Goal: Task Accomplishment & Management: Complete application form

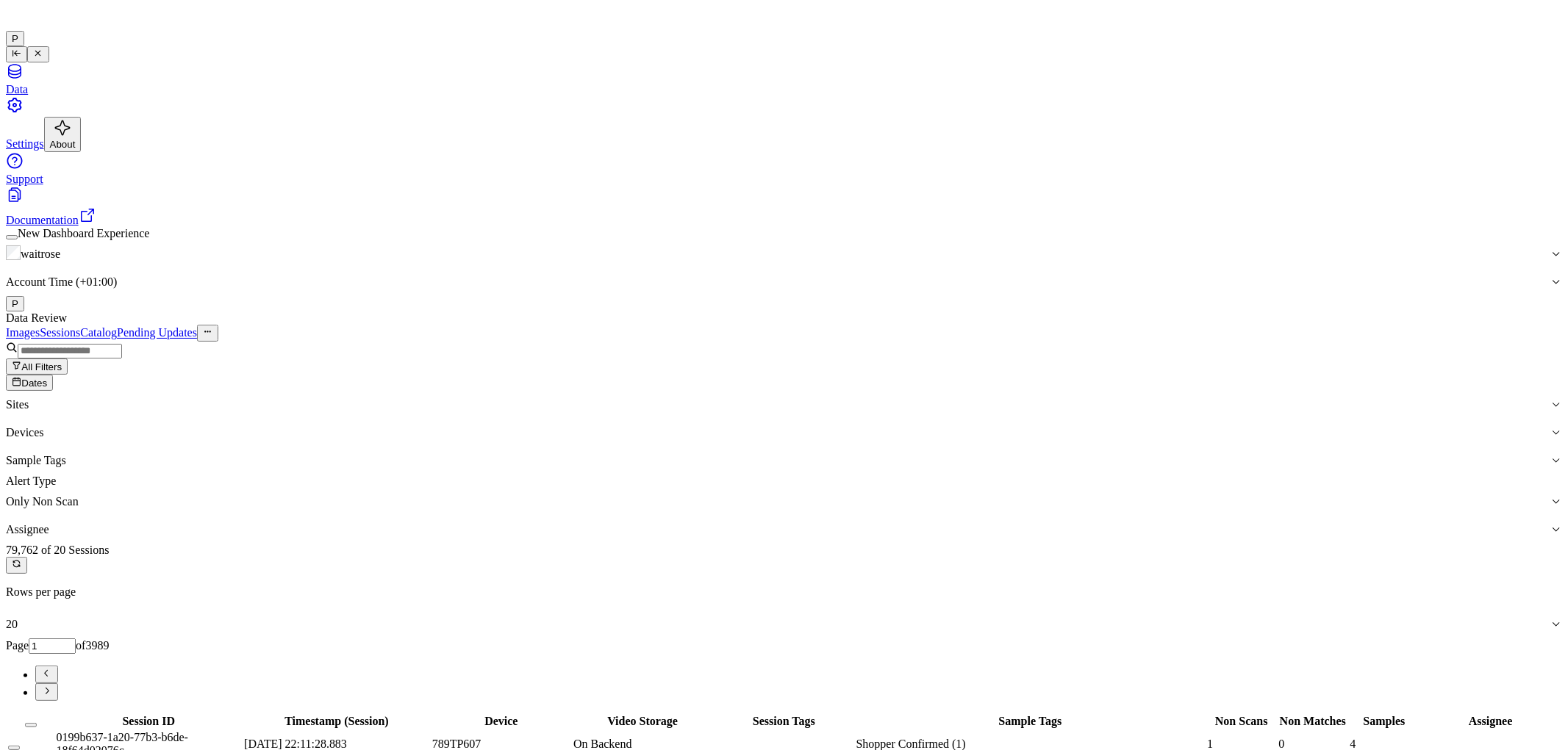
click at [47, 378] on span "Dates" at bounding box center [34, 383] width 26 height 11
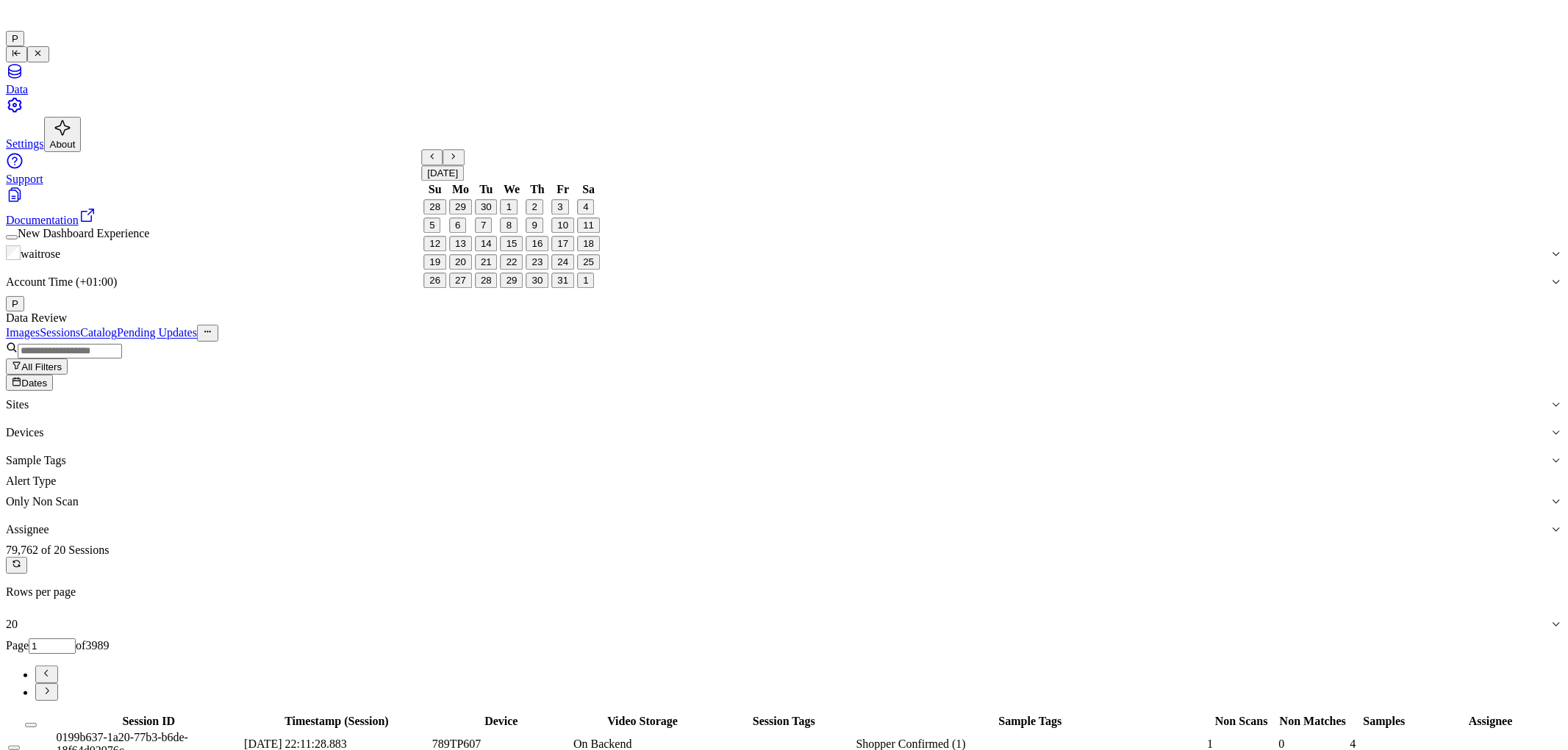
click at [562, 215] on button "3" at bounding box center [560, 207] width 17 height 15
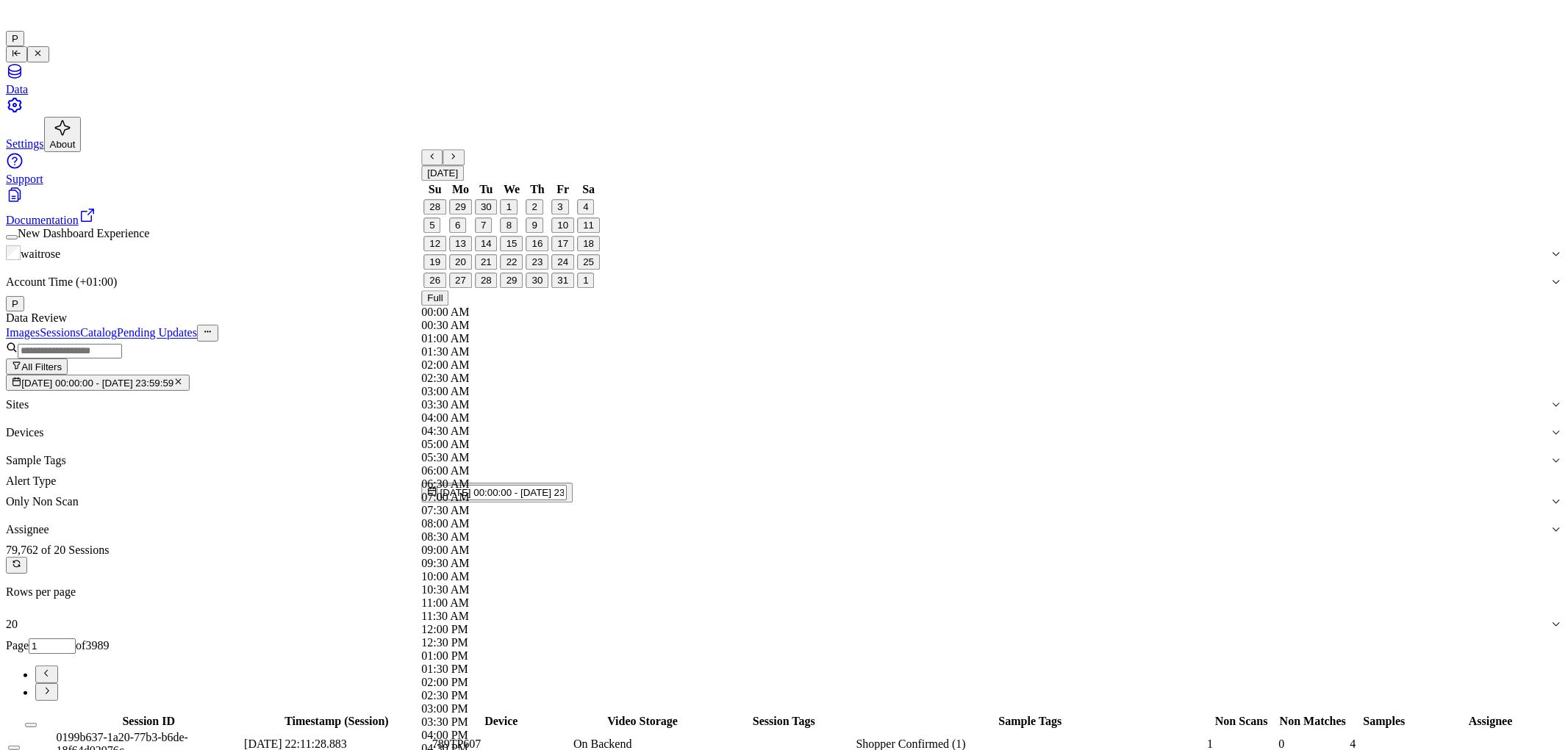
click at [677, 311] on div "Data Review" at bounding box center [784, 317] width 1556 height 13
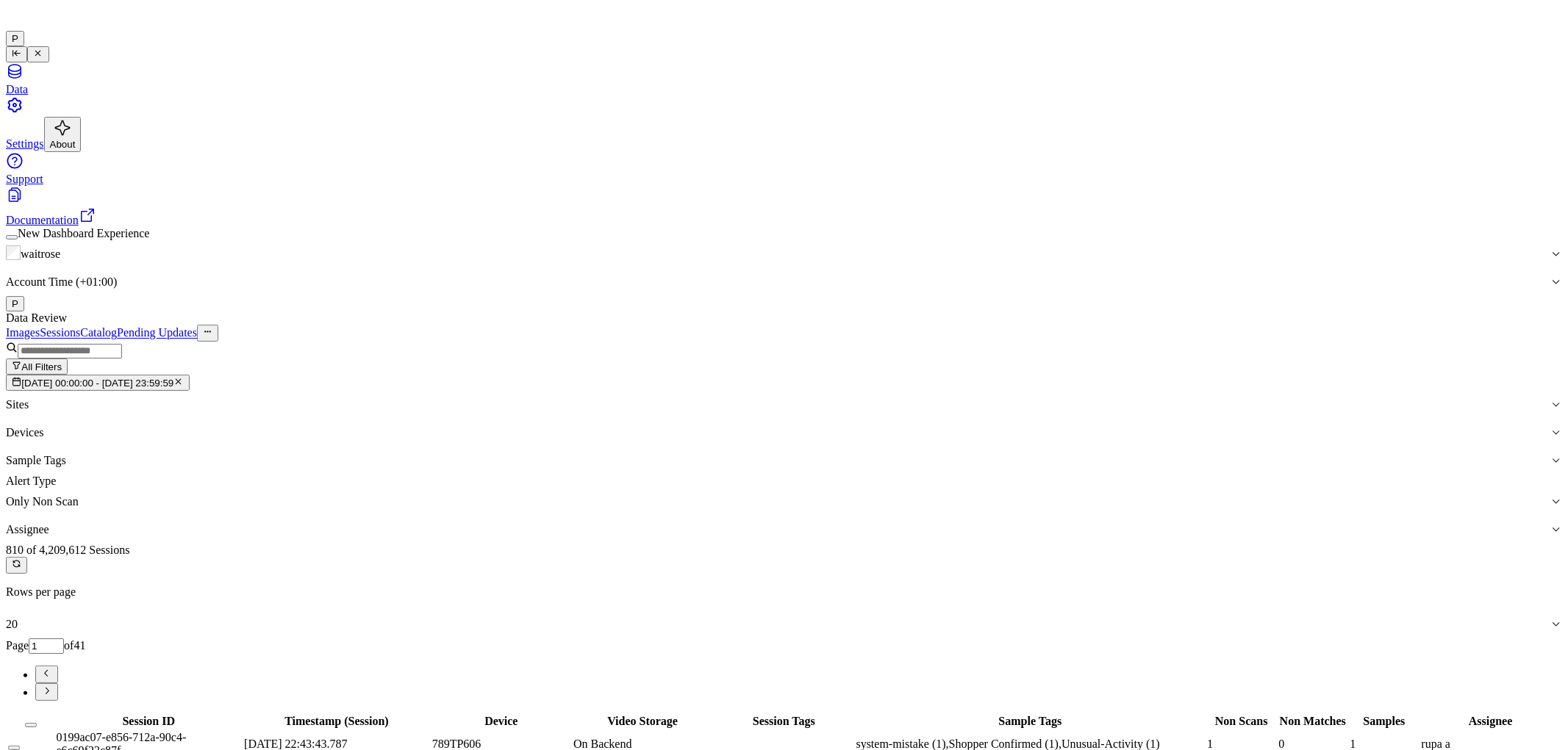
click at [64, 638] on input "1" at bounding box center [46, 646] width 35 height 15
type input "9"
click at [1259, 325] on div "Images Sessions Catalog Pending Updates" at bounding box center [784, 333] width 1556 height 16
click at [37, 723] on button "Select all" at bounding box center [31, 724] width 12 height 4
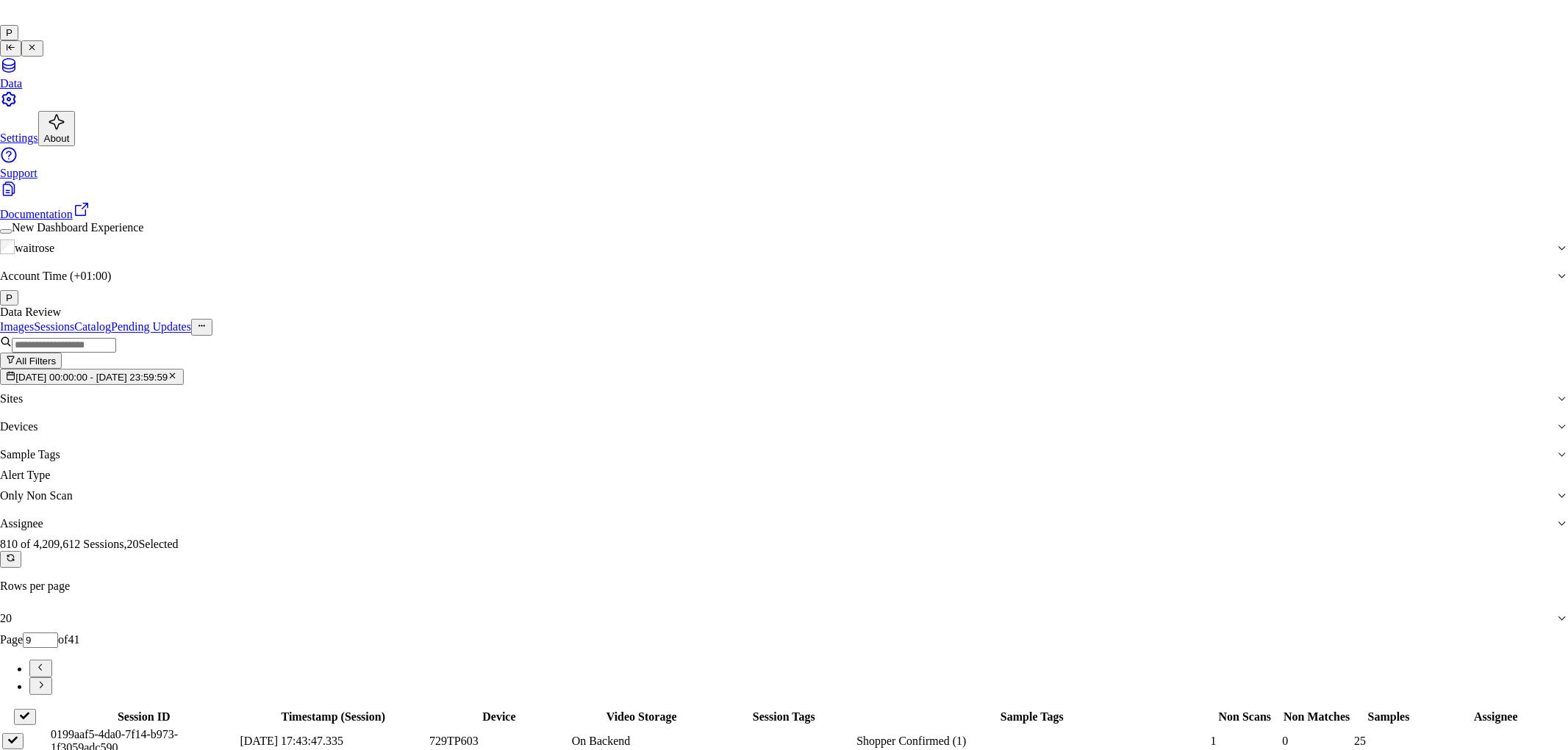
type input "cha"
click at [766, 426] on div "[PERSON_NAME] a" at bounding box center [772, 418] width 253 height 13
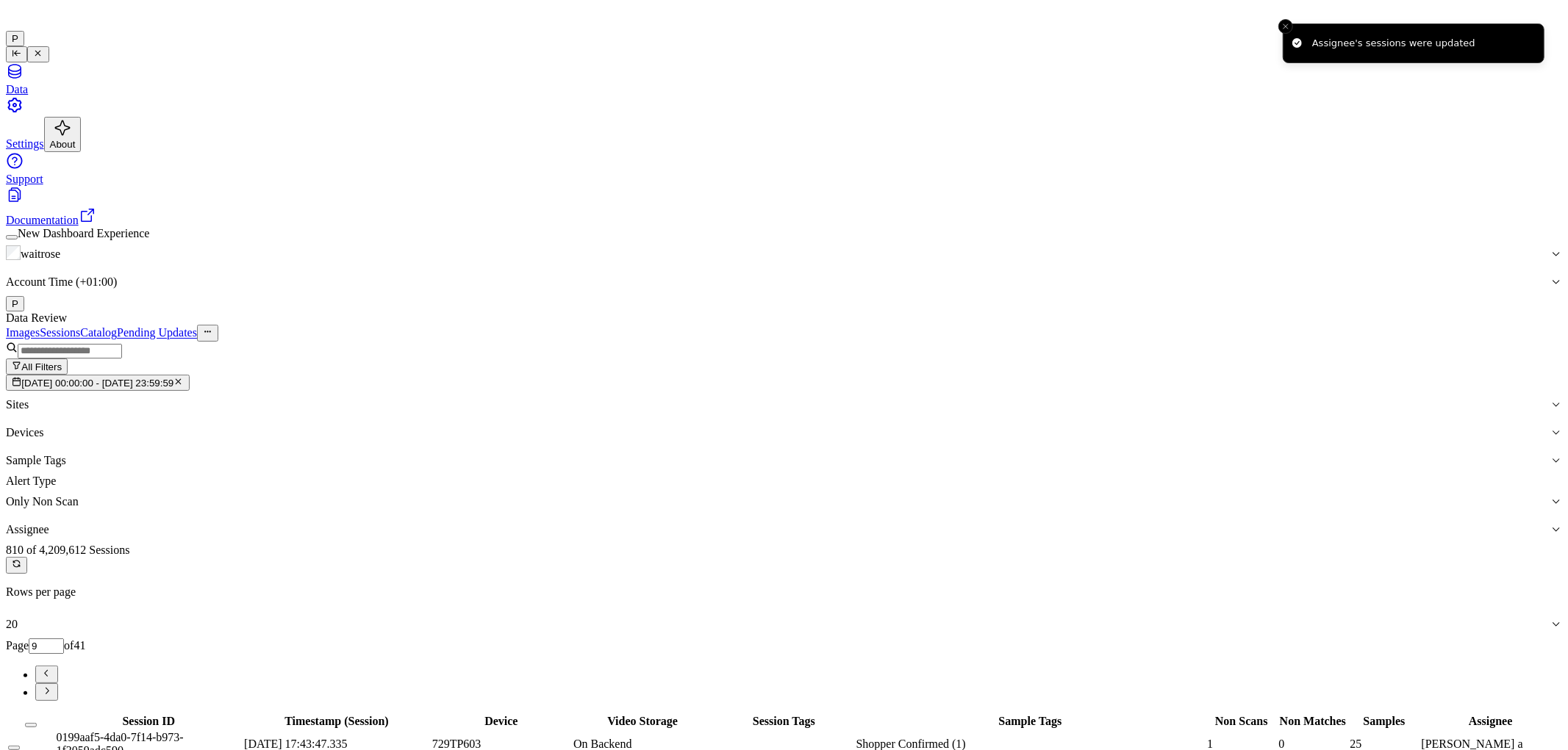
click at [52, 685] on icon "Go to next page" at bounding box center [46, 690] width 11 height 11
type input "10"
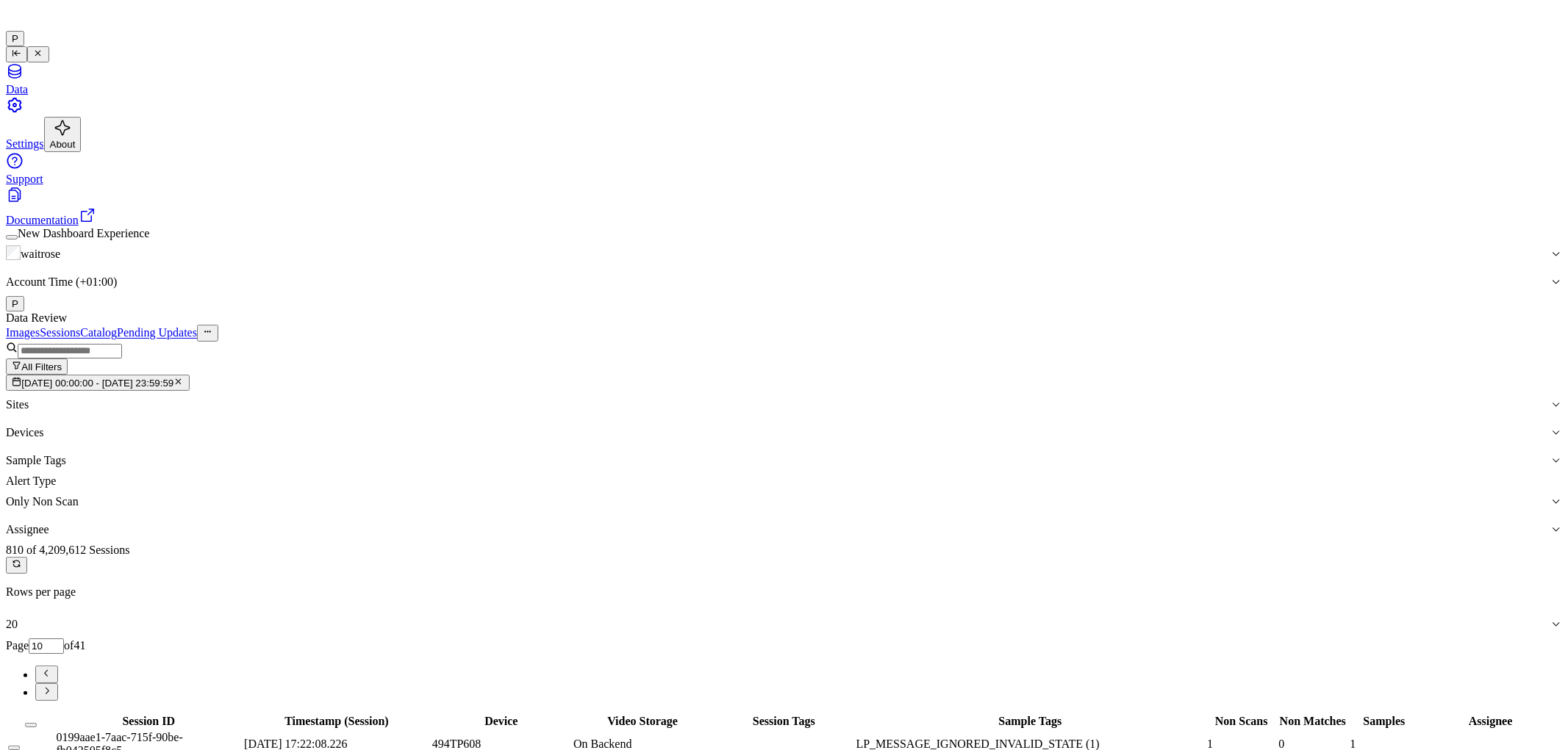
click at [37, 723] on button "Select all" at bounding box center [31, 724] width 12 height 4
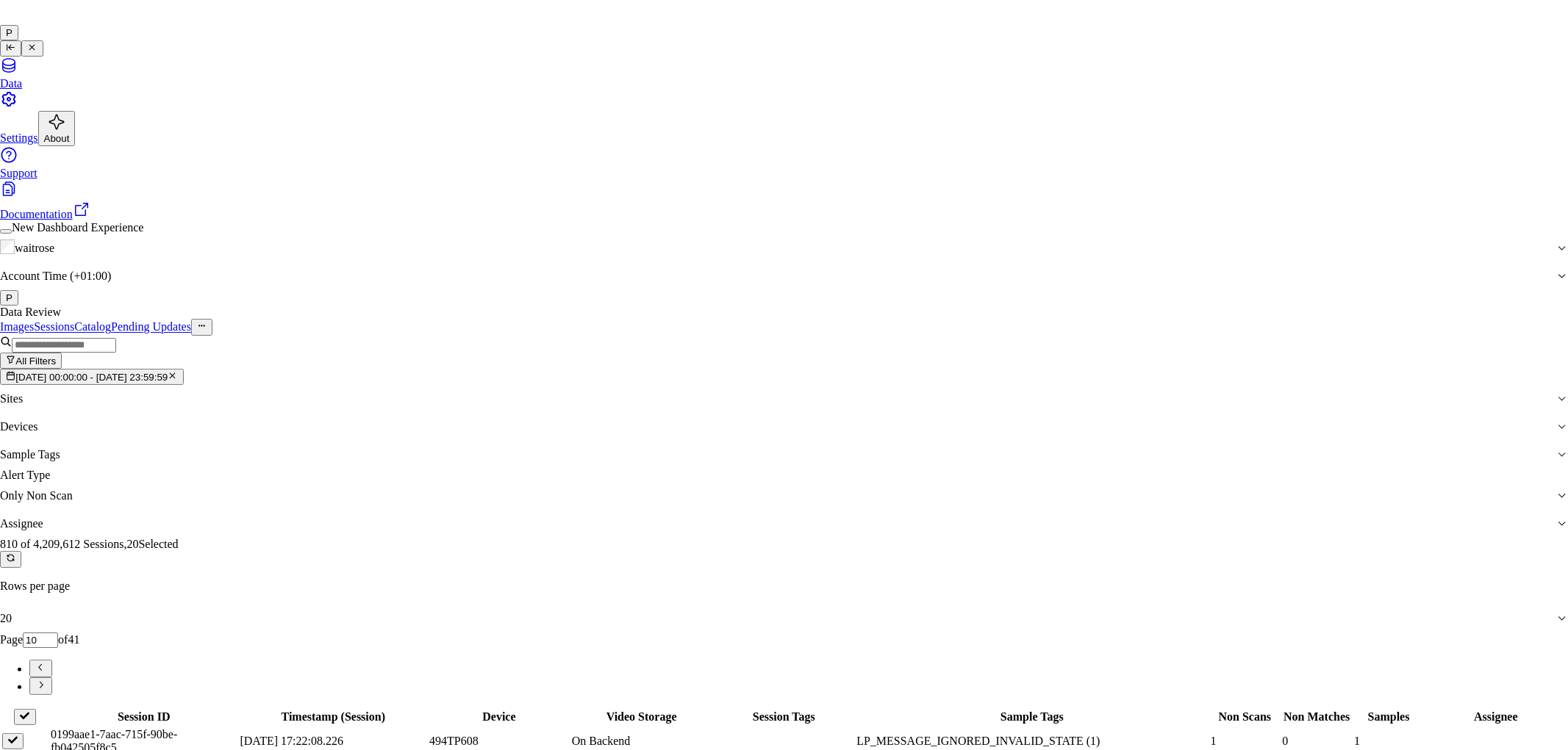
type input "v"
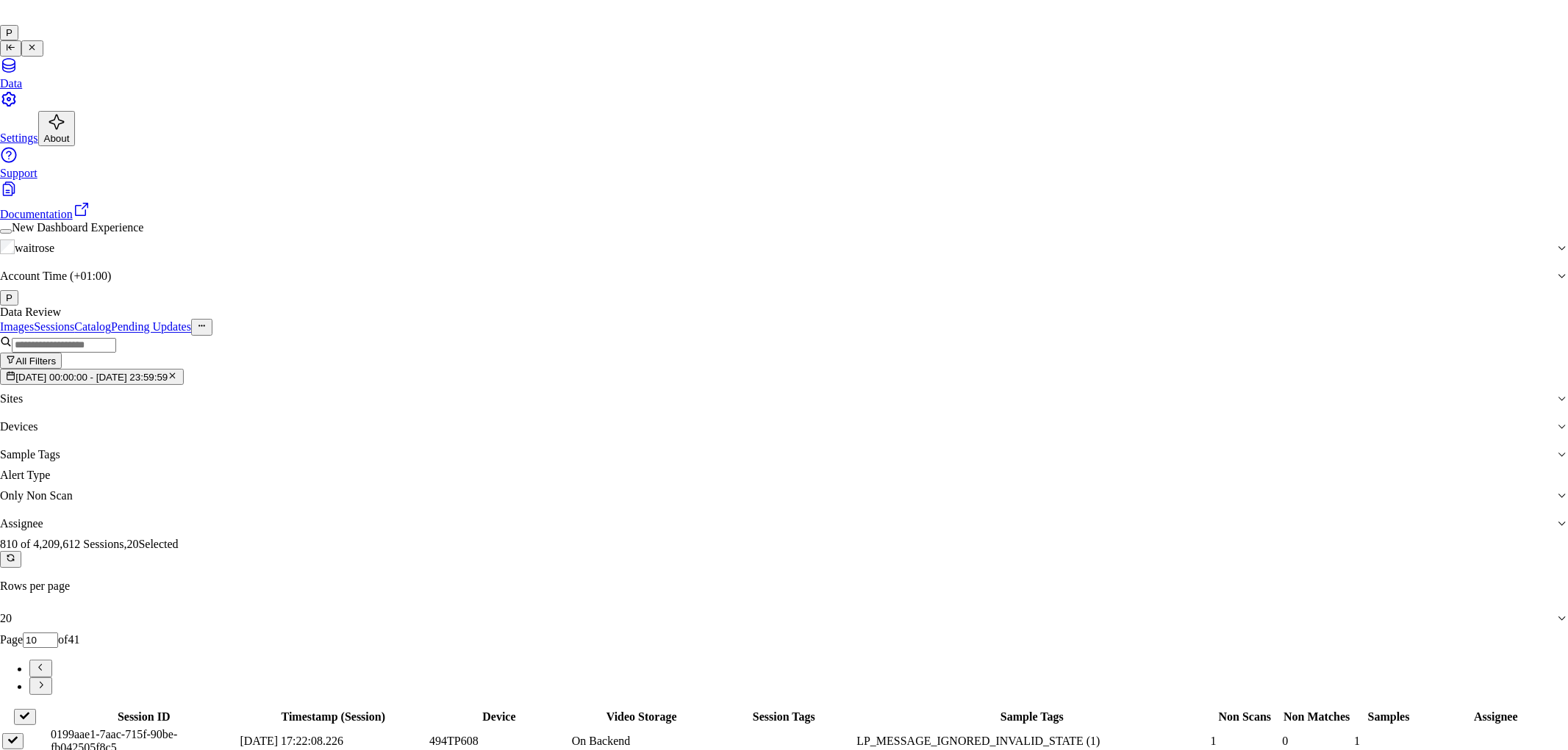
type input "ven"
click at [749, 412] on div "ven kataiah" at bounding box center [772, 405] width 253 height 13
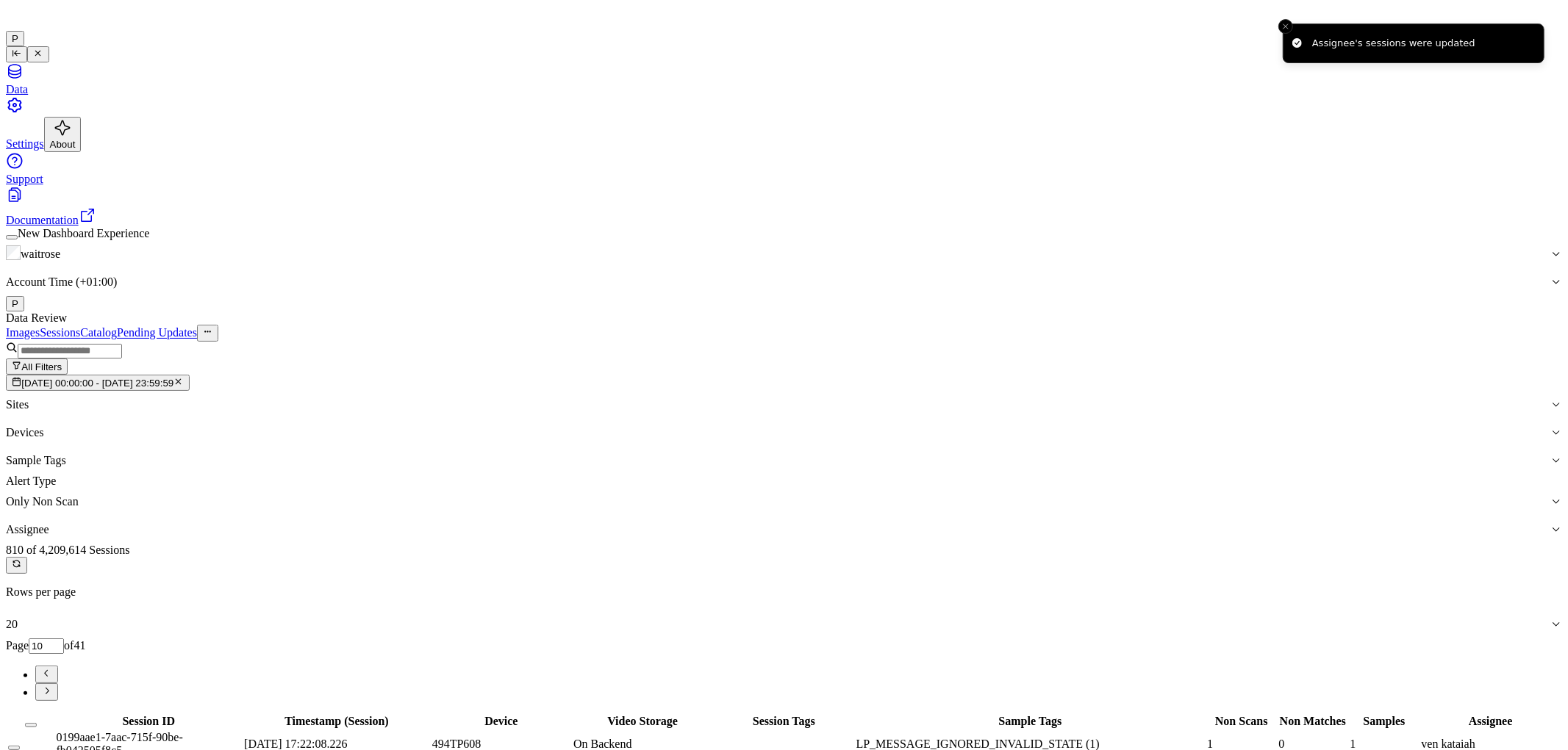
click at [52, 685] on icon "Go to next page" at bounding box center [46, 690] width 11 height 11
type input "11"
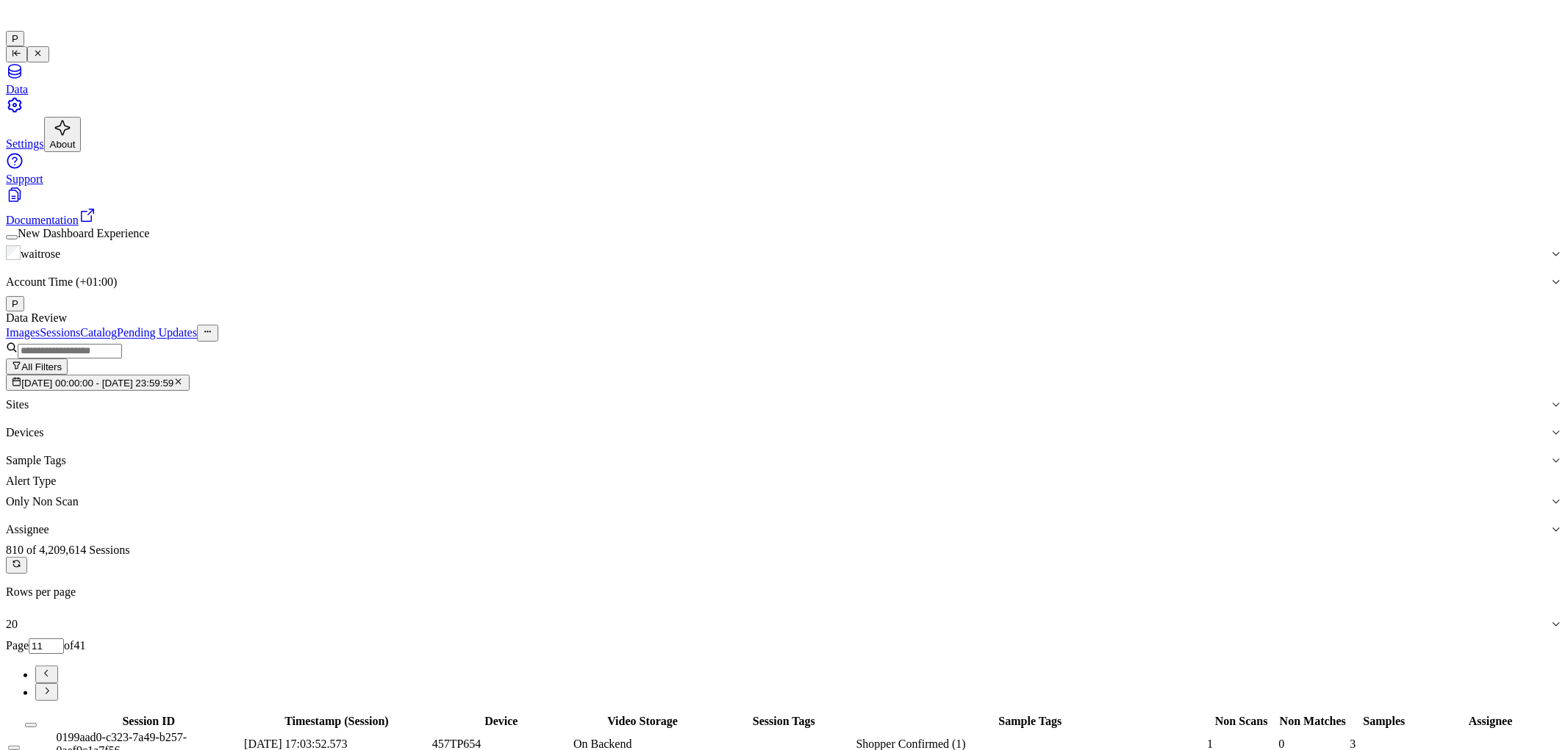
click at [37, 723] on button "Select all" at bounding box center [31, 724] width 12 height 4
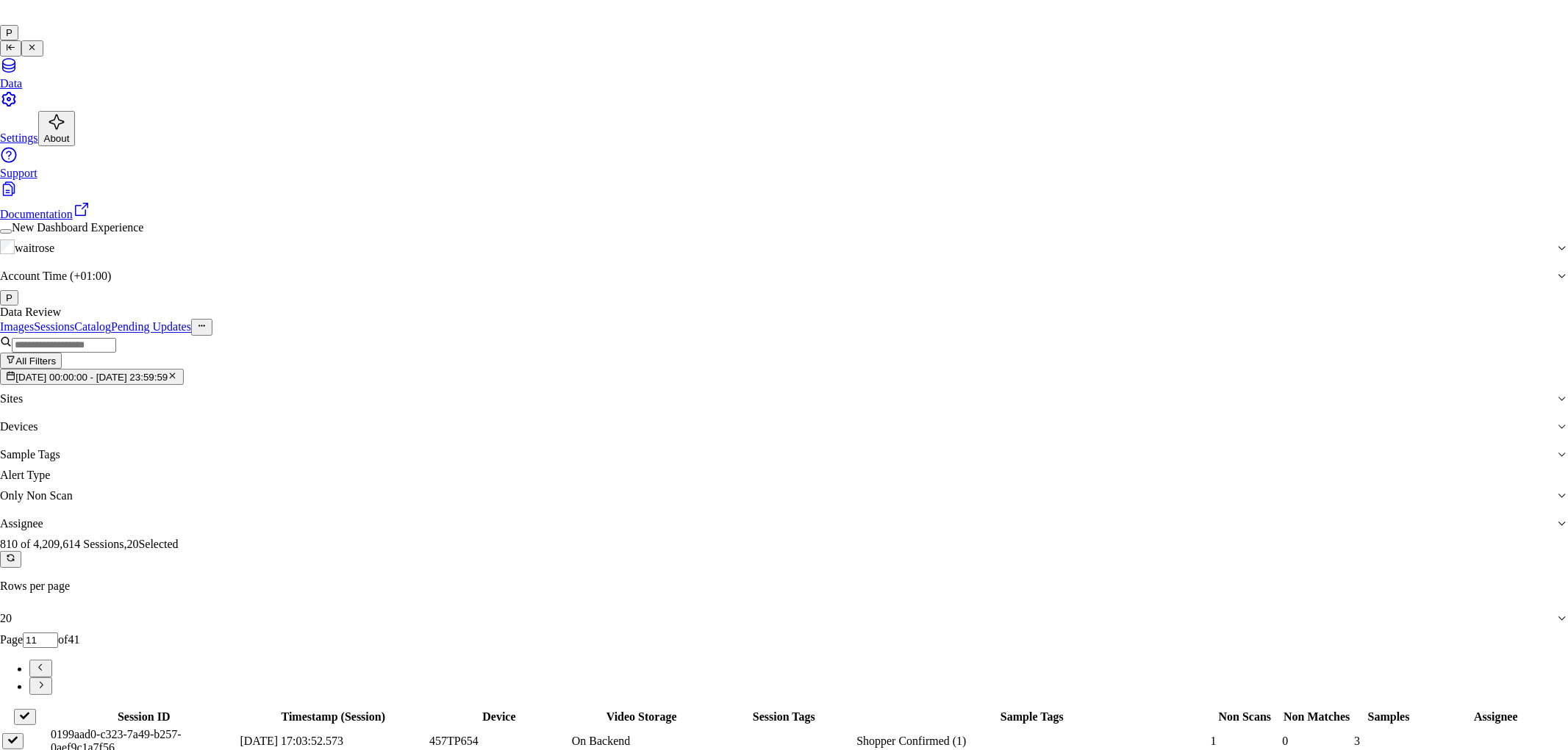
type input "roh"
click at [740, 412] on div "[PERSON_NAME]" at bounding box center [772, 405] width 253 height 13
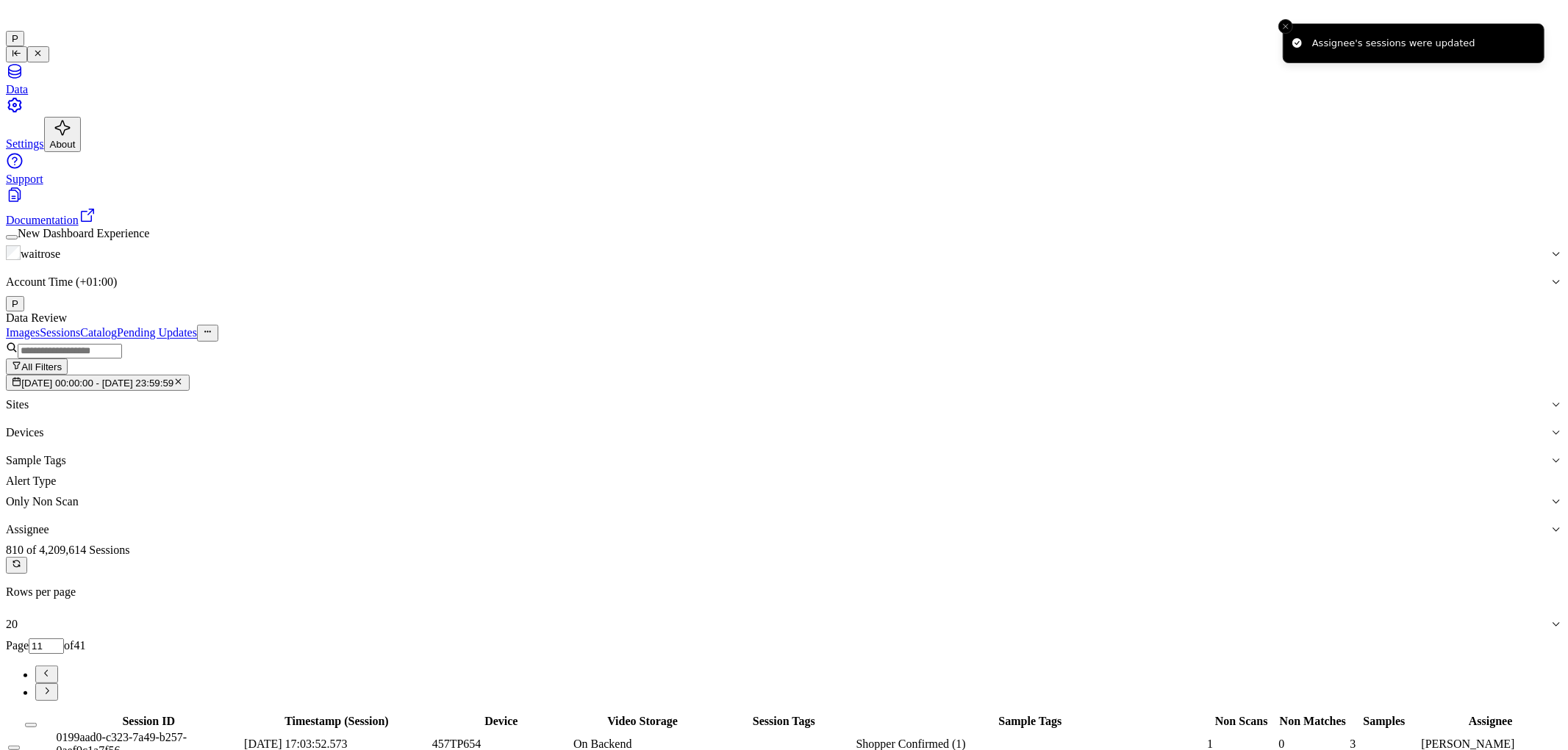
click at [52, 685] on icon "Go to next page" at bounding box center [46, 690] width 11 height 11
type input "12"
click at [37, 723] on button "Select all" at bounding box center [31, 724] width 12 height 4
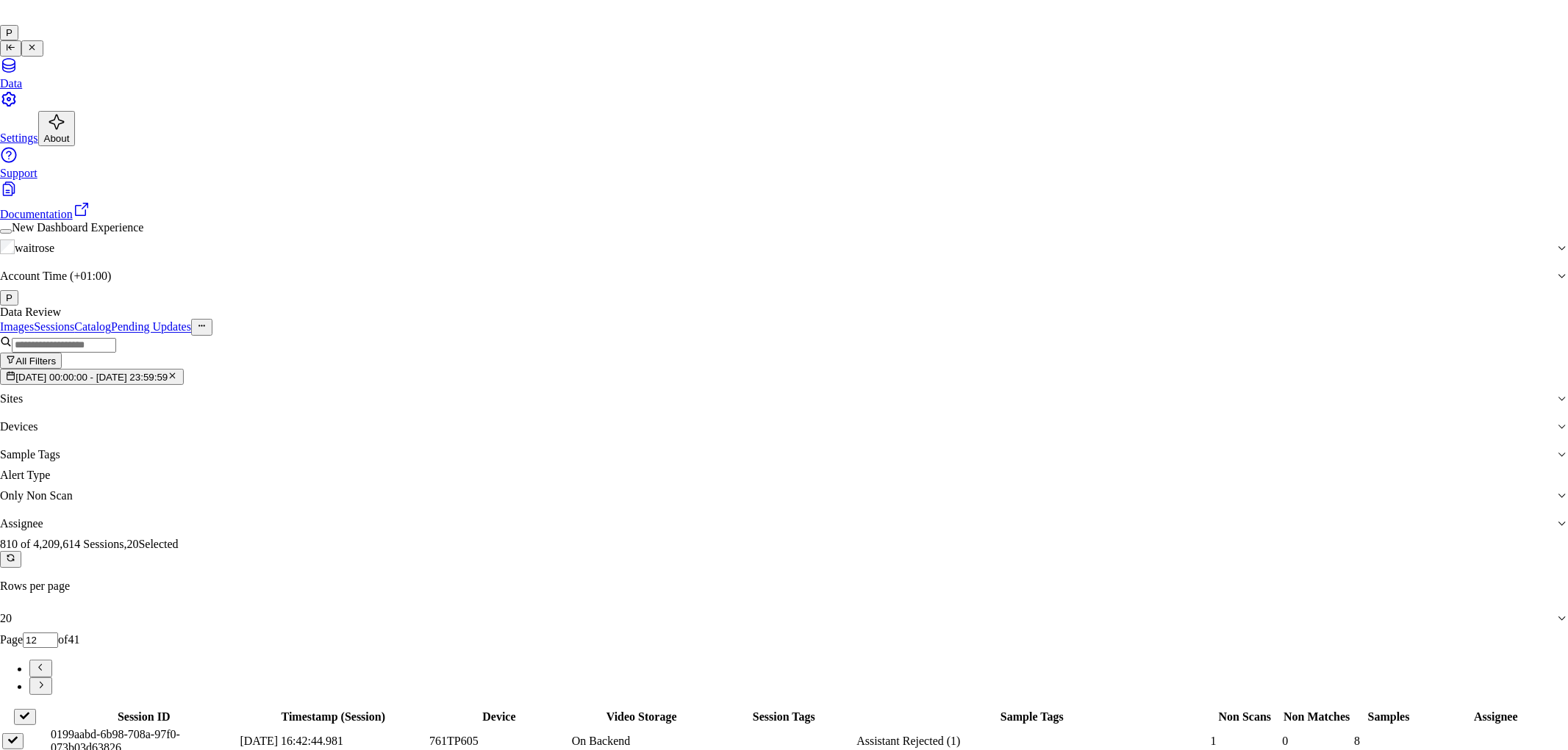
type input "vars"
click at [722, 412] on div "[PERSON_NAME]" at bounding box center [772, 405] width 253 height 13
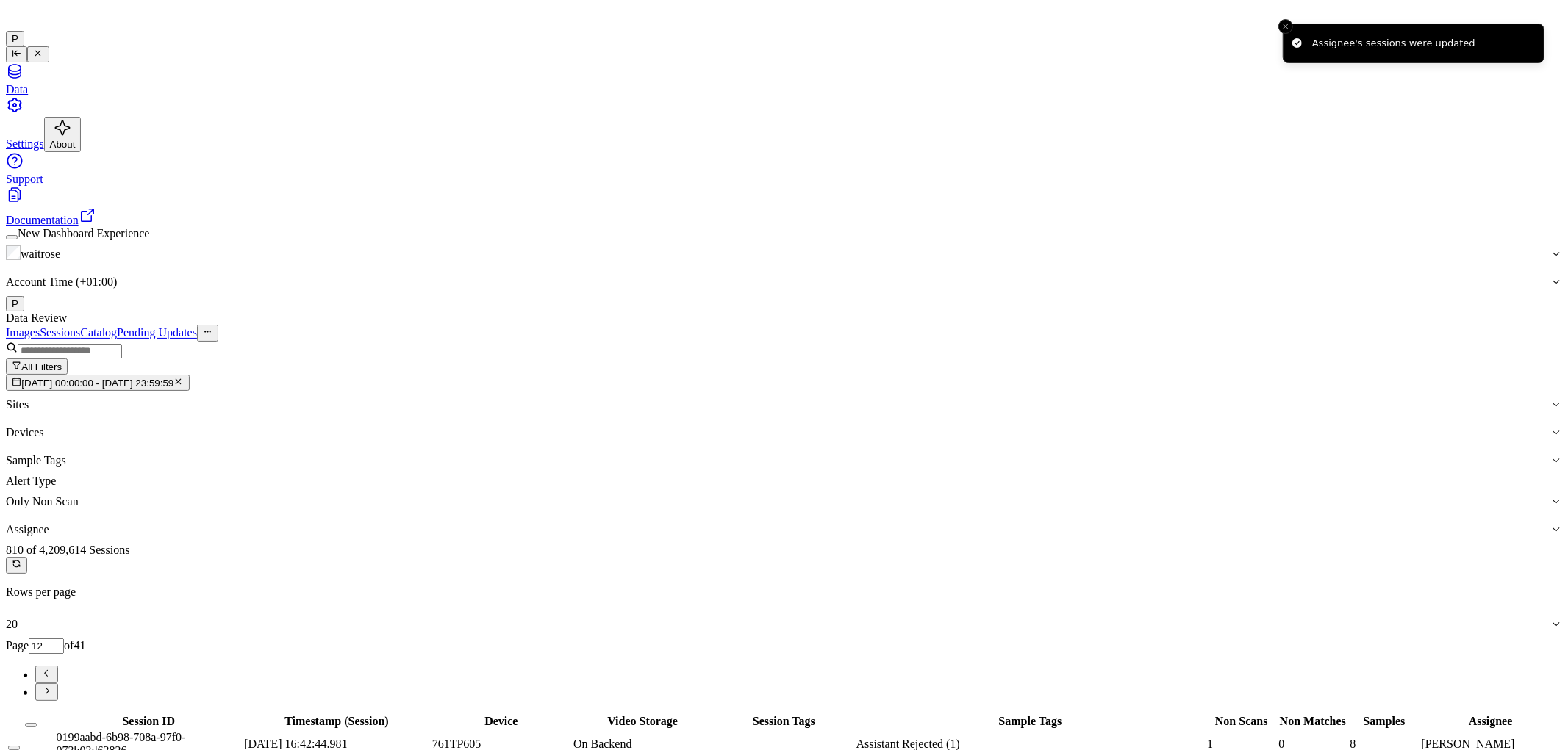
click at [52, 685] on icon "Go to next page" at bounding box center [46, 690] width 11 height 11
type input "13"
click at [37, 723] on button "Select all" at bounding box center [31, 724] width 12 height 4
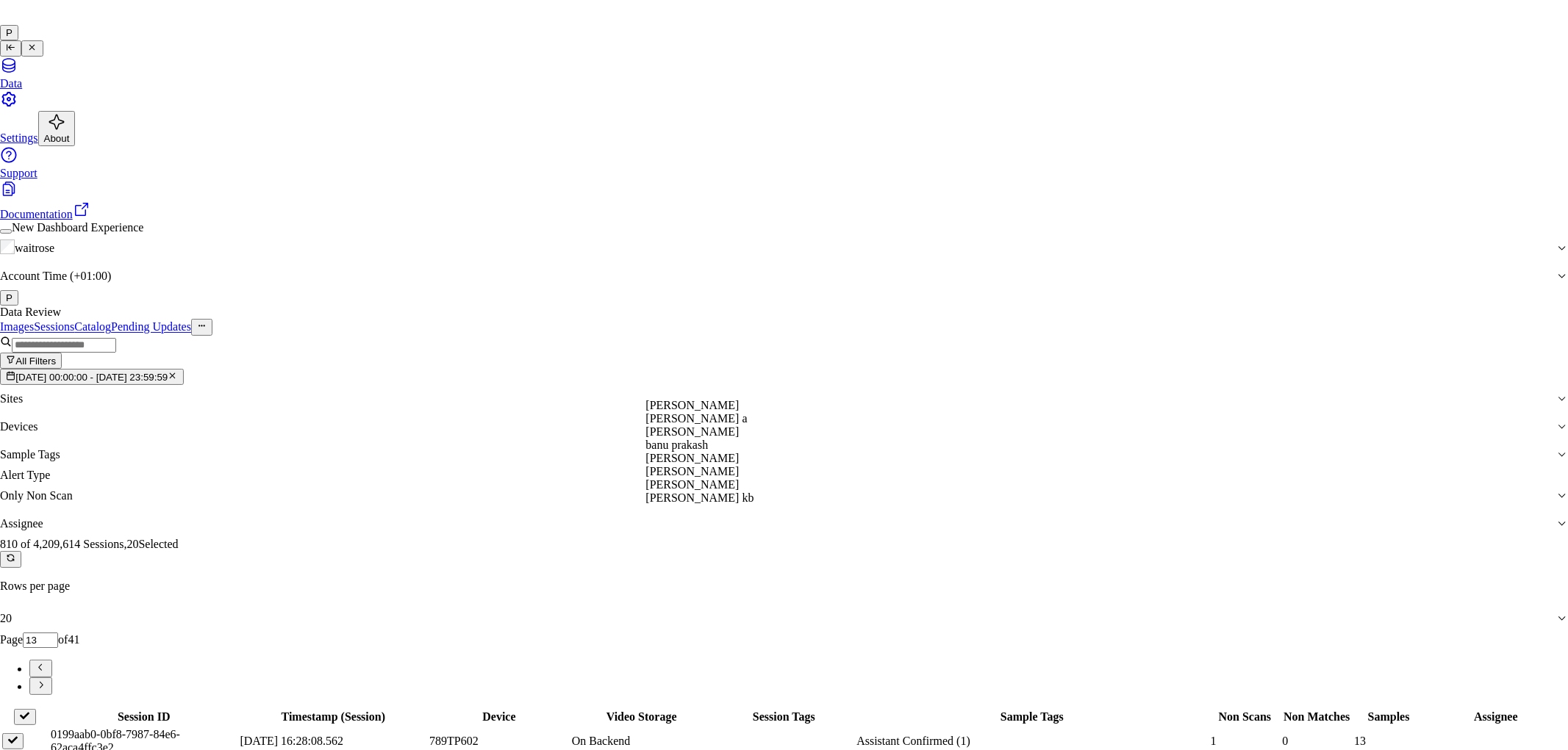
type input "ank"
click at [711, 412] on div "[PERSON_NAME]" at bounding box center [772, 405] width 253 height 13
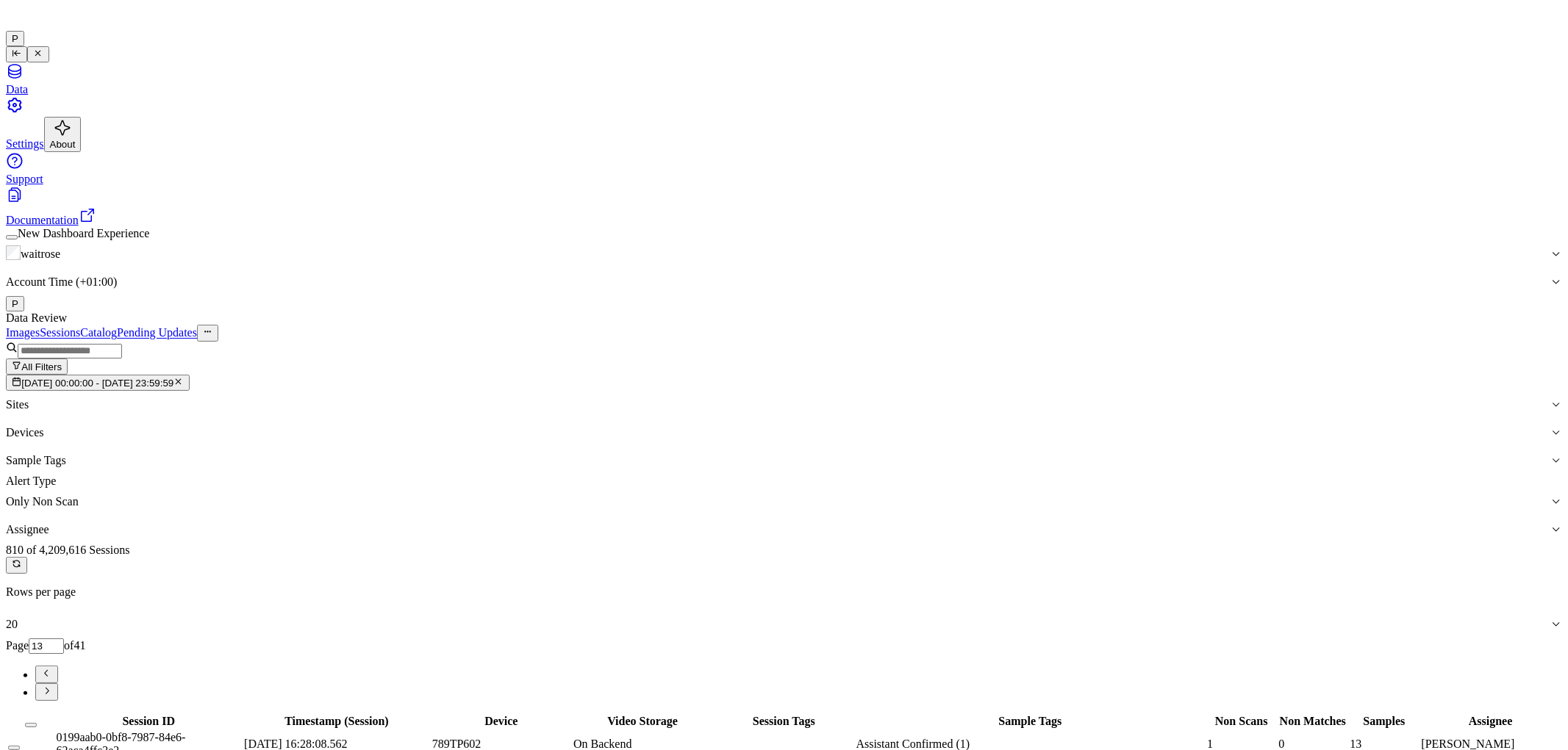
click at [183, 377] on icon "button" at bounding box center [178, 381] width 9 height 9
type input "1"
click at [53, 375] on button "Dates" at bounding box center [29, 382] width 47 height 16
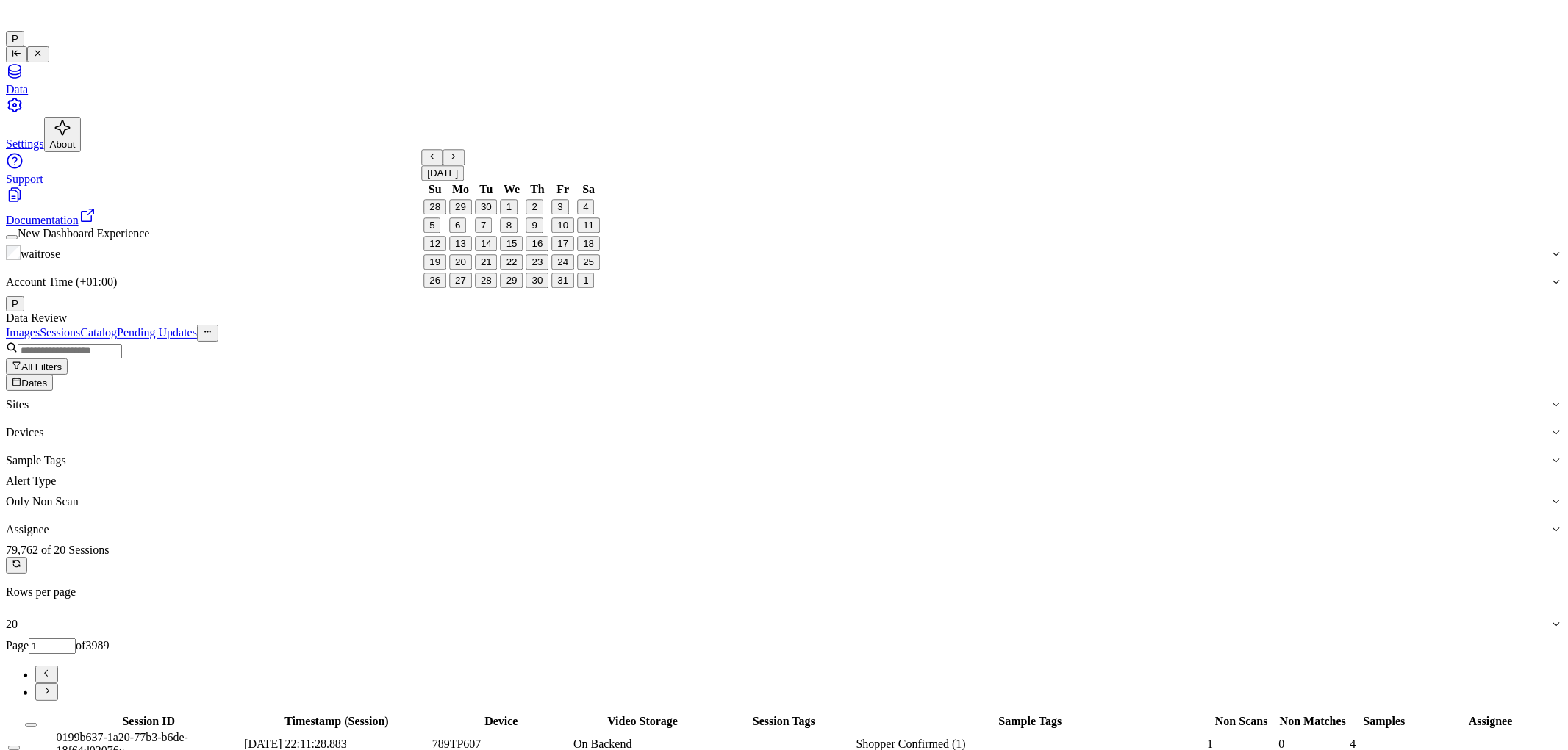
click at [584, 215] on button "4" at bounding box center [586, 207] width 17 height 15
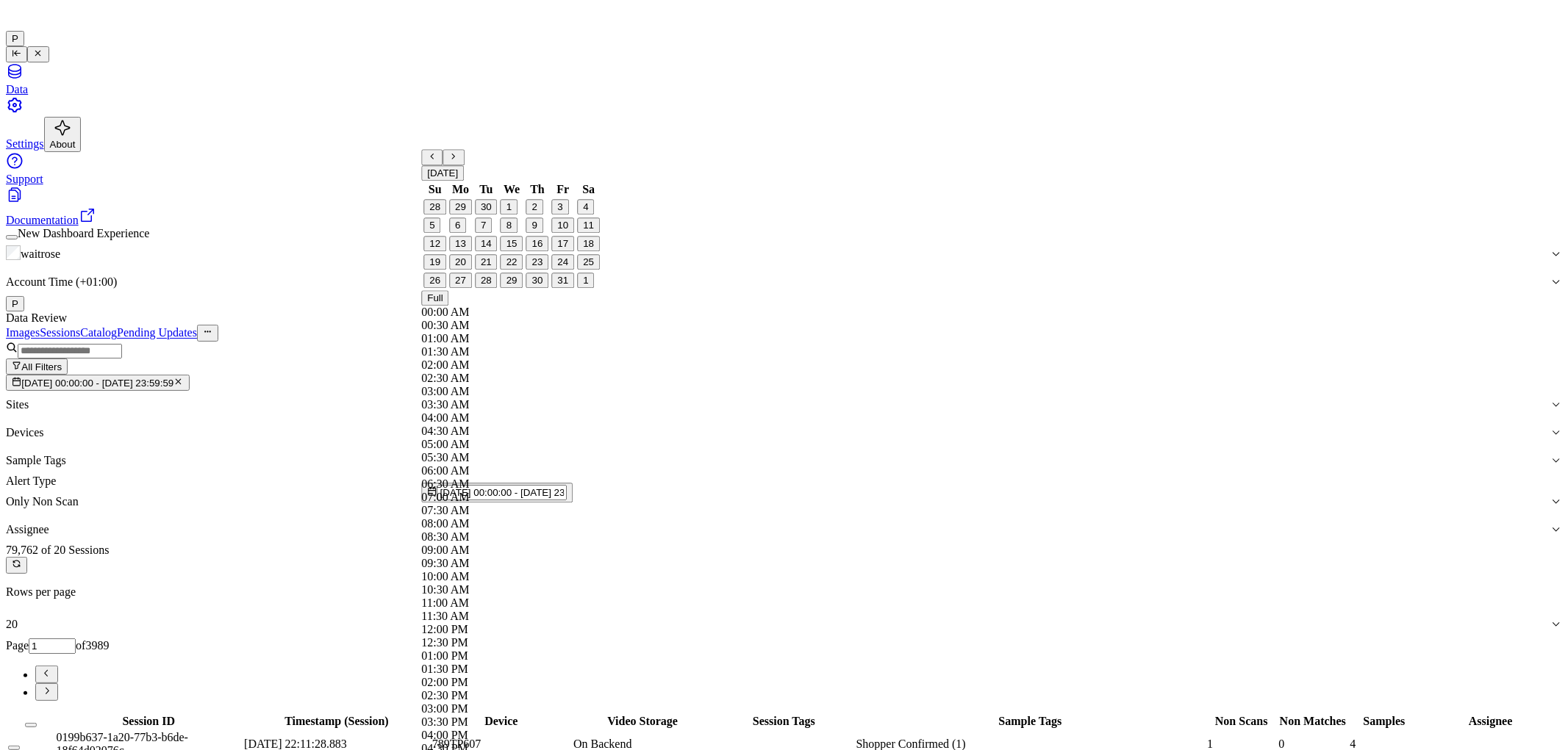
click at [807, 325] on div "Images Sessions Catalog Pending Updates" at bounding box center [784, 333] width 1556 height 16
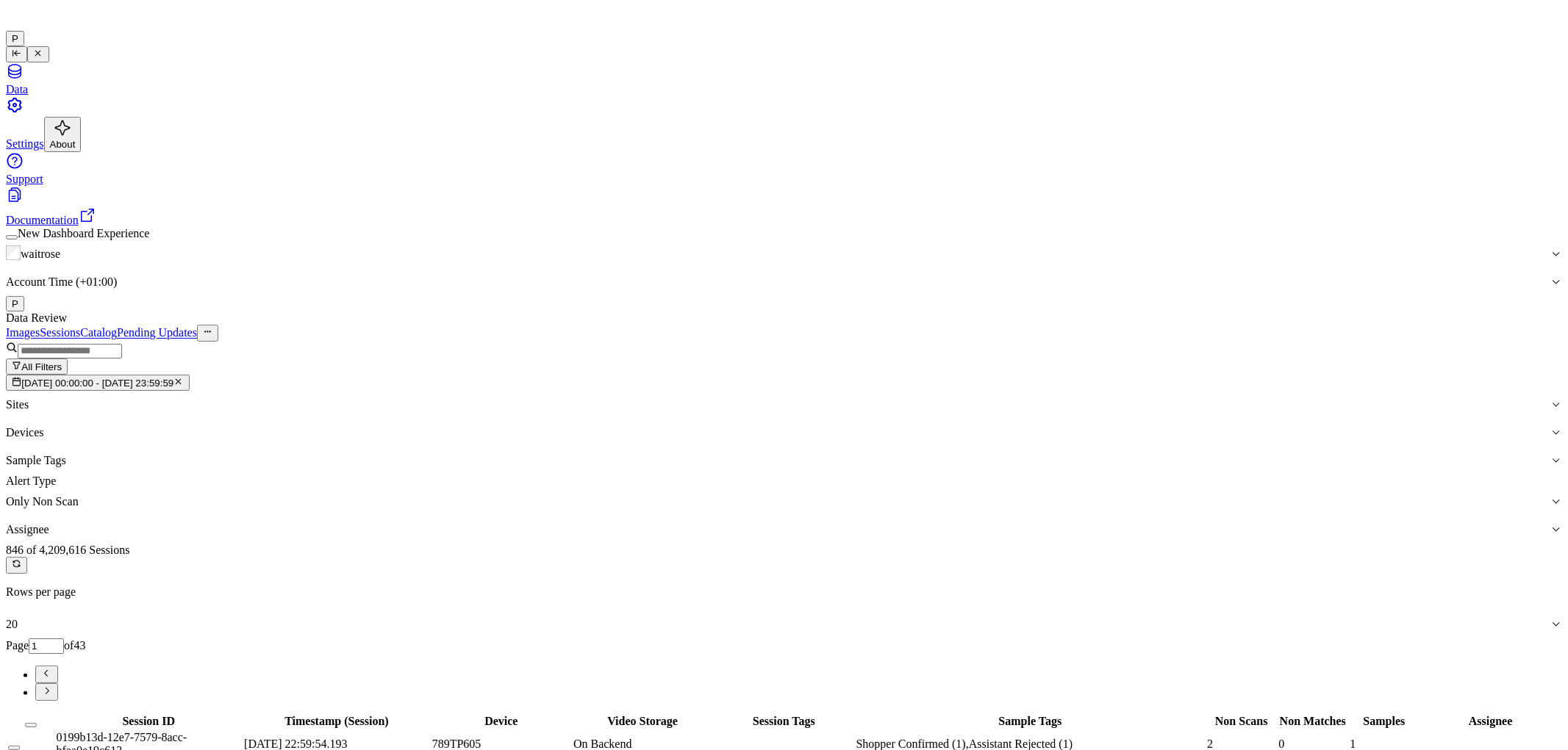
click at [183, 377] on icon "button" at bounding box center [178, 381] width 9 height 9
click at [572, 426] on div at bounding box center [778, 432] width 1543 height 13
click at [1531, 391] on div at bounding box center [1546, 404] width 30 height 28
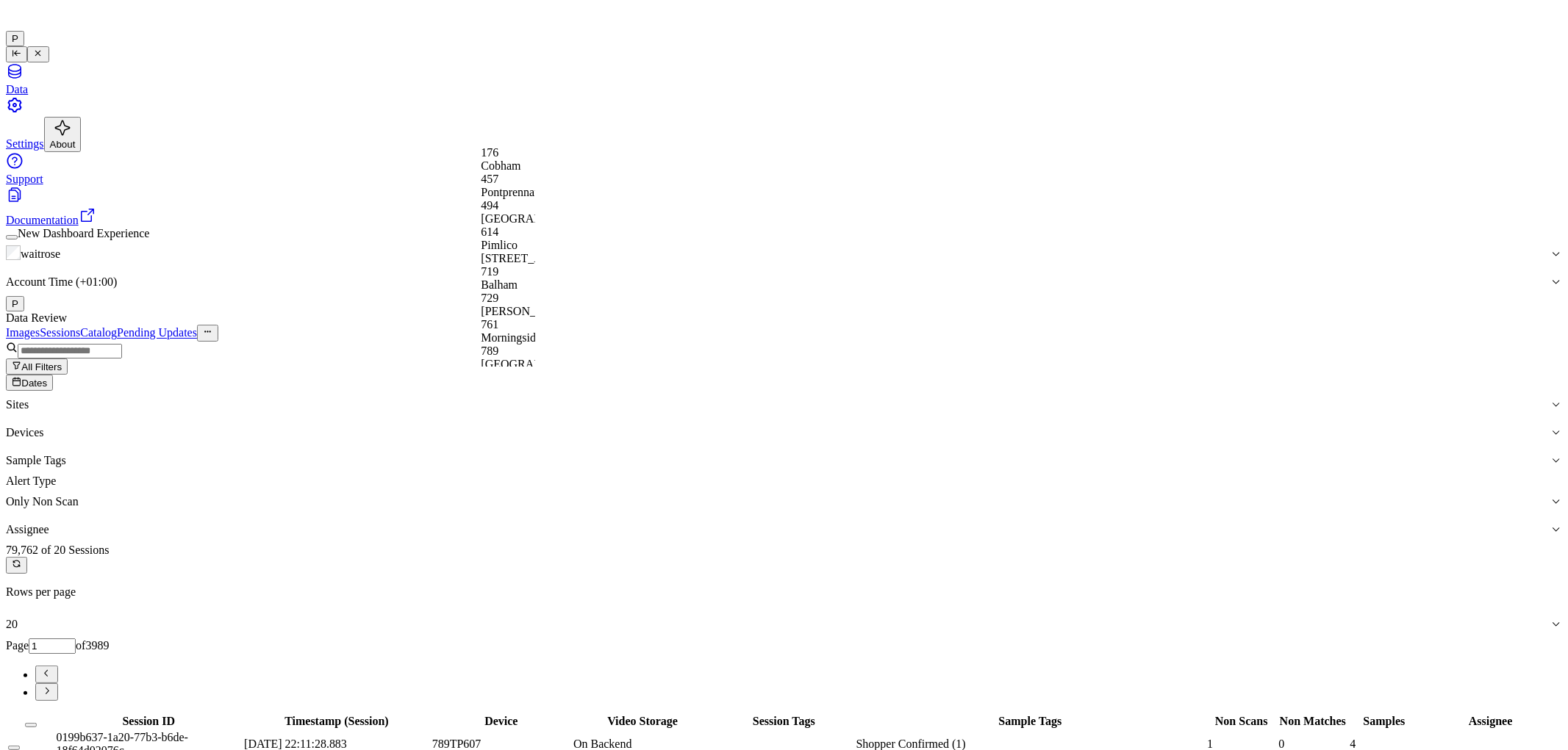
click at [47, 378] on span "Dates" at bounding box center [34, 383] width 26 height 11
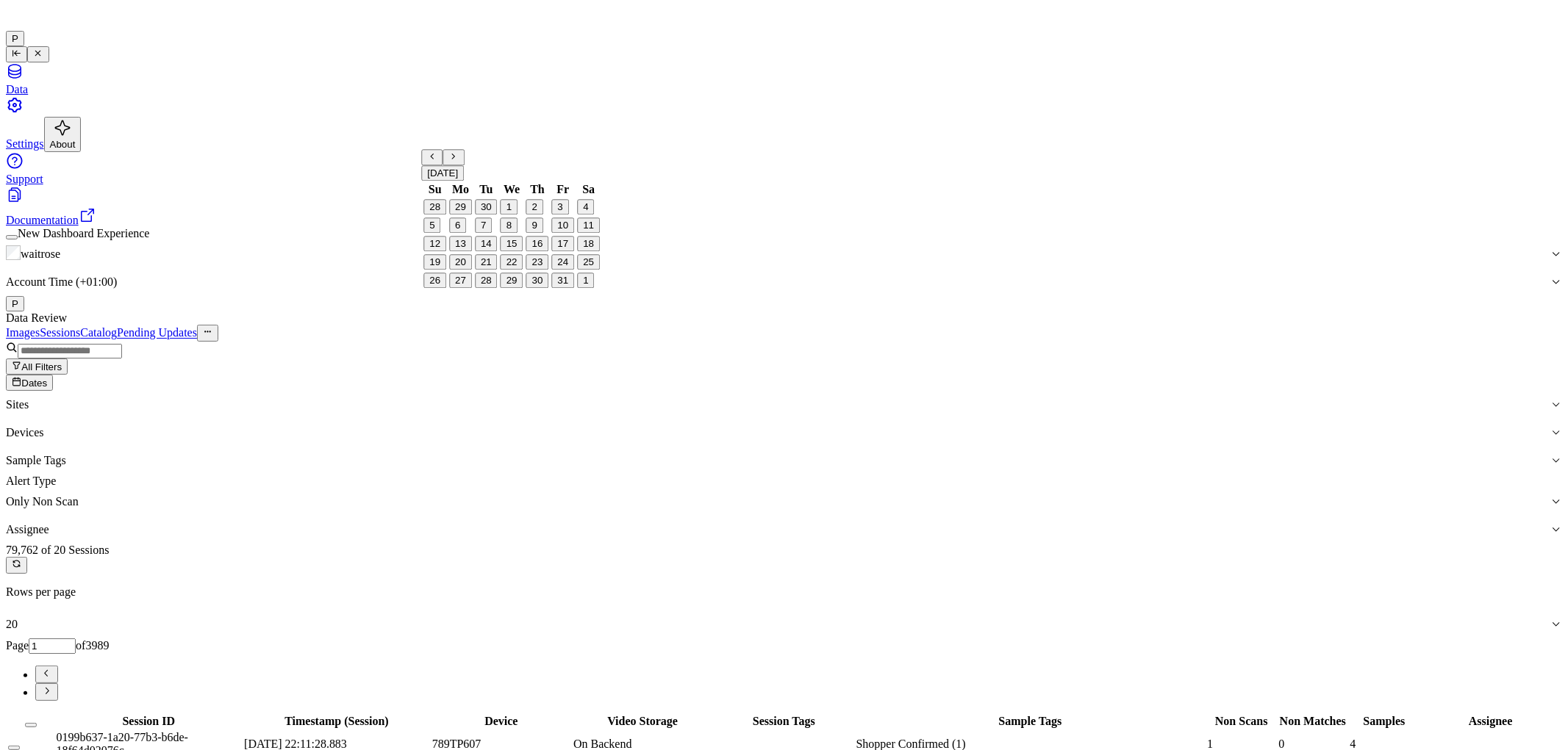
click at [440, 234] on button "5" at bounding box center [432, 226] width 17 height 15
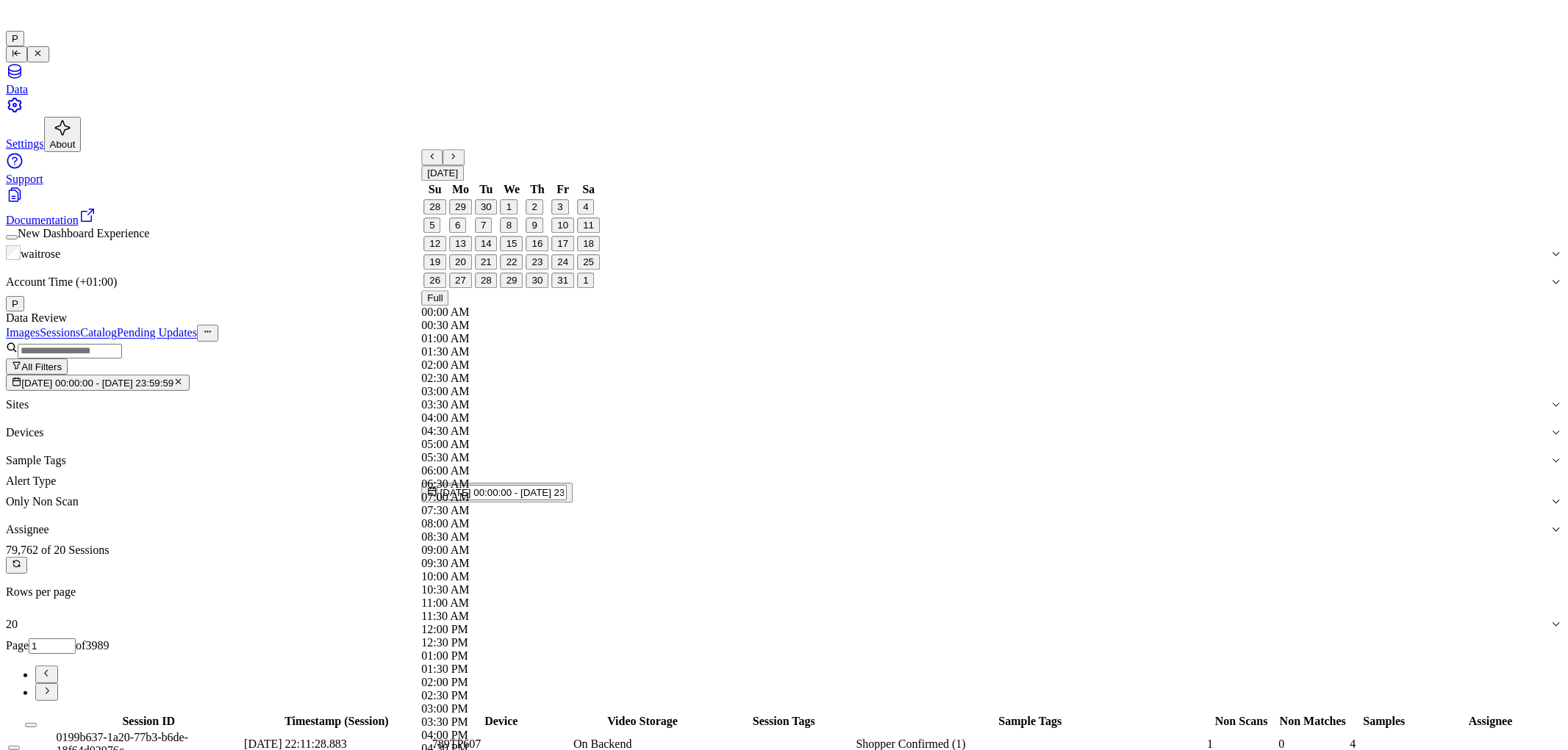
click at [610, 311] on div "Data Review" at bounding box center [784, 317] width 1556 height 13
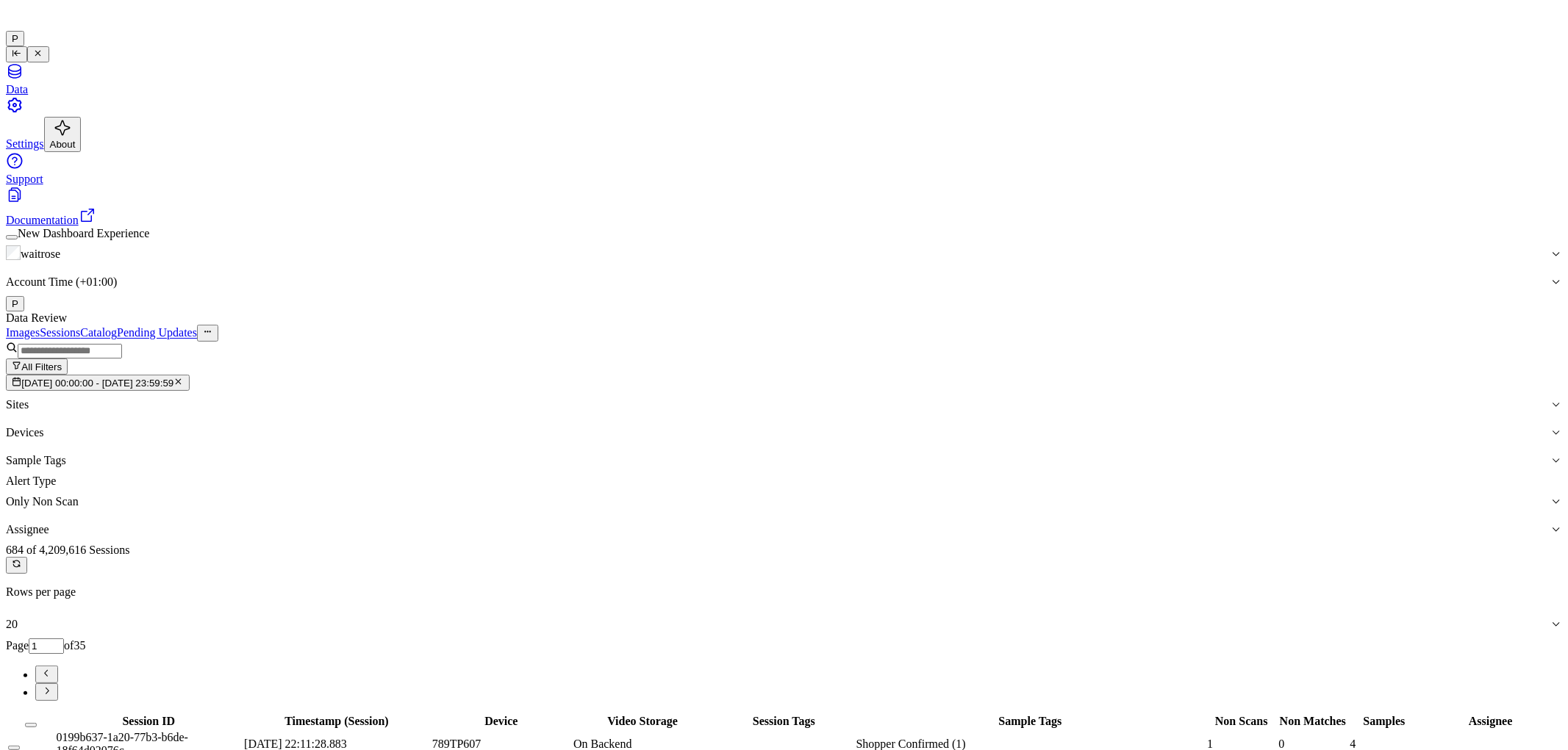
click at [182, 379] on icon "button" at bounding box center [179, 381] width 5 height 5
click at [47, 378] on span "Dates" at bounding box center [34, 383] width 26 height 11
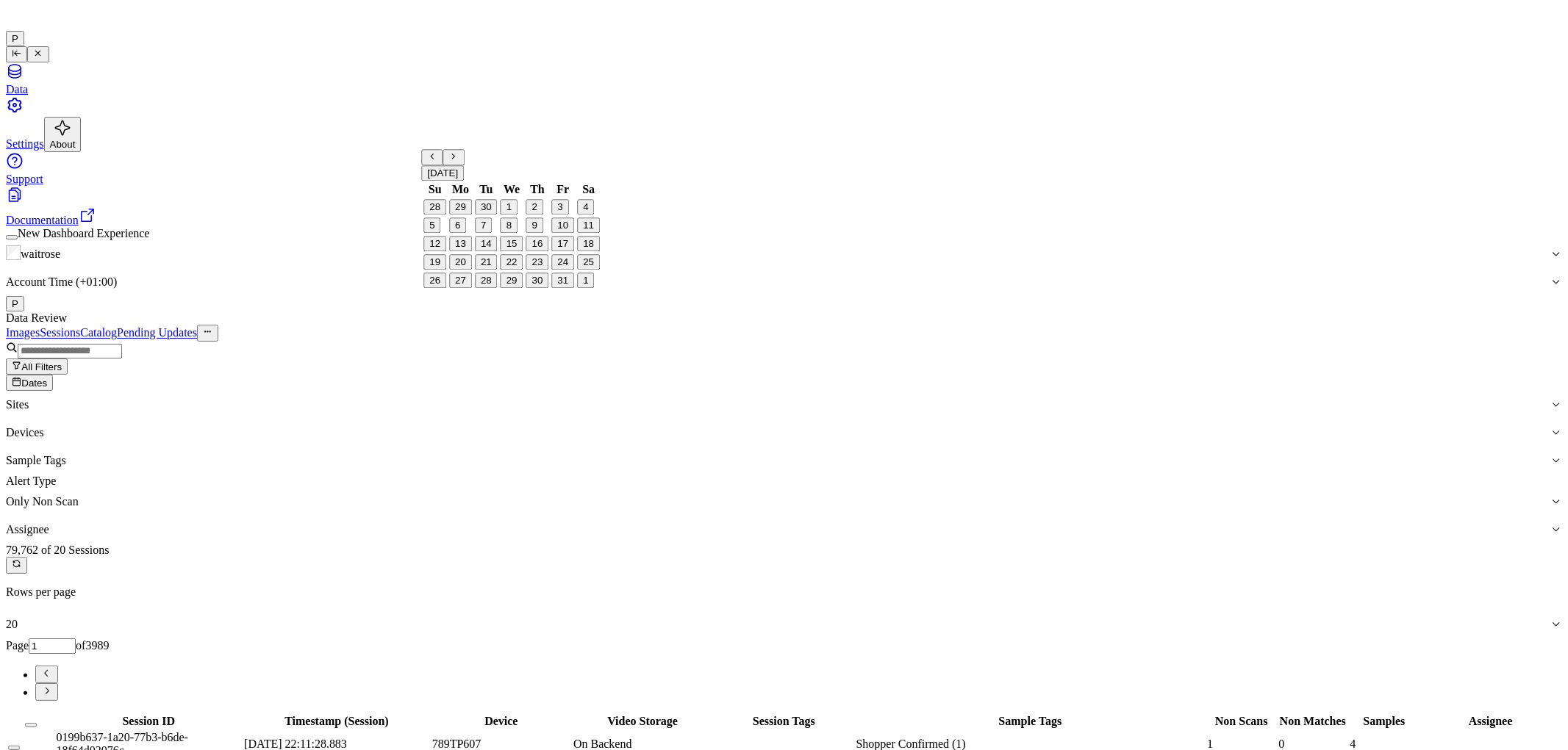
click at [561, 215] on button "3" at bounding box center [560, 207] width 17 height 15
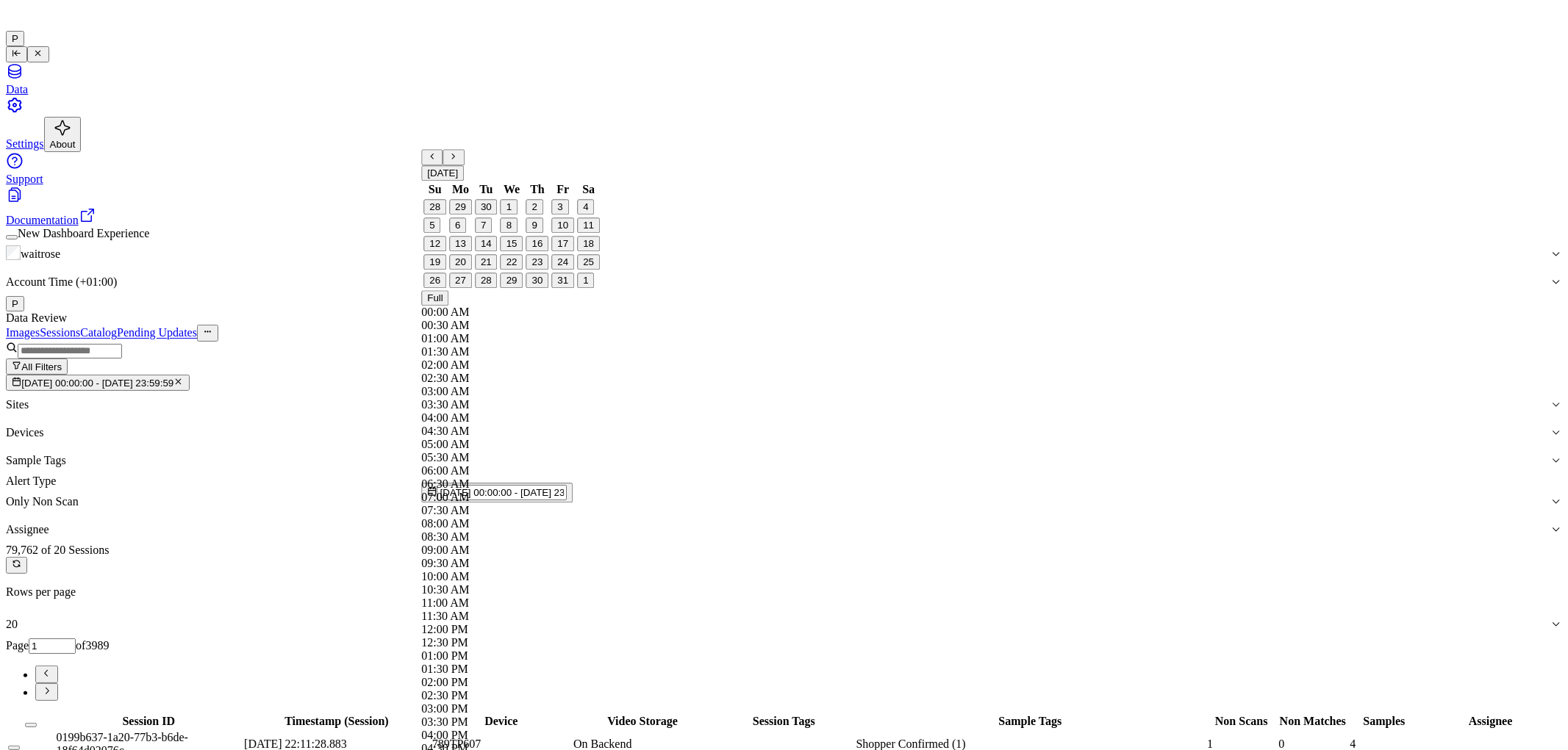
click at [721, 325] on div "Images Sessions Catalog Pending Updates" at bounding box center [784, 333] width 1556 height 16
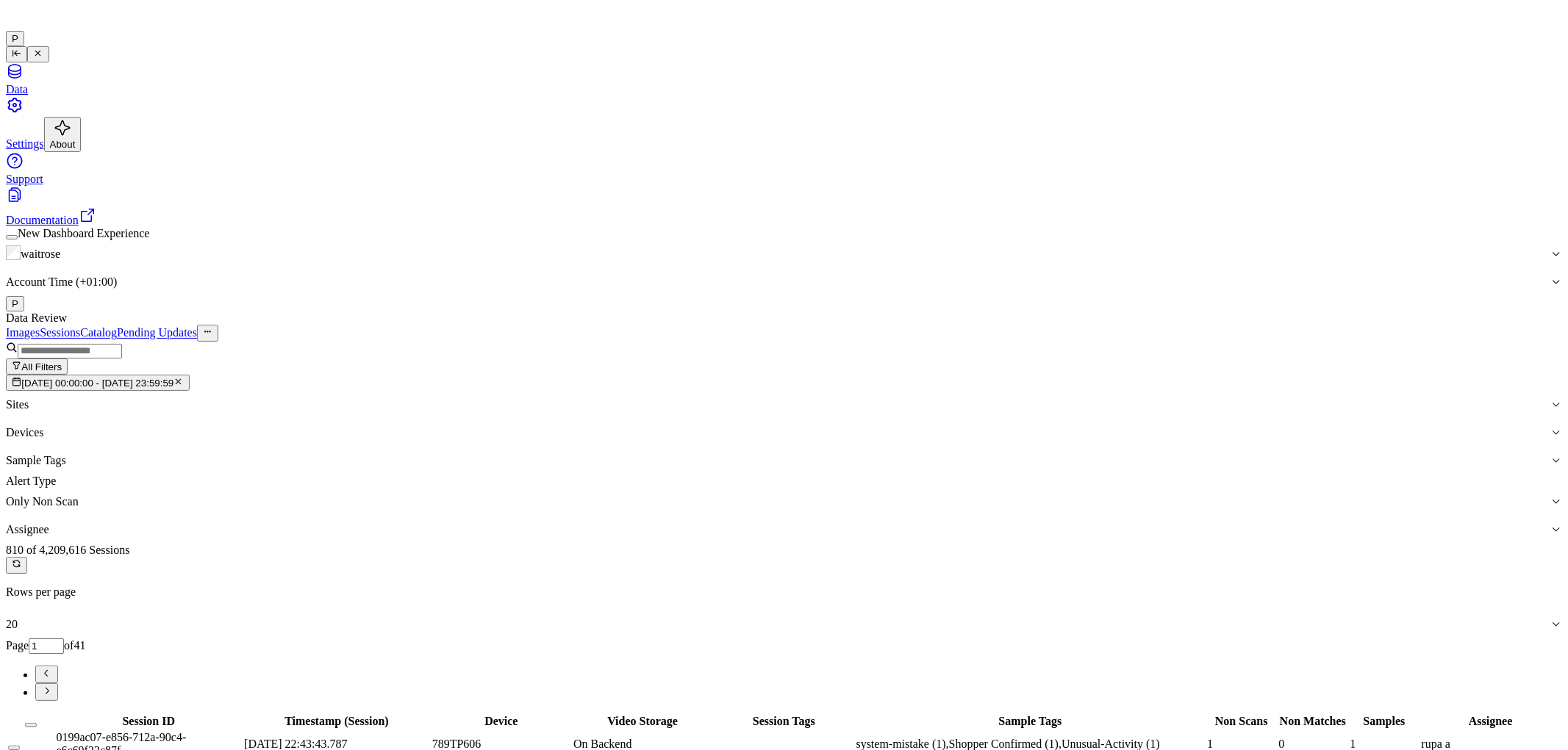
click at [64, 638] on input "1" at bounding box center [46, 646] width 35 height 15
click at [1361, 325] on div "Images Sessions Catalog Pending Updates" at bounding box center [784, 333] width 1556 height 16
click at [58, 666] on button "Go to previous page" at bounding box center [46, 674] width 23 height 18
click at [52, 685] on icon "Go to next page" at bounding box center [46, 690] width 11 height 11
type input "14"
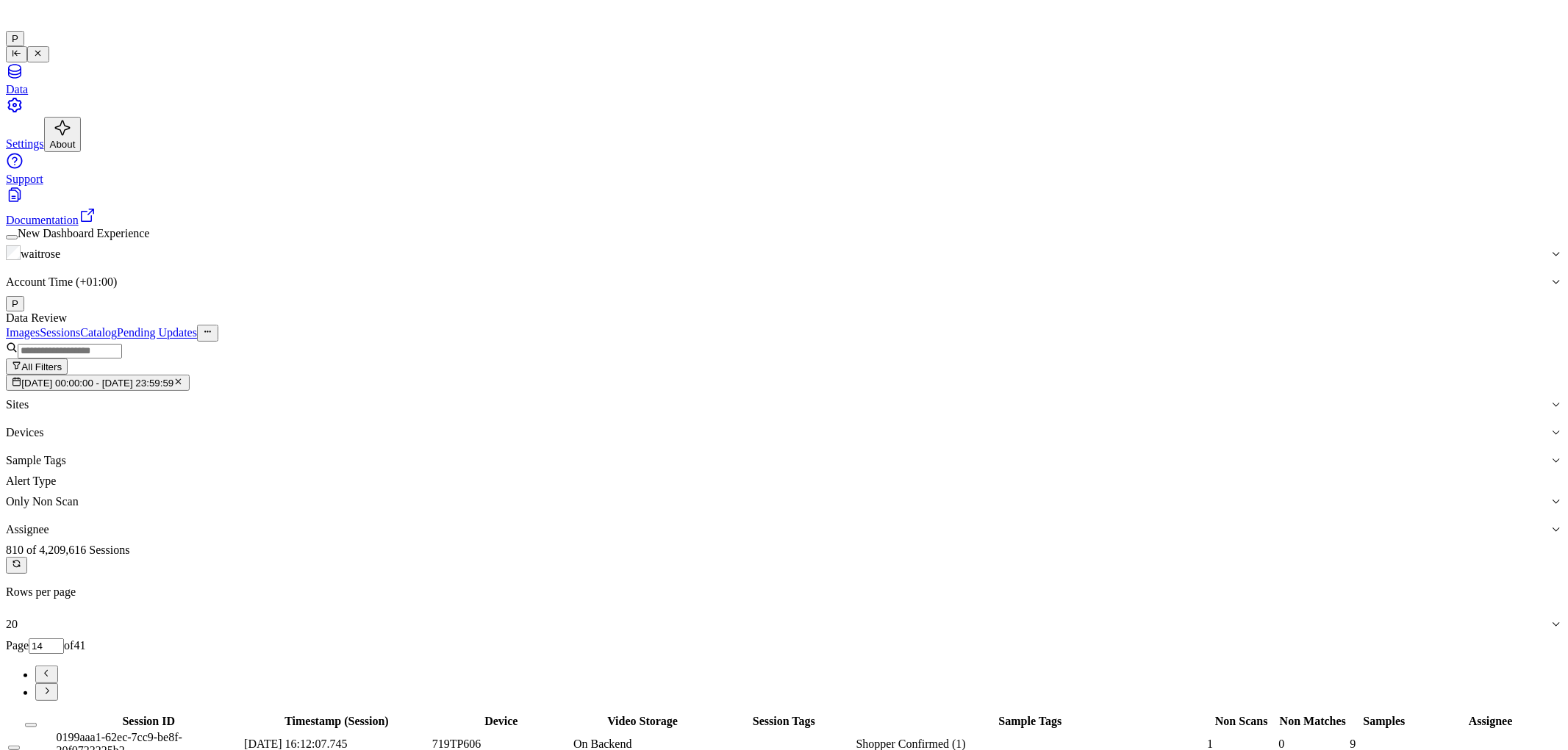
click at [37, 723] on button "Select all" at bounding box center [31, 724] width 12 height 4
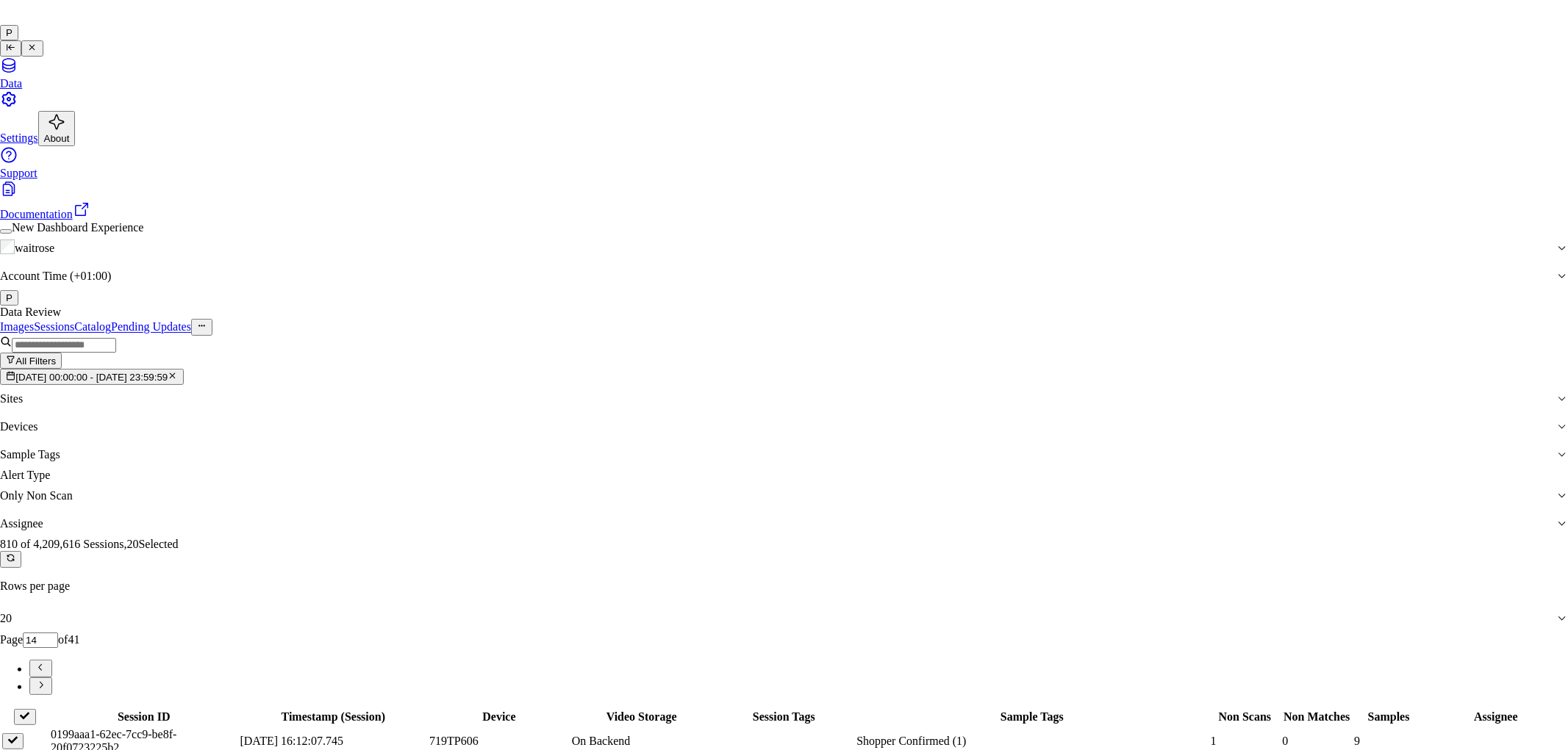
type input "cha"
click at [769, 426] on div "[PERSON_NAME] a" at bounding box center [772, 418] width 253 height 13
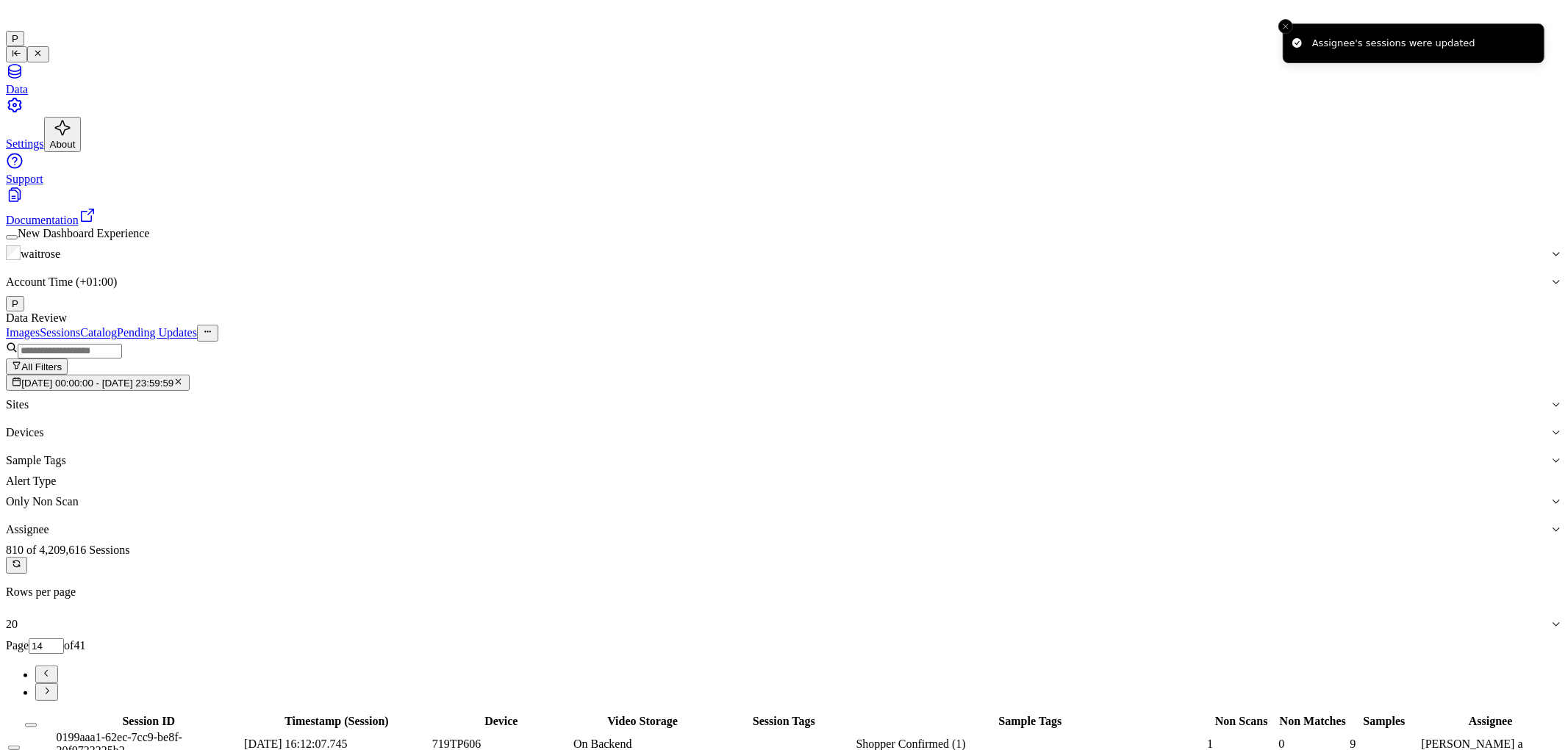
click at [58, 683] on button "Go to next page" at bounding box center [46, 692] width 23 height 18
type input "15"
click at [37, 723] on button "Select all" at bounding box center [31, 724] width 12 height 4
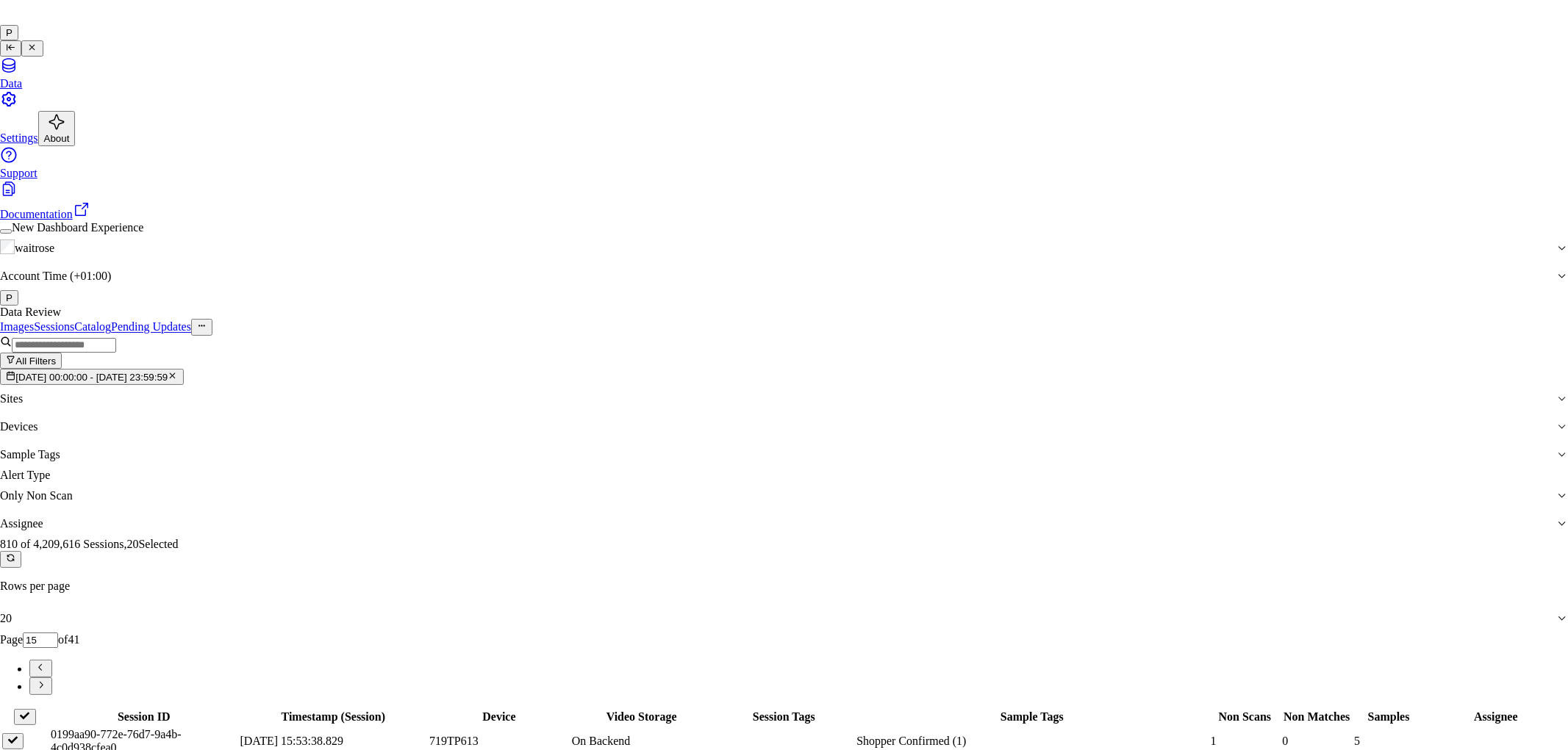
type input "ven"
click at [780, 412] on div "ven kataiah" at bounding box center [772, 405] width 253 height 13
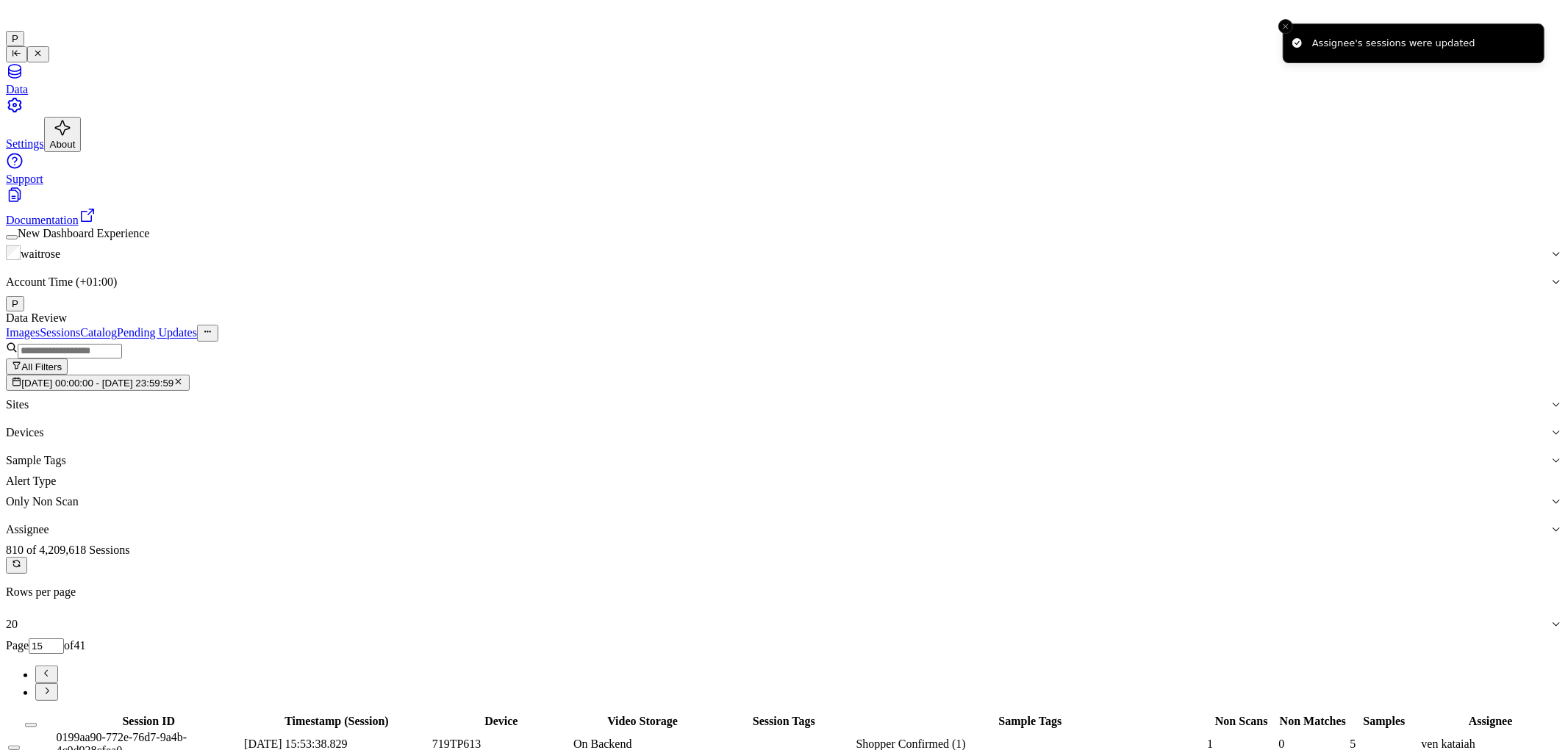
click at [52, 685] on icon "Go to next page" at bounding box center [46, 690] width 11 height 11
type input "16"
click at [37, 723] on button "Select all" at bounding box center [31, 724] width 12 height 4
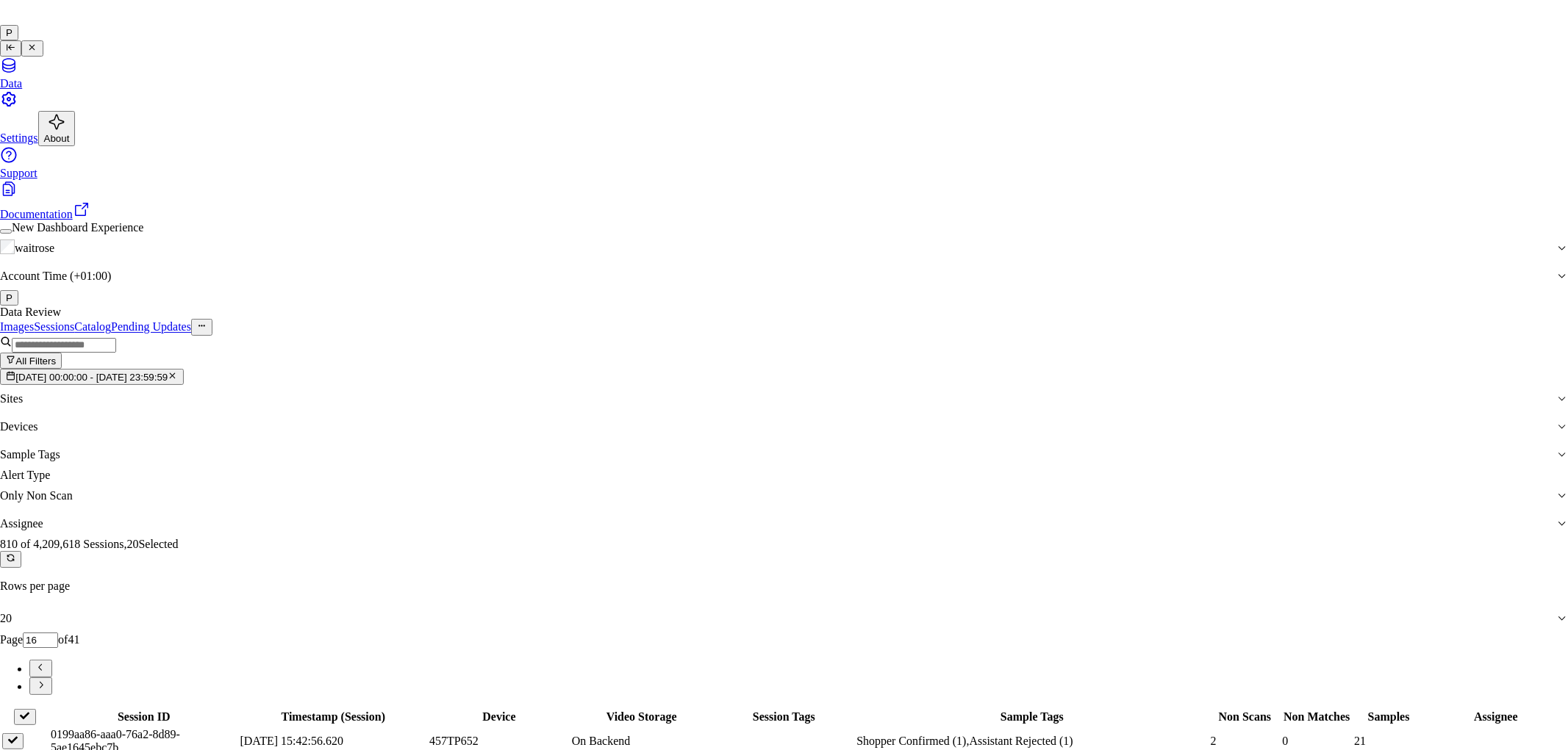
type input "an"
click at [722, 465] on div "[PERSON_NAME]" at bounding box center [772, 458] width 253 height 13
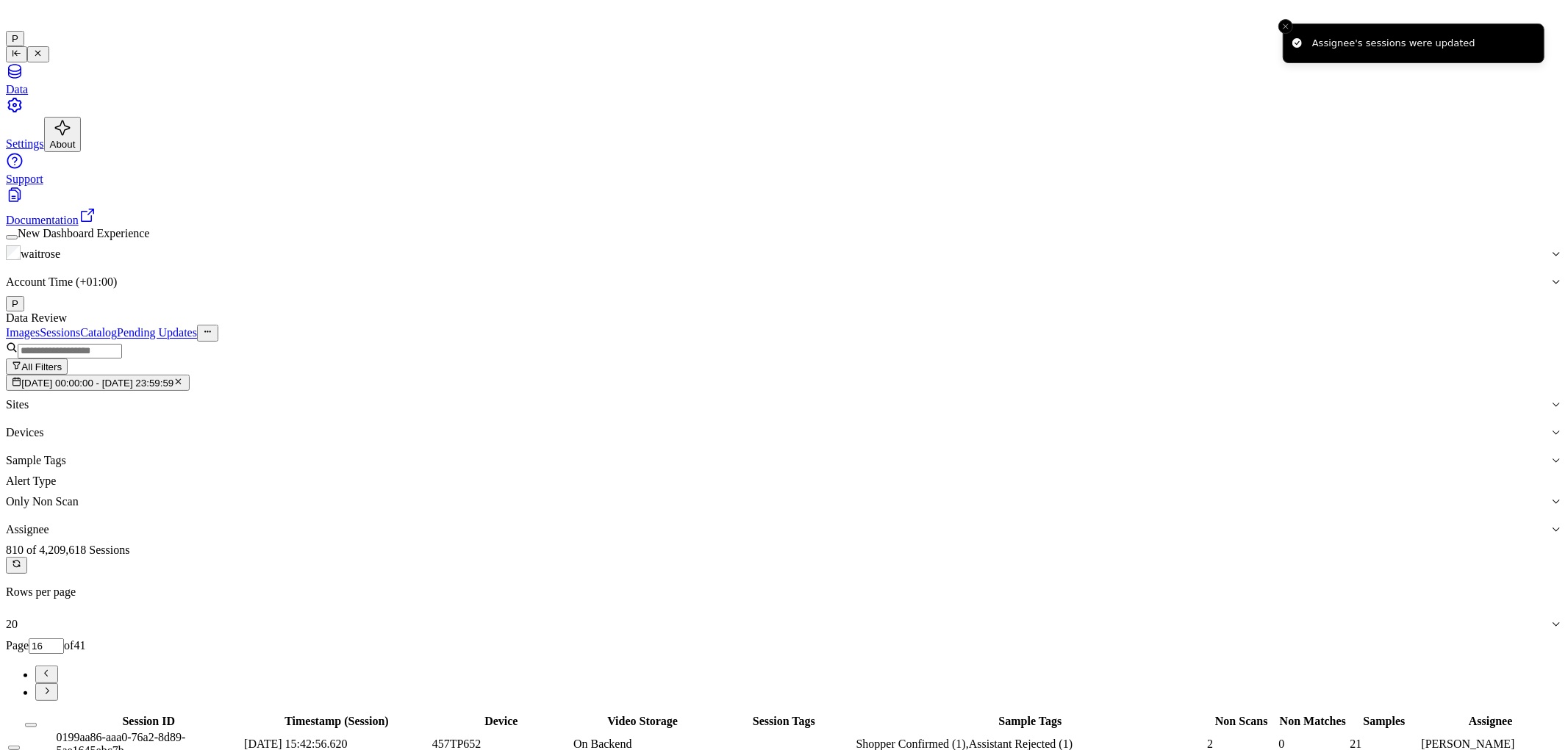
click at [58, 683] on button "Go to next page" at bounding box center [46, 692] width 23 height 18
type input "17"
click at [37, 723] on button "Select all" at bounding box center [31, 724] width 12 height 4
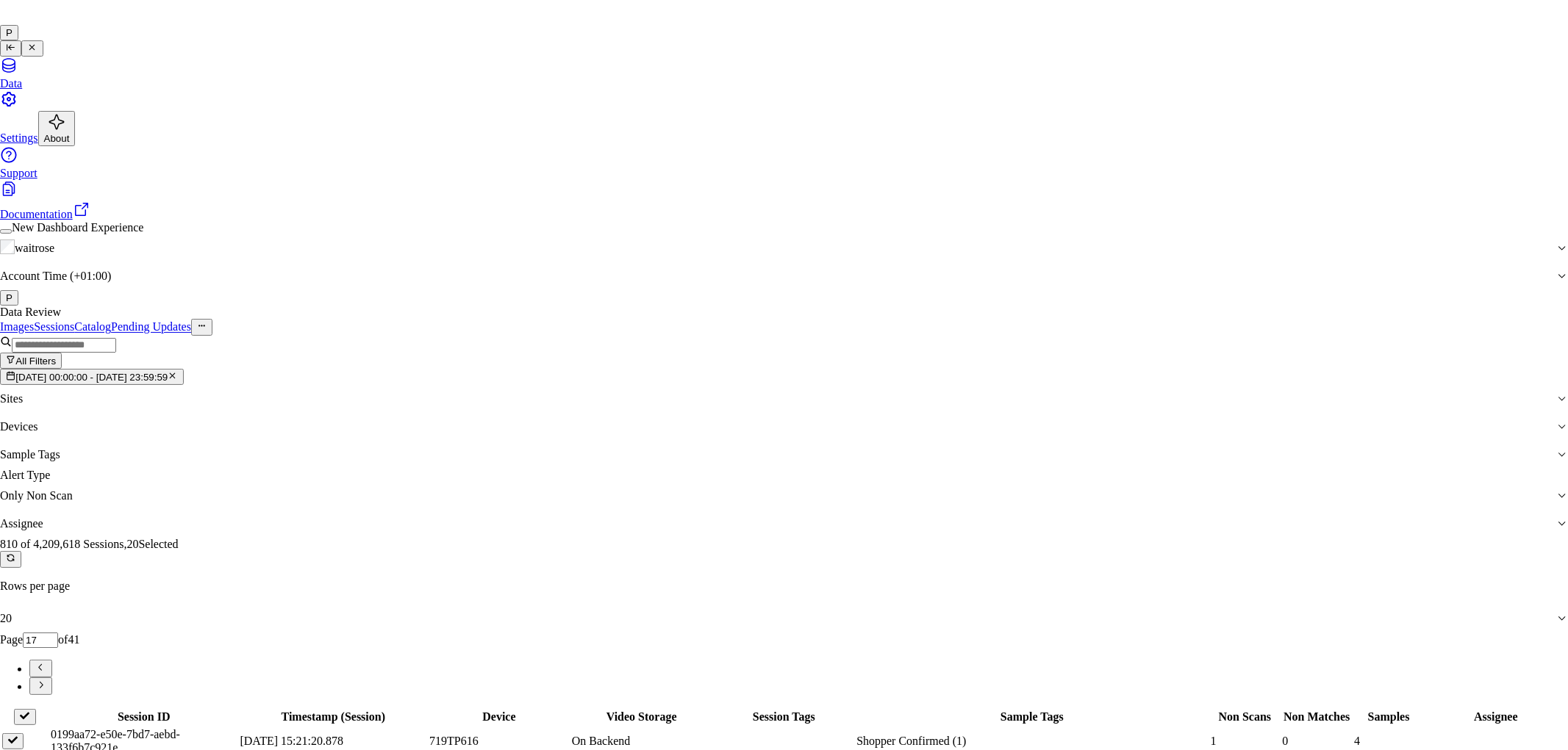
type input "ro"
click at [722, 412] on div "[PERSON_NAME]" at bounding box center [772, 405] width 253 height 13
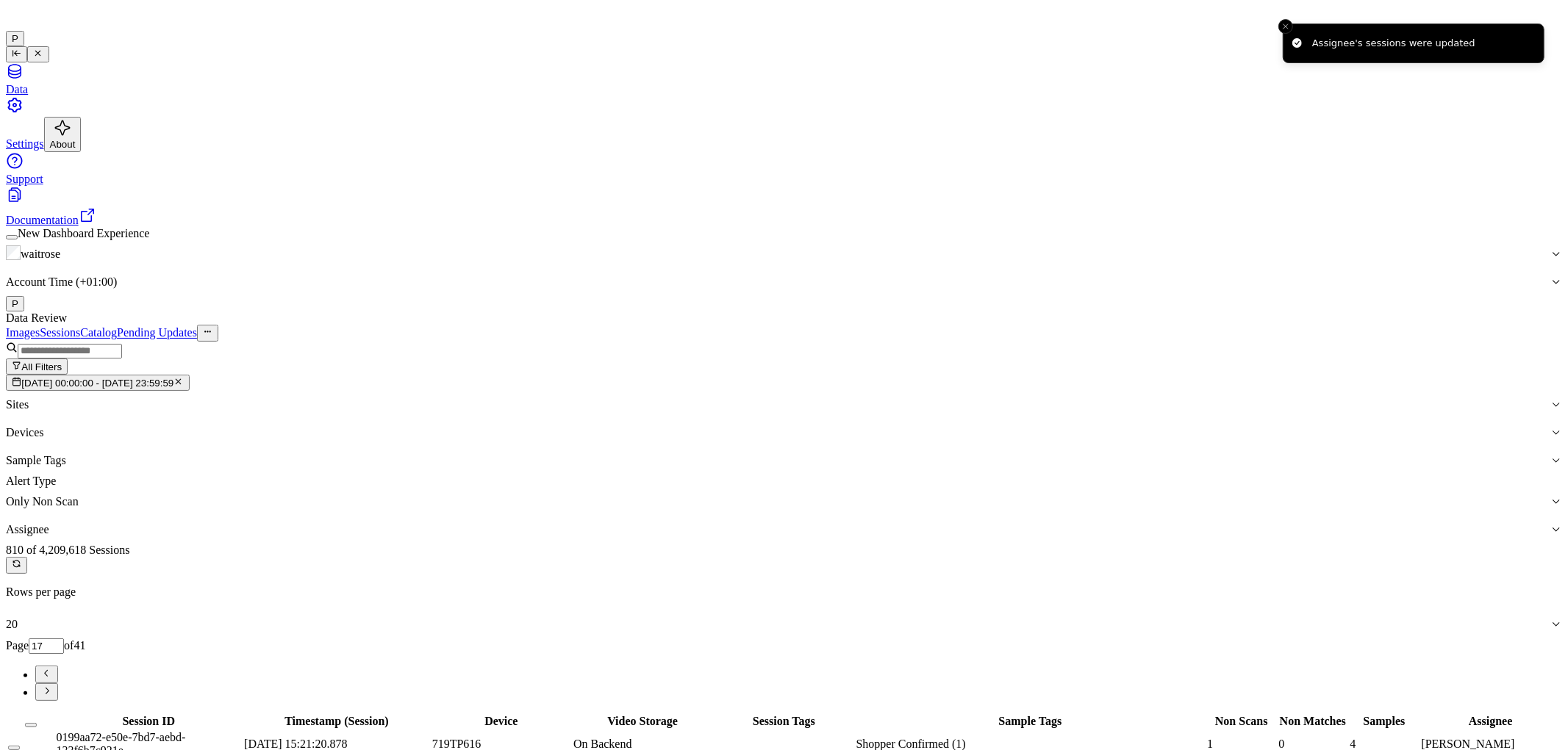
click at [52, 685] on icon "Go to next page" at bounding box center [46, 690] width 11 height 11
type input "18"
click at [37, 723] on button "Select all" at bounding box center [31, 724] width 12 height 4
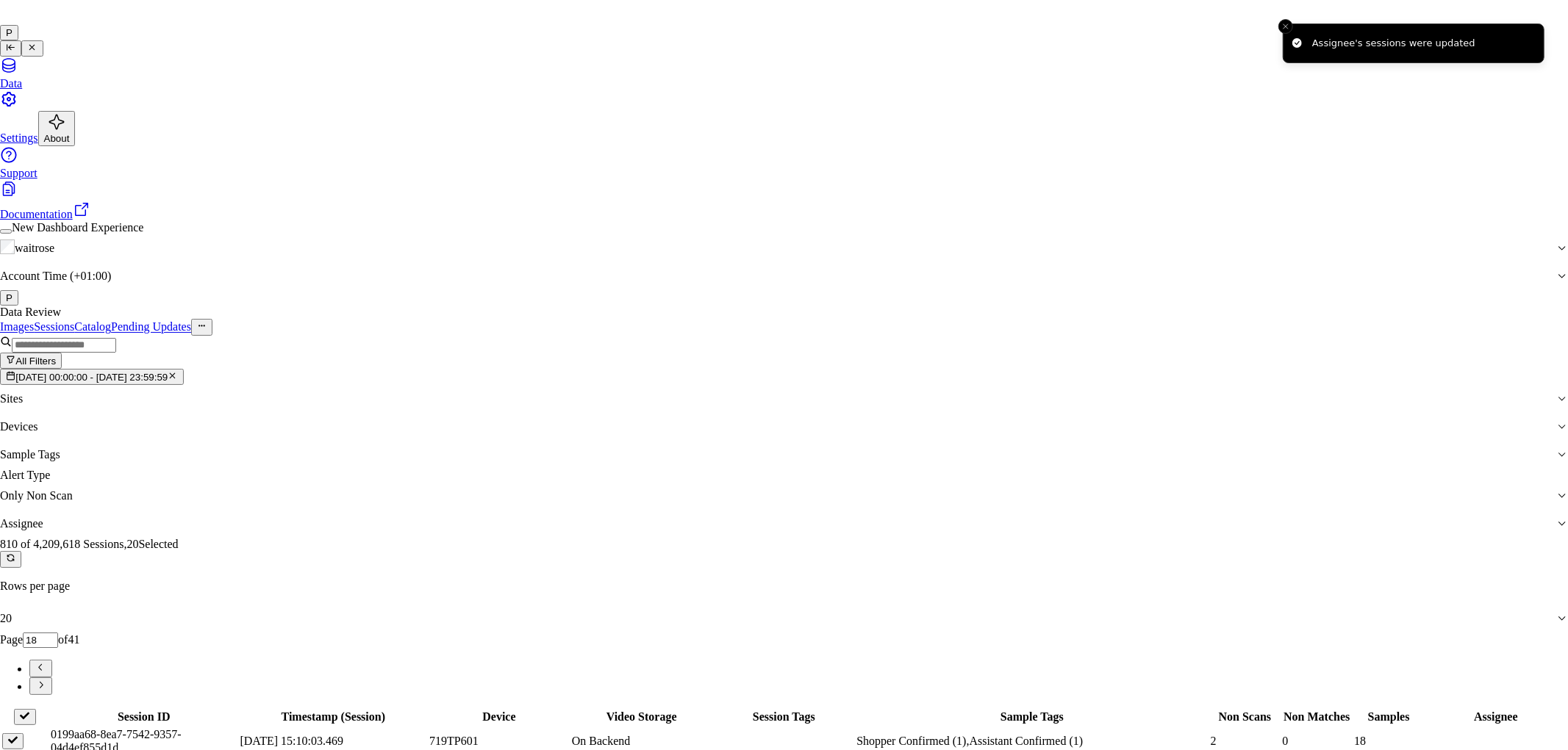
type input "vars"
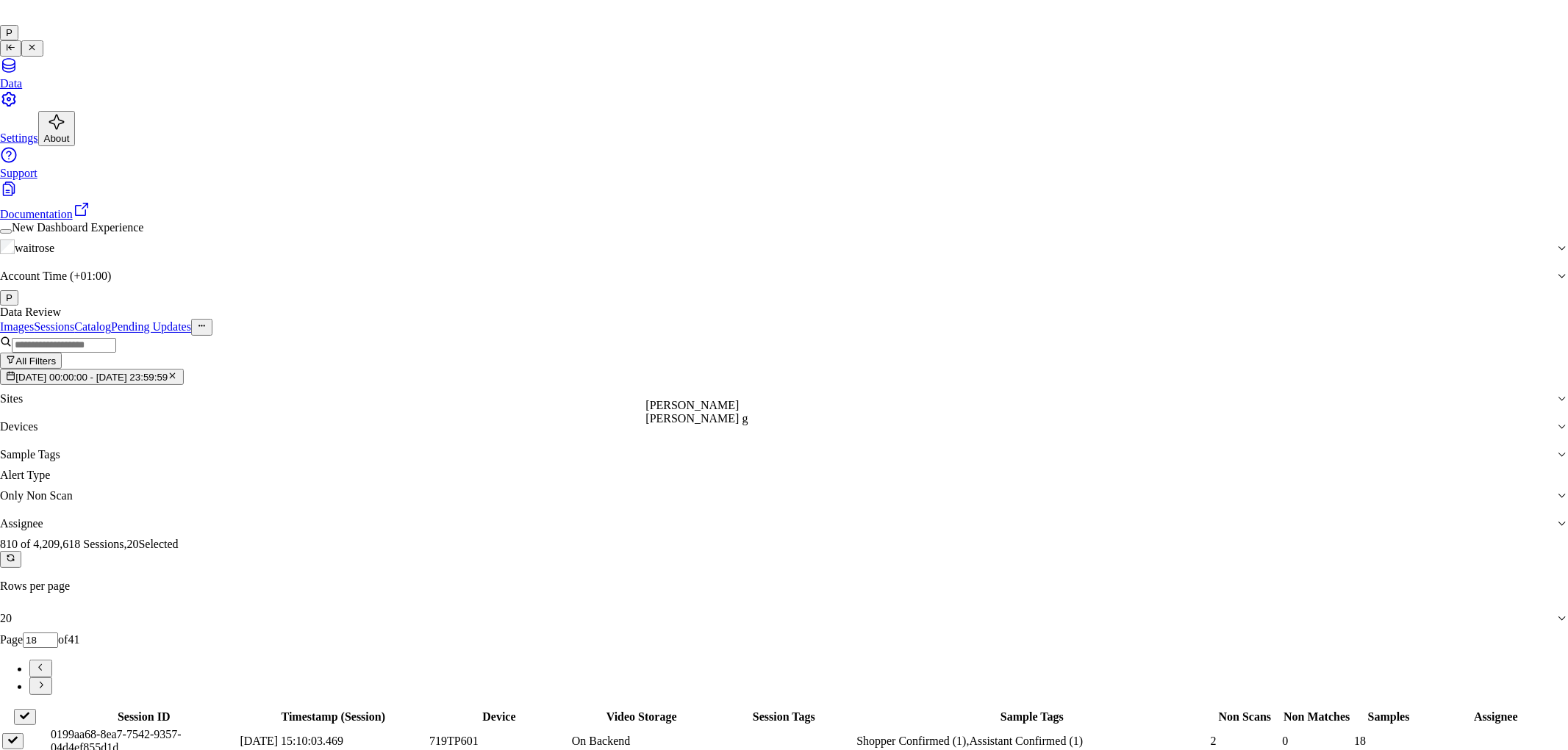
click at [711, 412] on div "[PERSON_NAME]" at bounding box center [772, 405] width 253 height 13
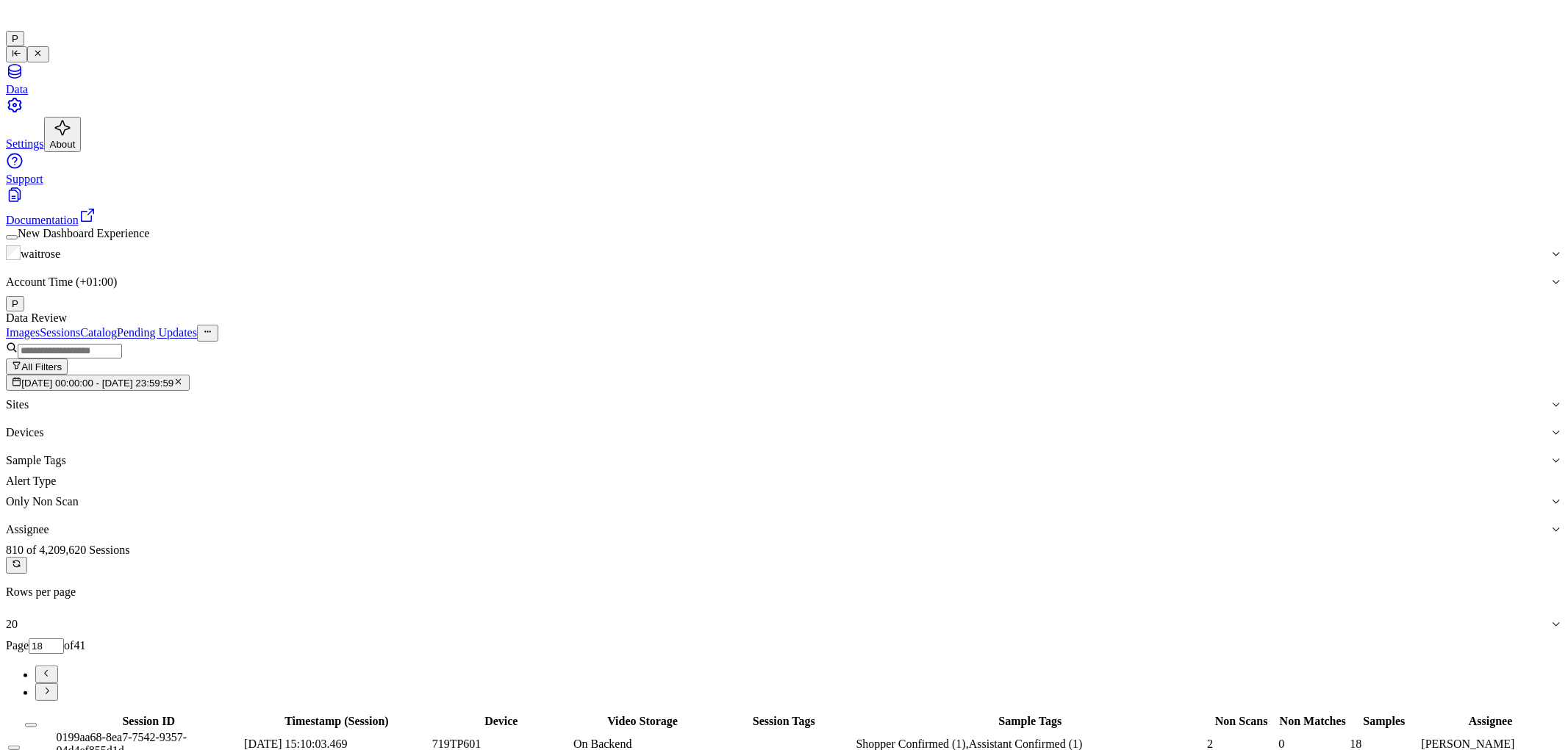
click at [52, 685] on icon "Go to next page" at bounding box center [46, 690] width 11 height 11
type input "19"
click at [37, 723] on button "Select all" at bounding box center [31, 724] width 12 height 4
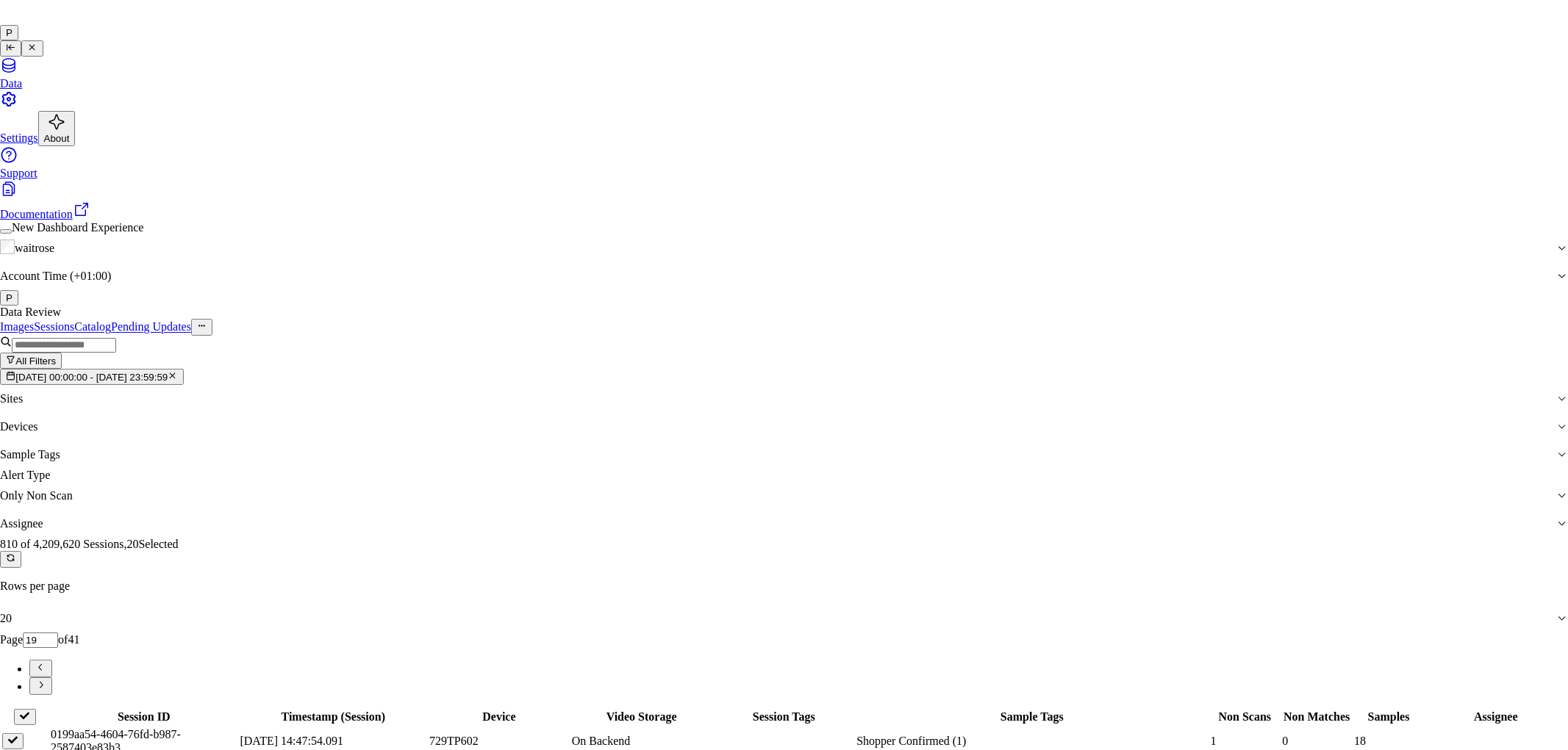
type input "cha"
click at [737, 426] on div "[PERSON_NAME] a" at bounding box center [772, 418] width 253 height 13
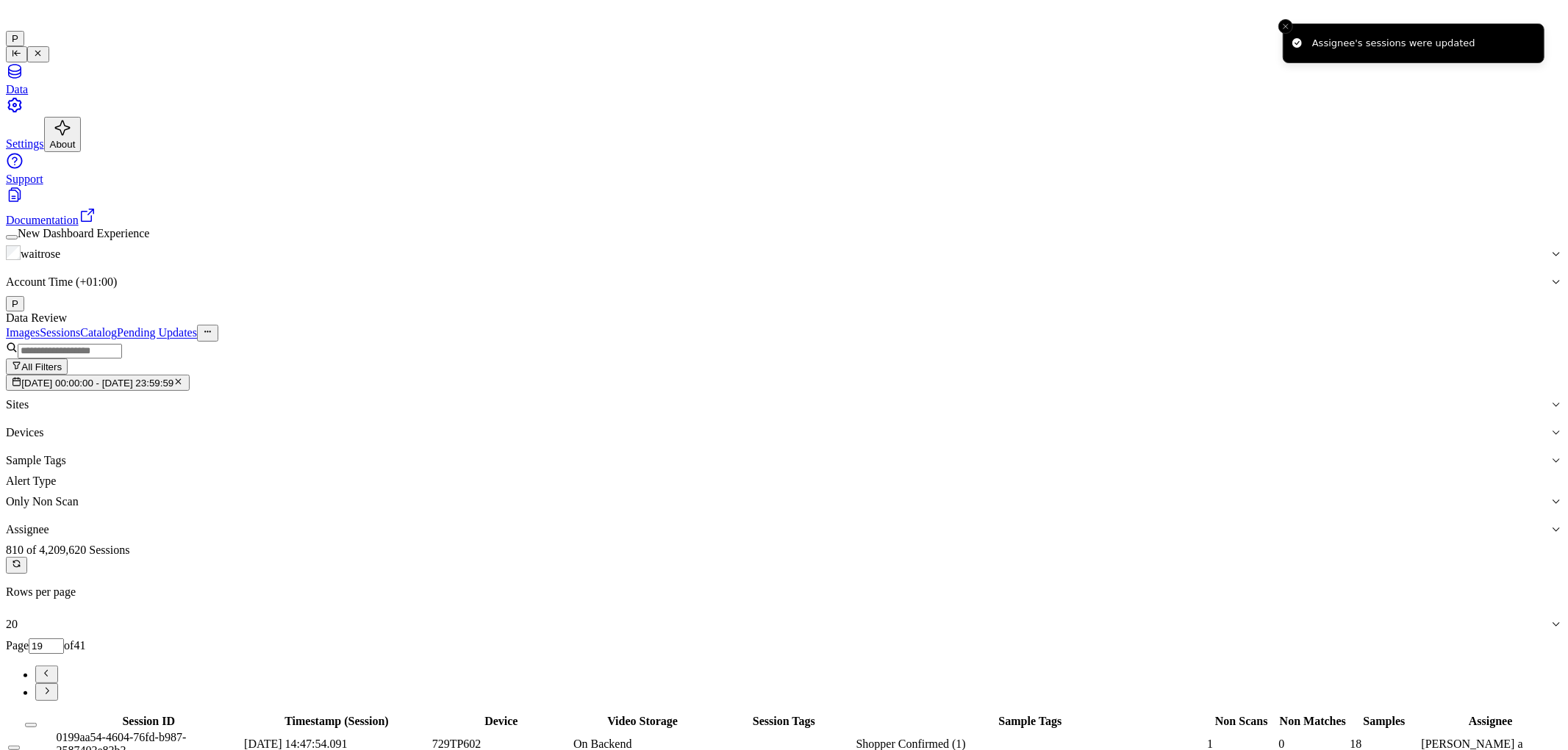
click at [52, 685] on icon "Go to next page" at bounding box center [46, 690] width 11 height 11
type input "20"
click at [37, 723] on button "Select all" at bounding box center [31, 724] width 12 height 4
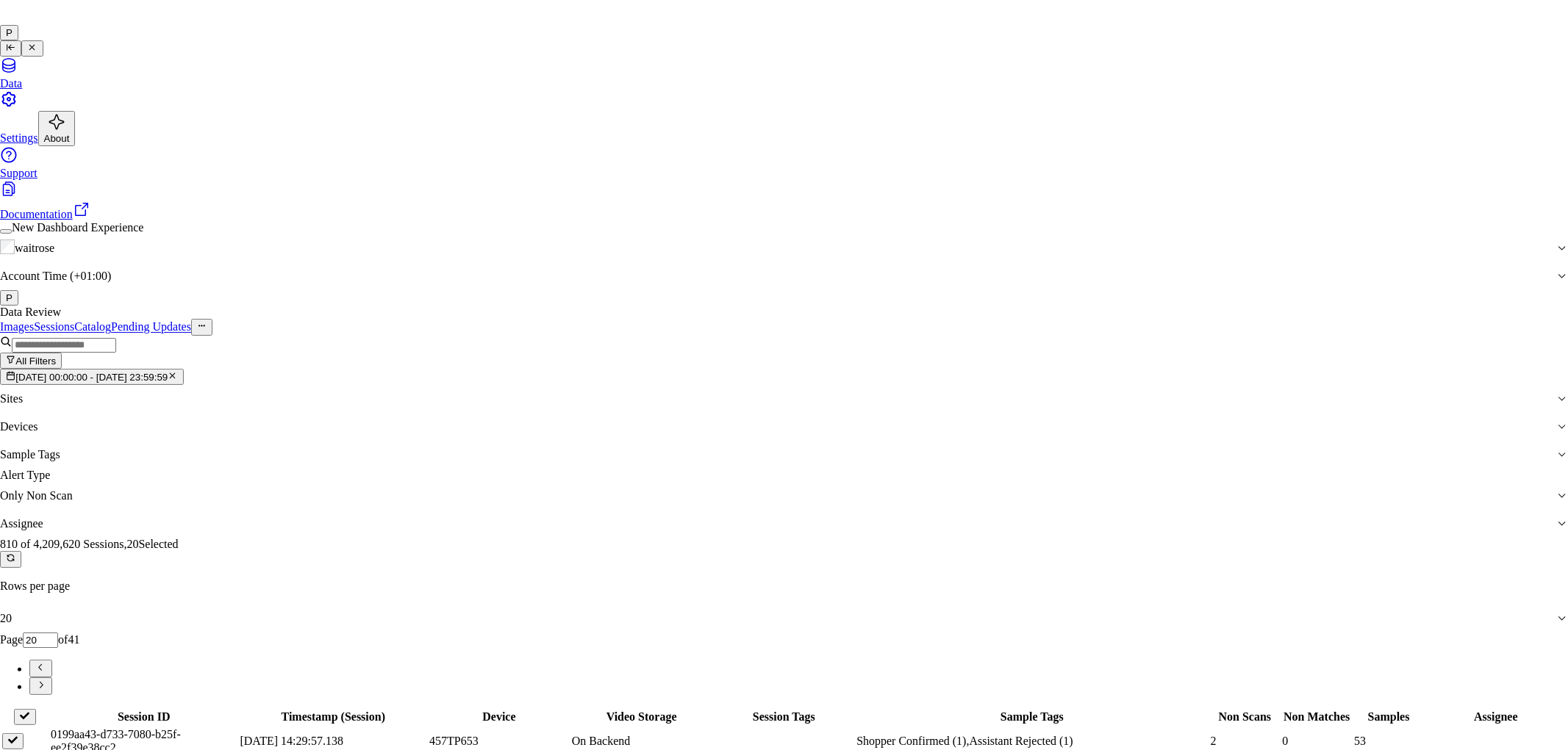
type input "ven"
click at [731, 412] on div "ven kataiah" at bounding box center [772, 405] width 253 height 13
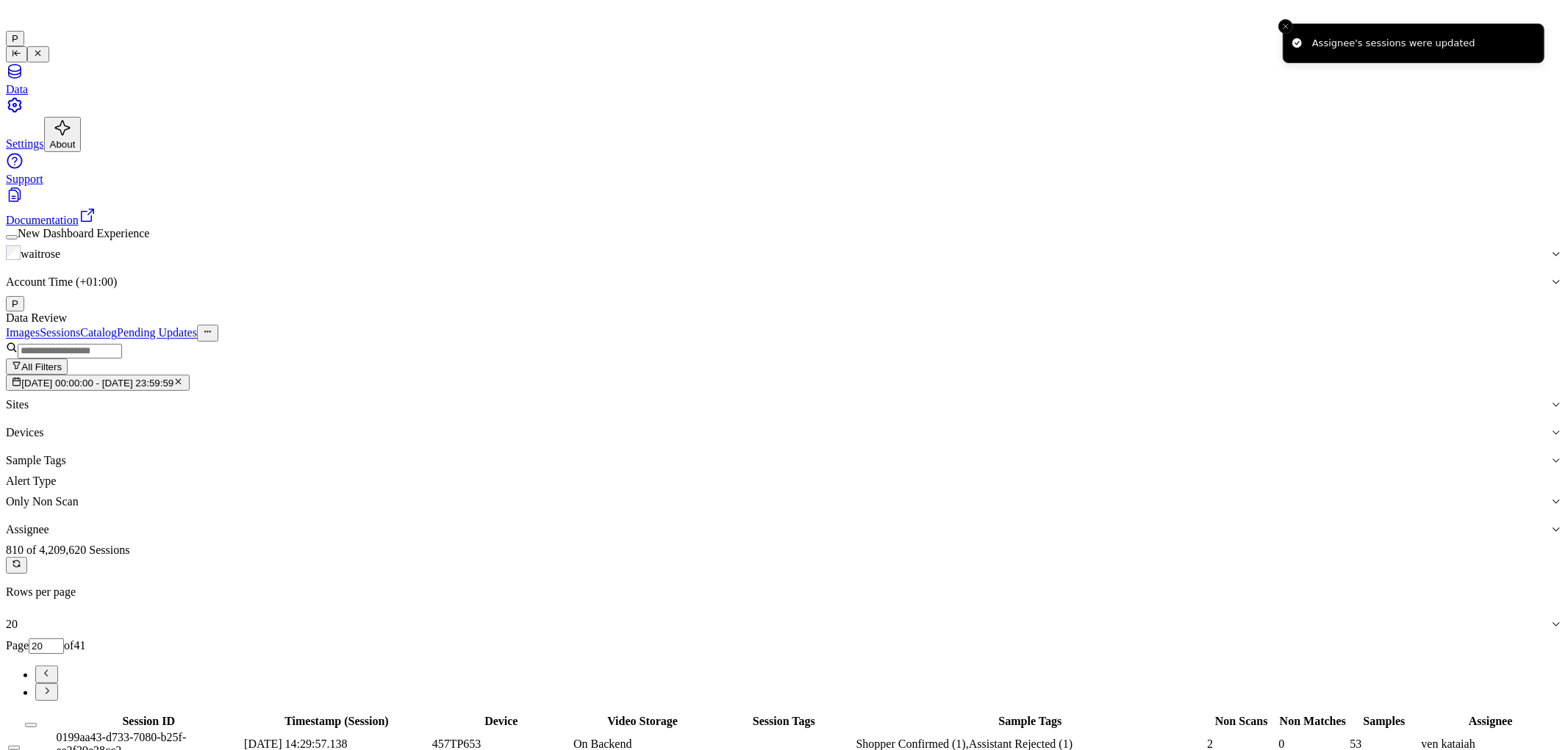
click at [58, 683] on button "Go to next page" at bounding box center [46, 692] width 23 height 18
type input "21"
click at [37, 723] on button "Select all" at bounding box center [31, 724] width 12 height 4
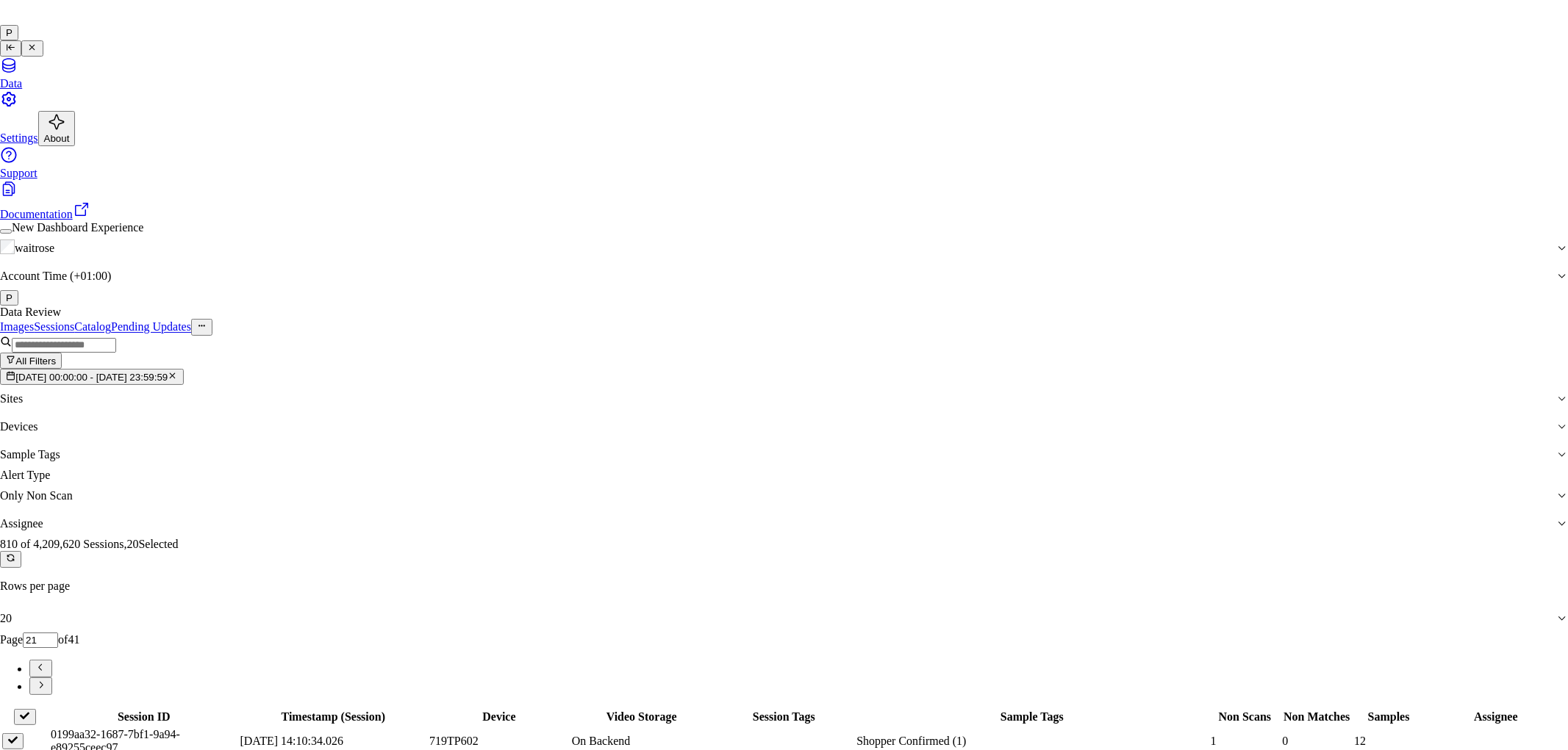
type input "ank"
click at [694, 412] on div "[PERSON_NAME]" at bounding box center [772, 405] width 253 height 13
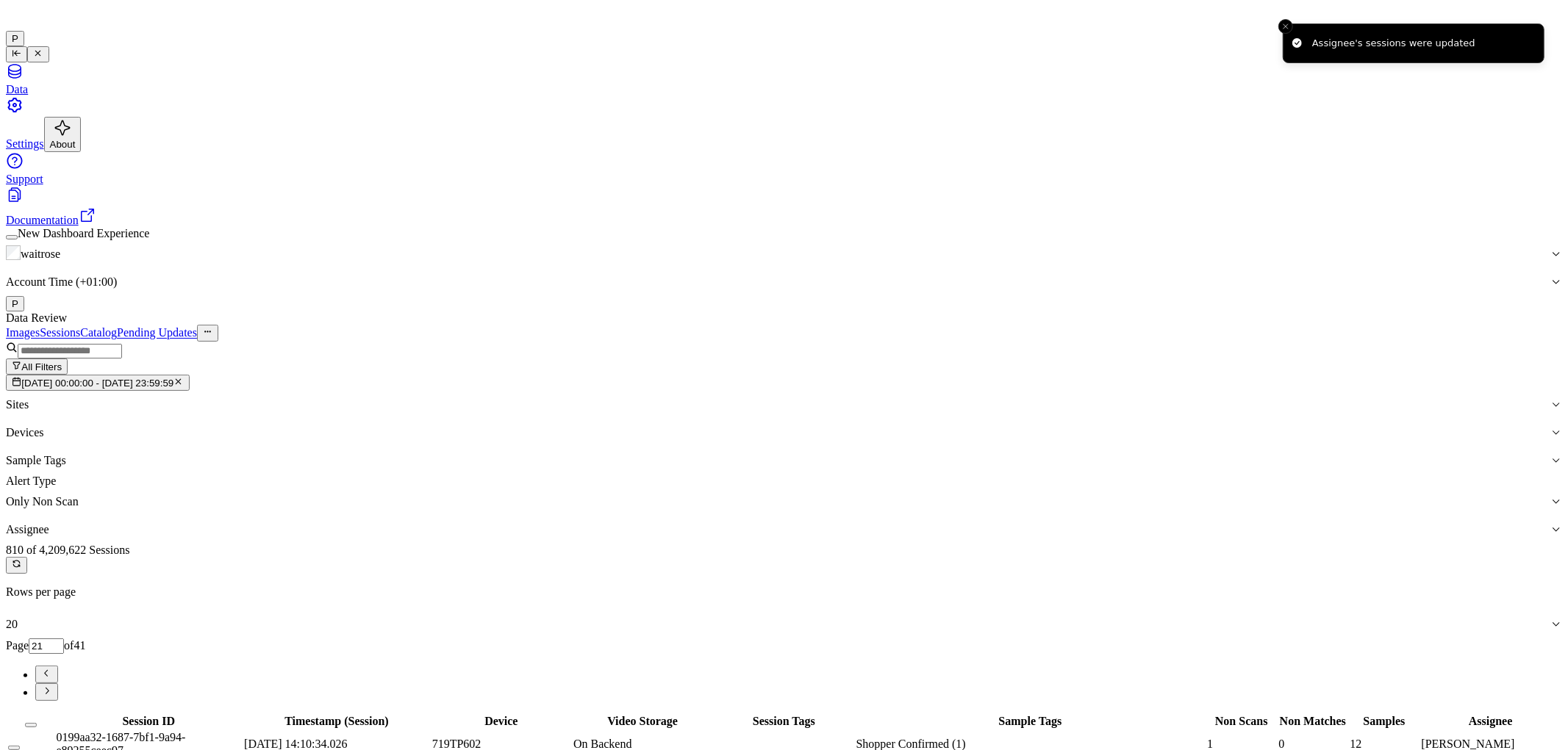
click at [58, 683] on button "Go to next page" at bounding box center [46, 692] width 23 height 18
type input "22"
click at [37, 723] on button "Select all" at bounding box center [31, 724] width 12 height 4
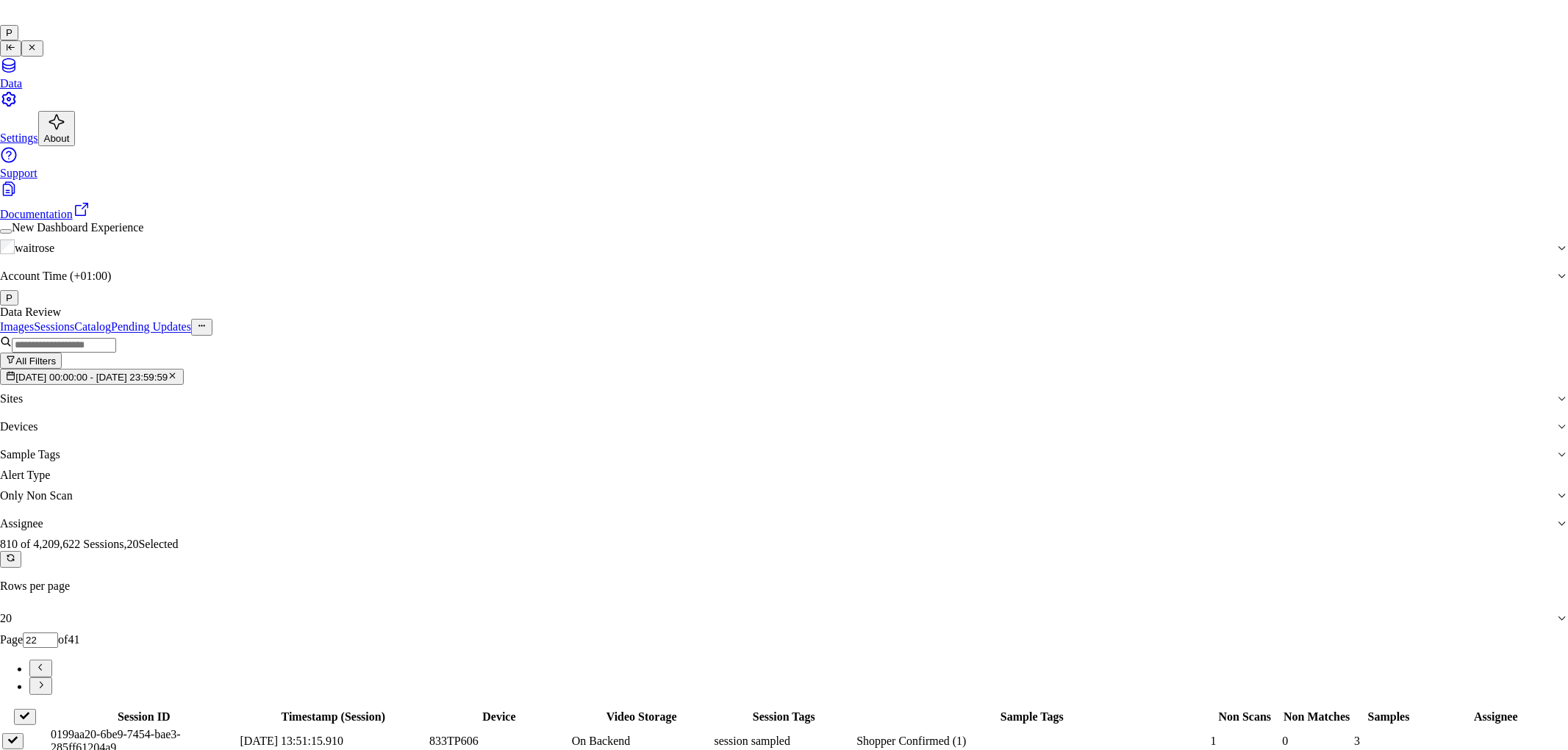
type input "ro"
click at [729, 412] on div "[PERSON_NAME]" at bounding box center [772, 405] width 253 height 13
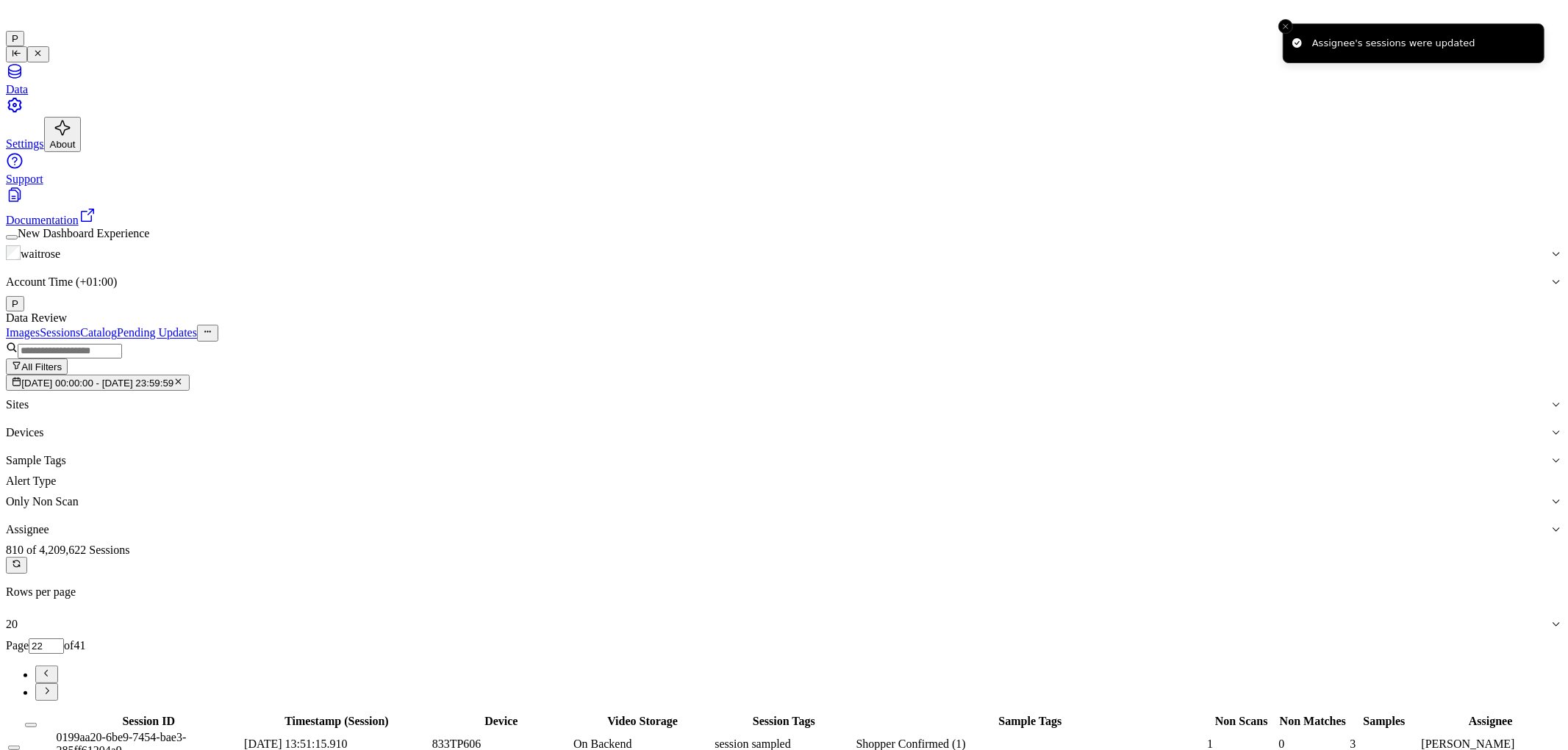
click at [58, 683] on button "Go to next page" at bounding box center [46, 692] width 23 height 18
type input "23"
click at [37, 723] on button "Select all" at bounding box center [31, 724] width 12 height 4
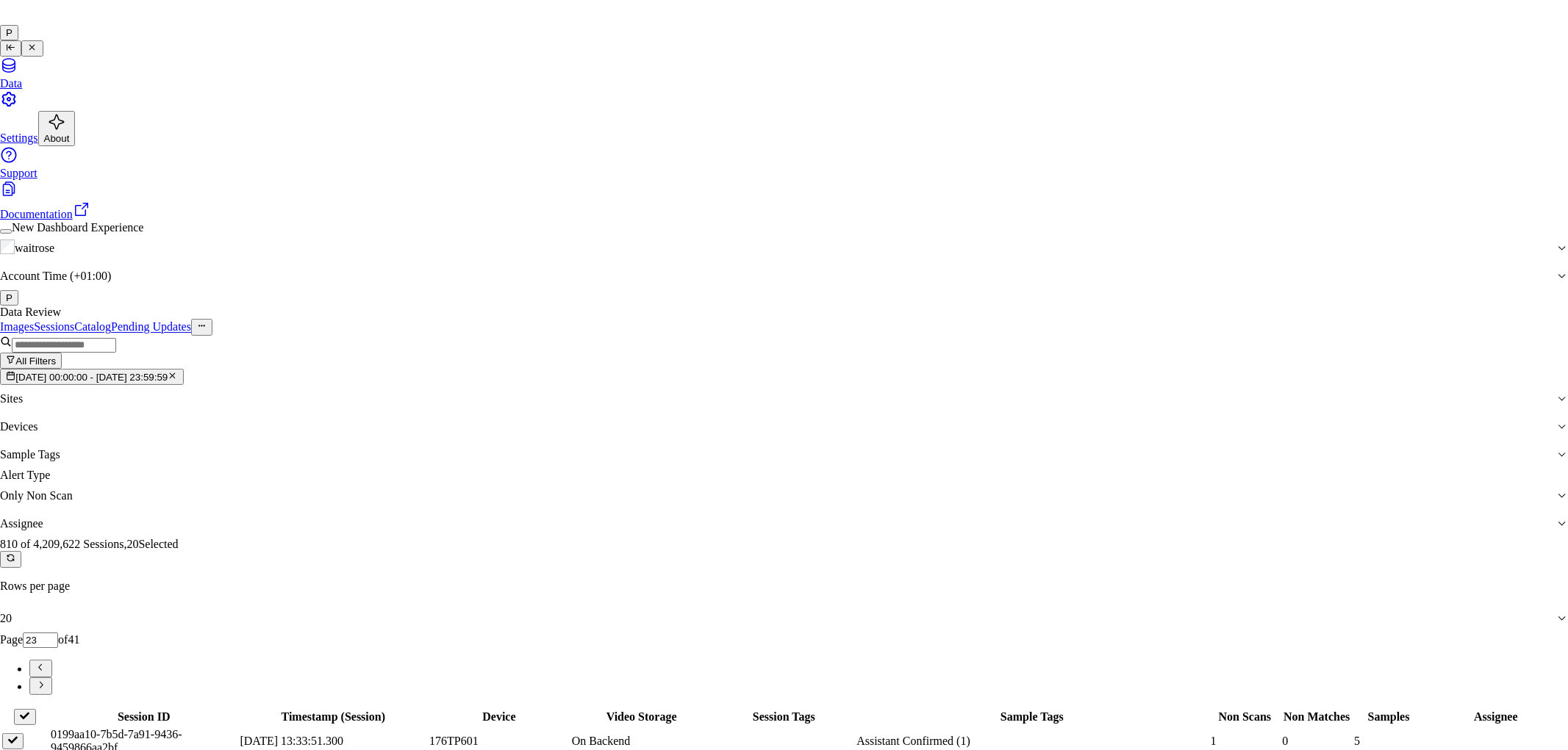
type input "vars"
click at [726, 412] on div "[PERSON_NAME]" at bounding box center [772, 405] width 253 height 13
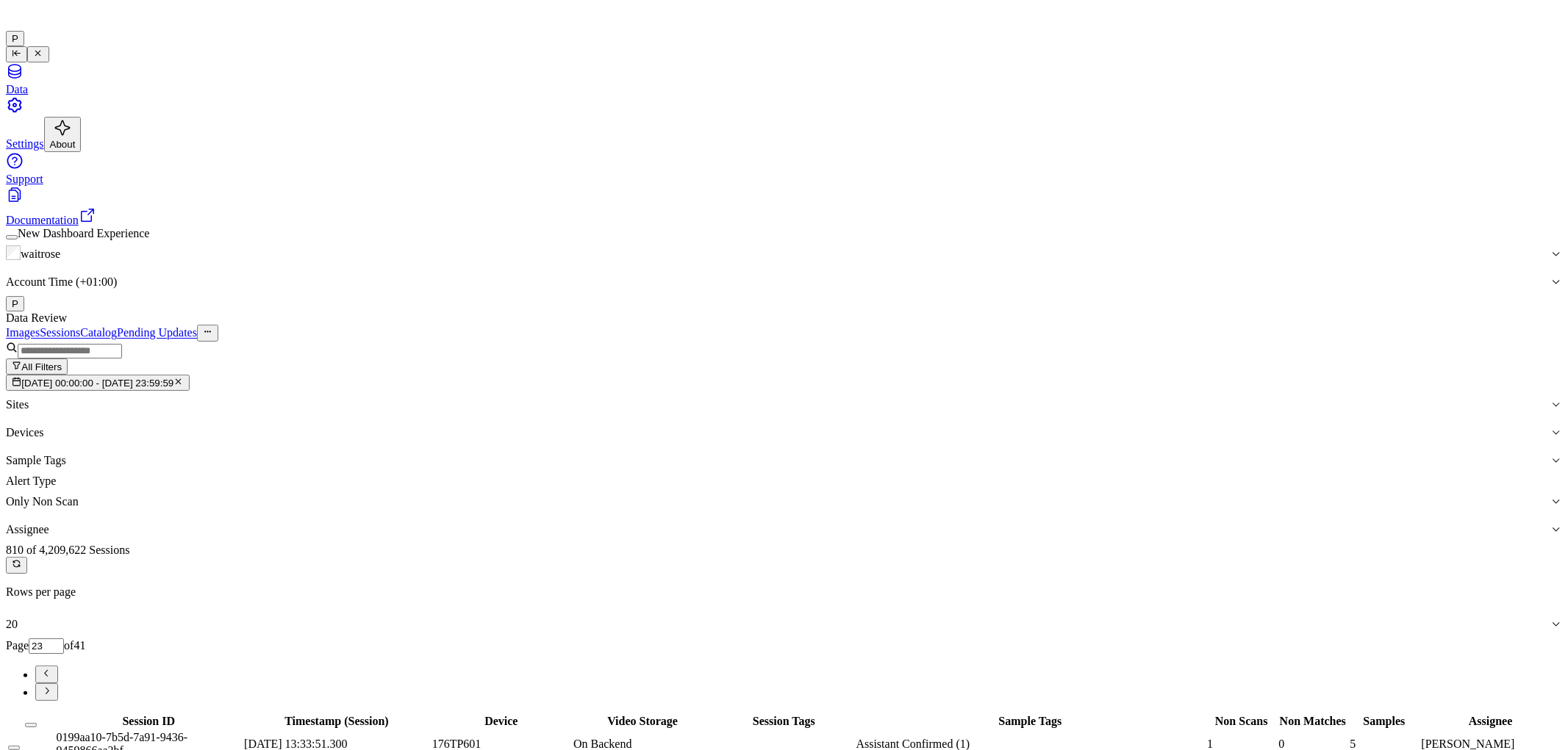
click at [52, 685] on icon "Go to next page" at bounding box center [46, 690] width 11 height 11
type input "24"
click at [37, 723] on button "Select all" at bounding box center [31, 724] width 12 height 4
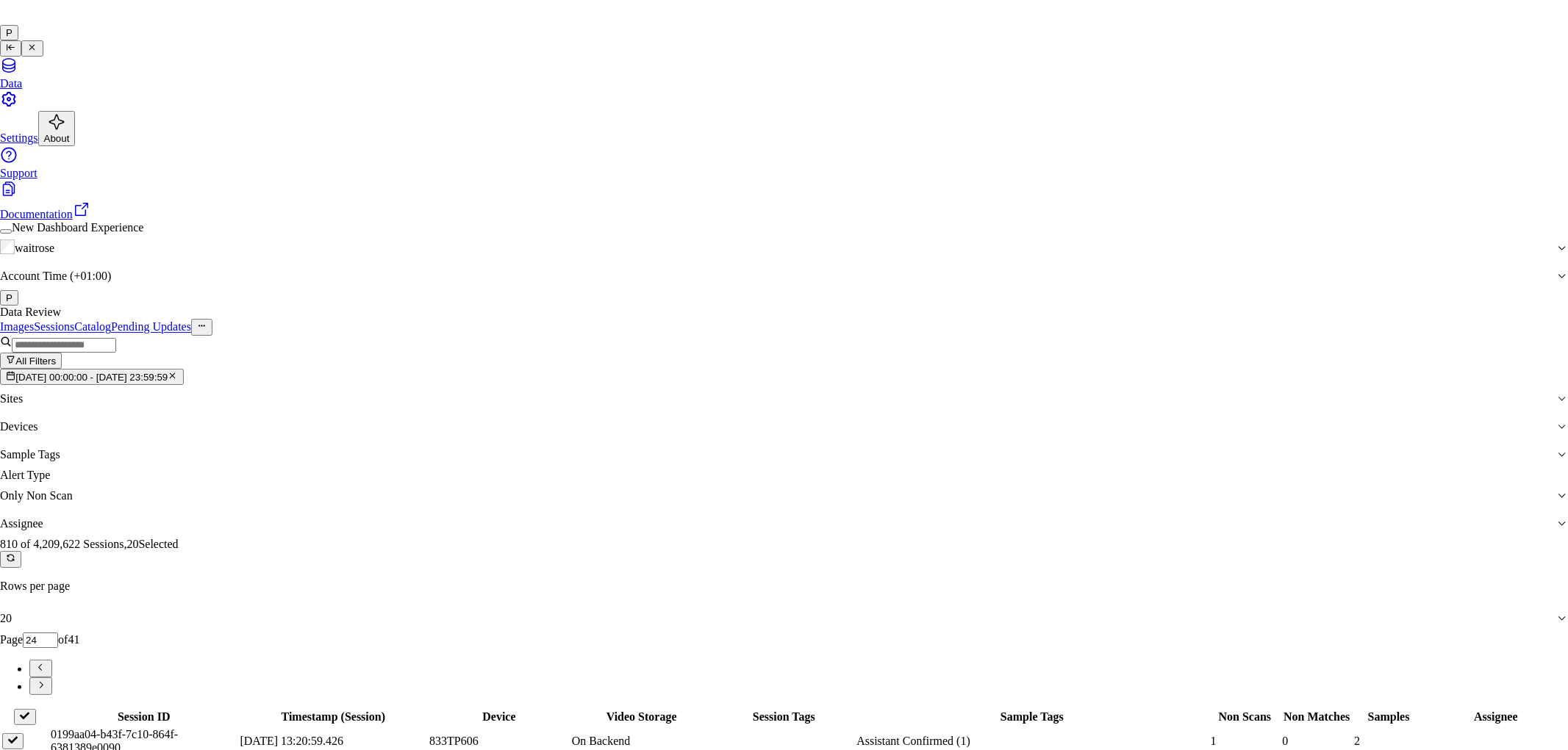
type input "cha"
click at [726, 426] on div "[PERSON_NAME] a" at bounding box center [772, 418] width 253 height 13
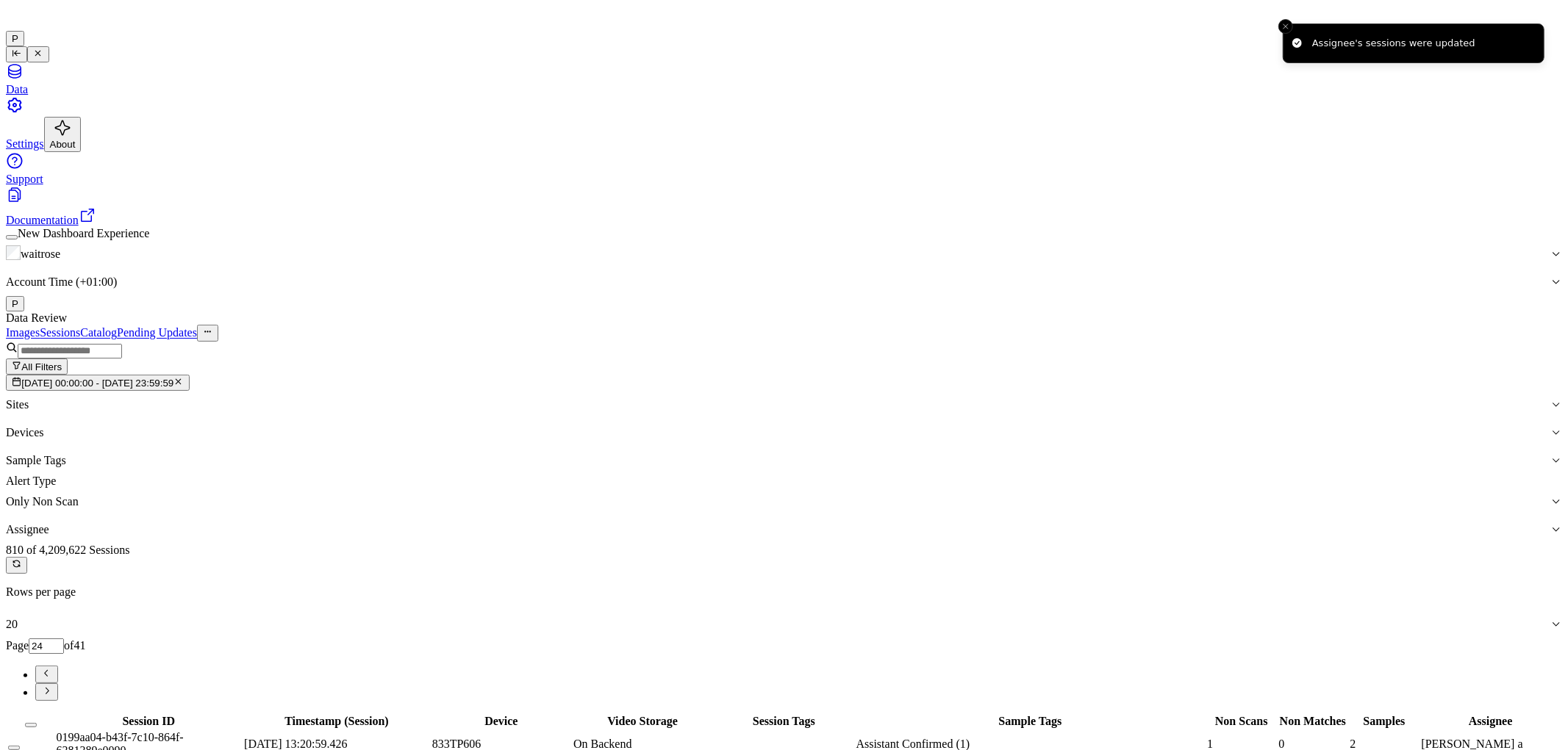
click at [52, 685] on icon "Go to next page" at bounding box center [46, 690] width 11 height 11
type input "25"
click at [37, 723] on button "Select all" at bounding box center [31, 724] width 12 height 4
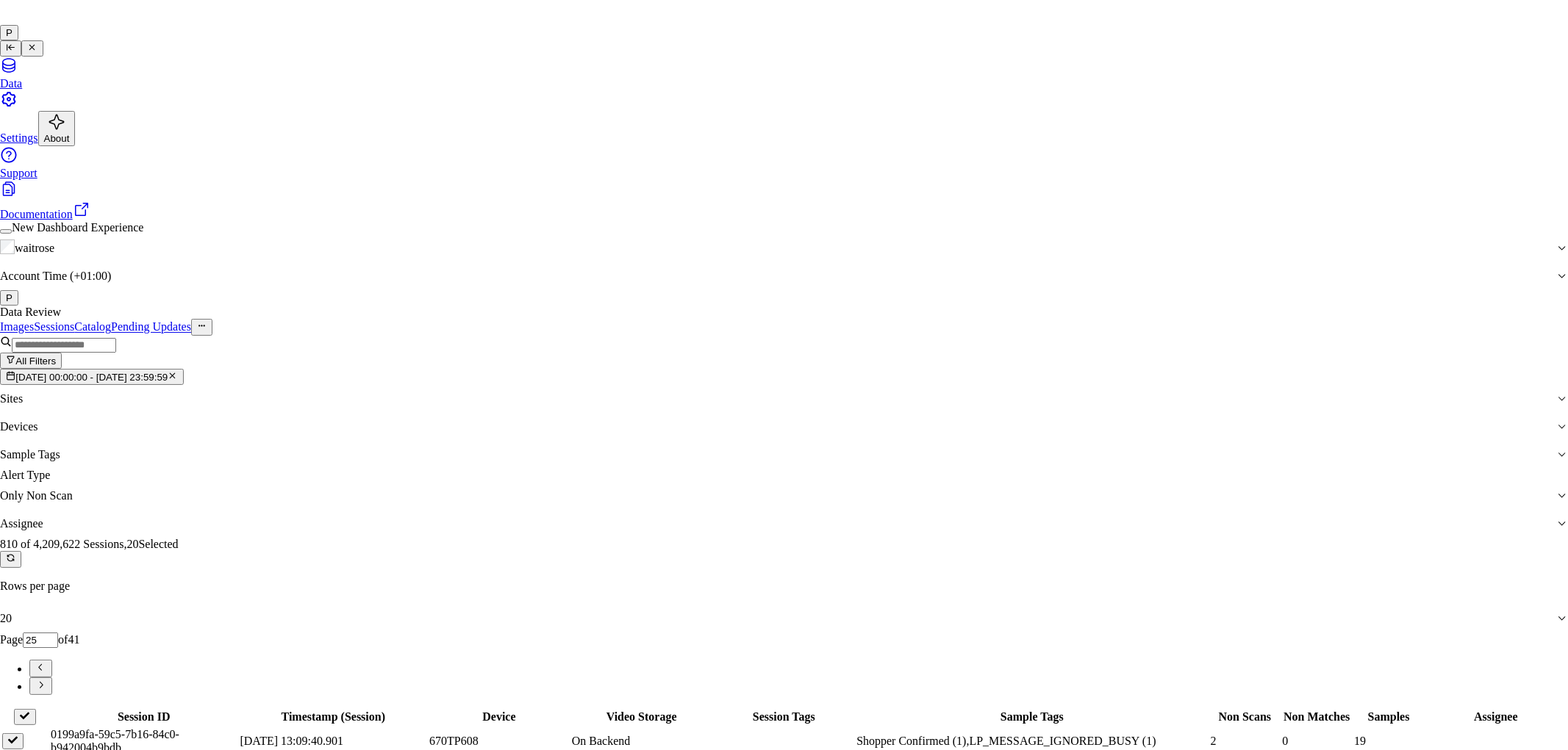
type input "ve"
click at [693, 426] on div "ven kataiah" at bounding box center [772, 418] width 253 height 13
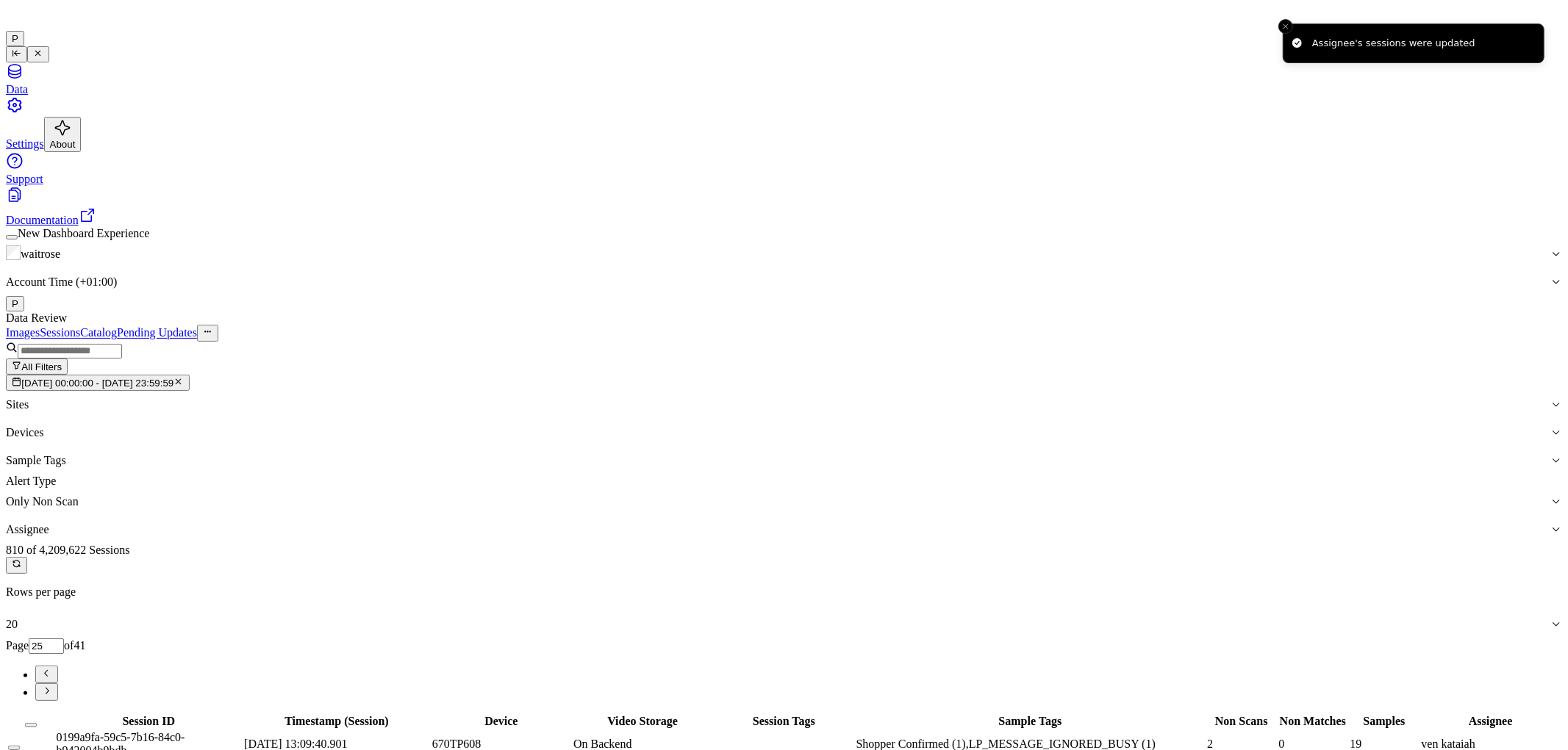
click at [52, 685] on icon "Go to next page" at bounding box center [46, 690] width 11 height 11
type input "26"
click at [37, 723] on button "Select all" at bounding box center [31, 724] width 12 height 4
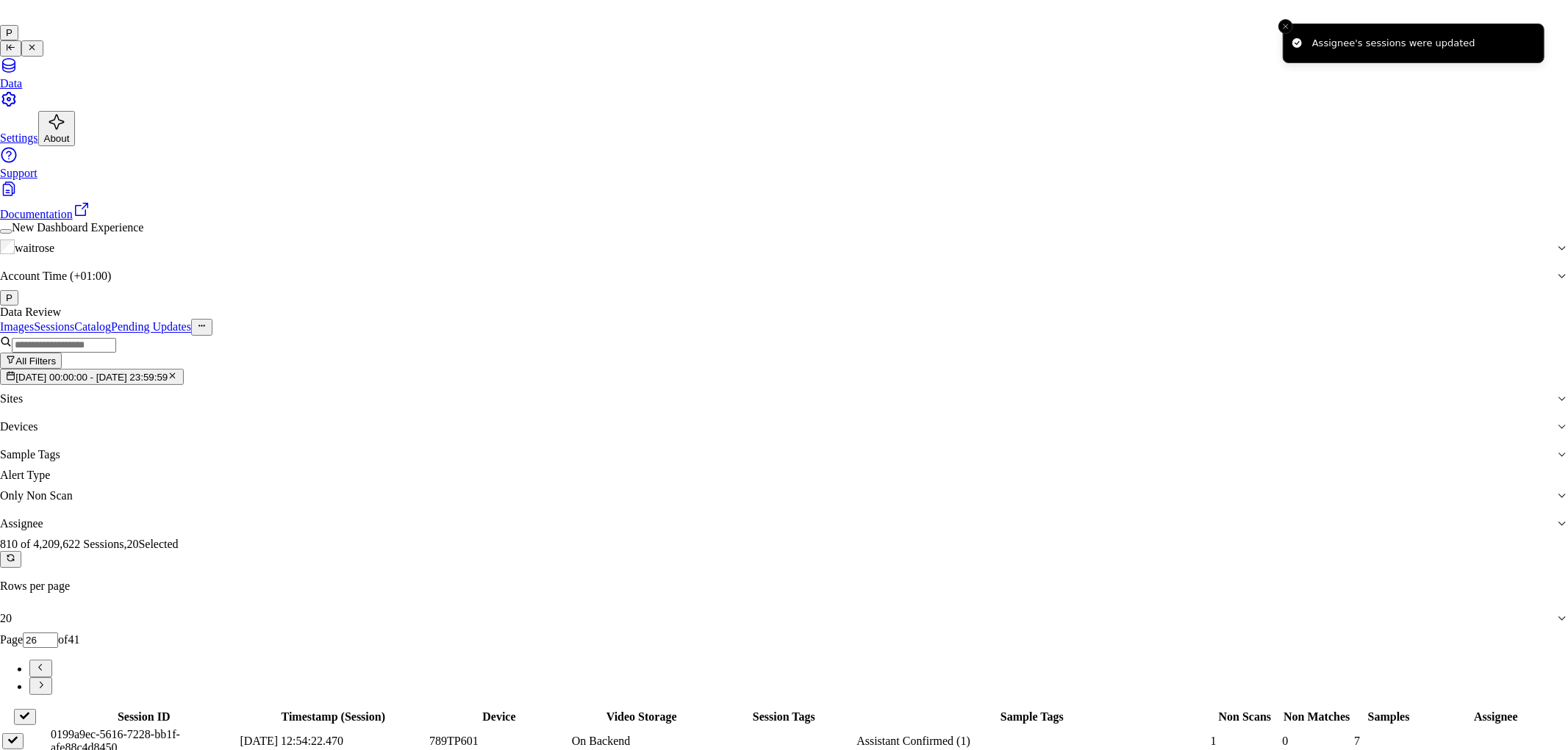
type input "a"
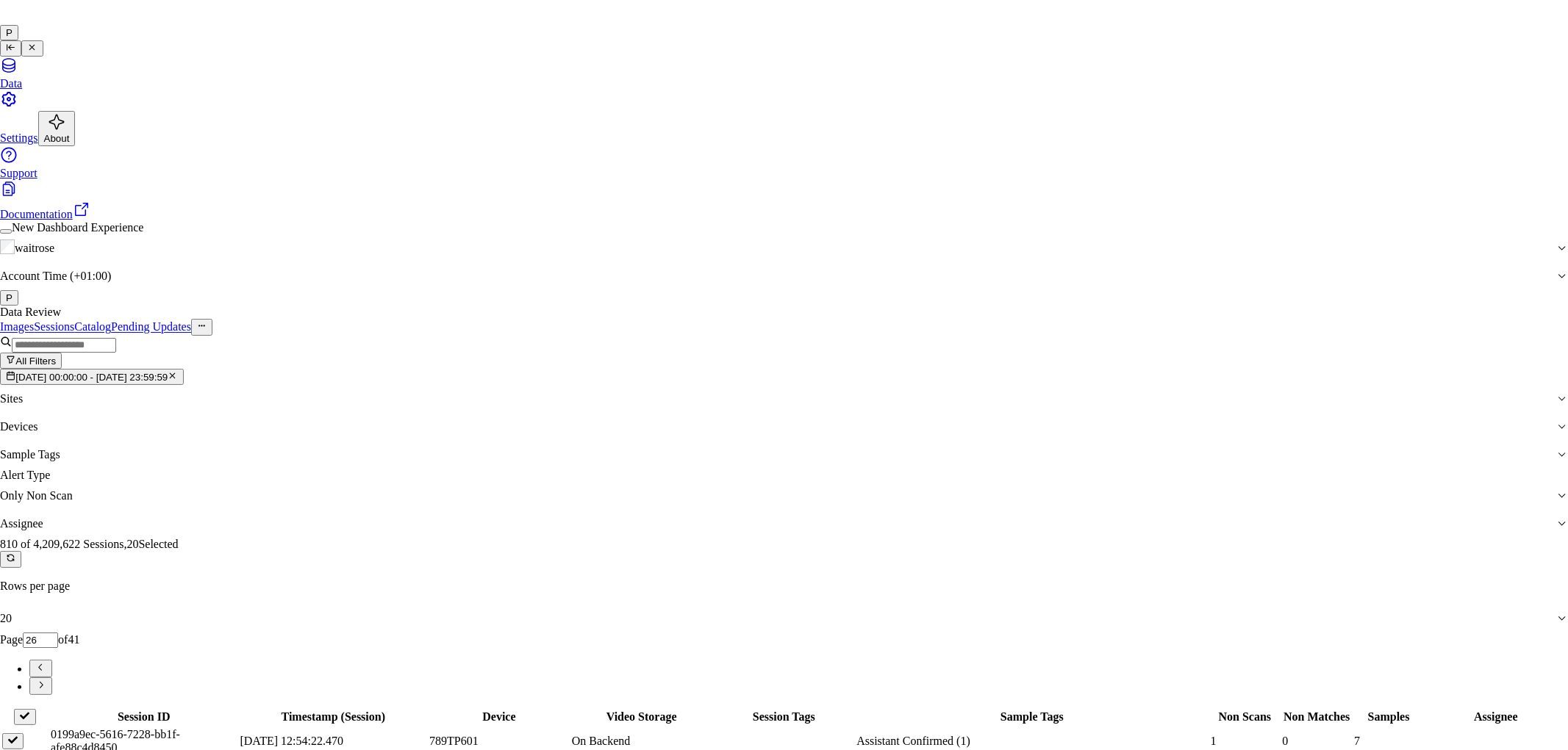
type input "ank"
click at [743, 412] on div "[PERSON_NAME]" at bounding box center [772, 405] width 253 height 13
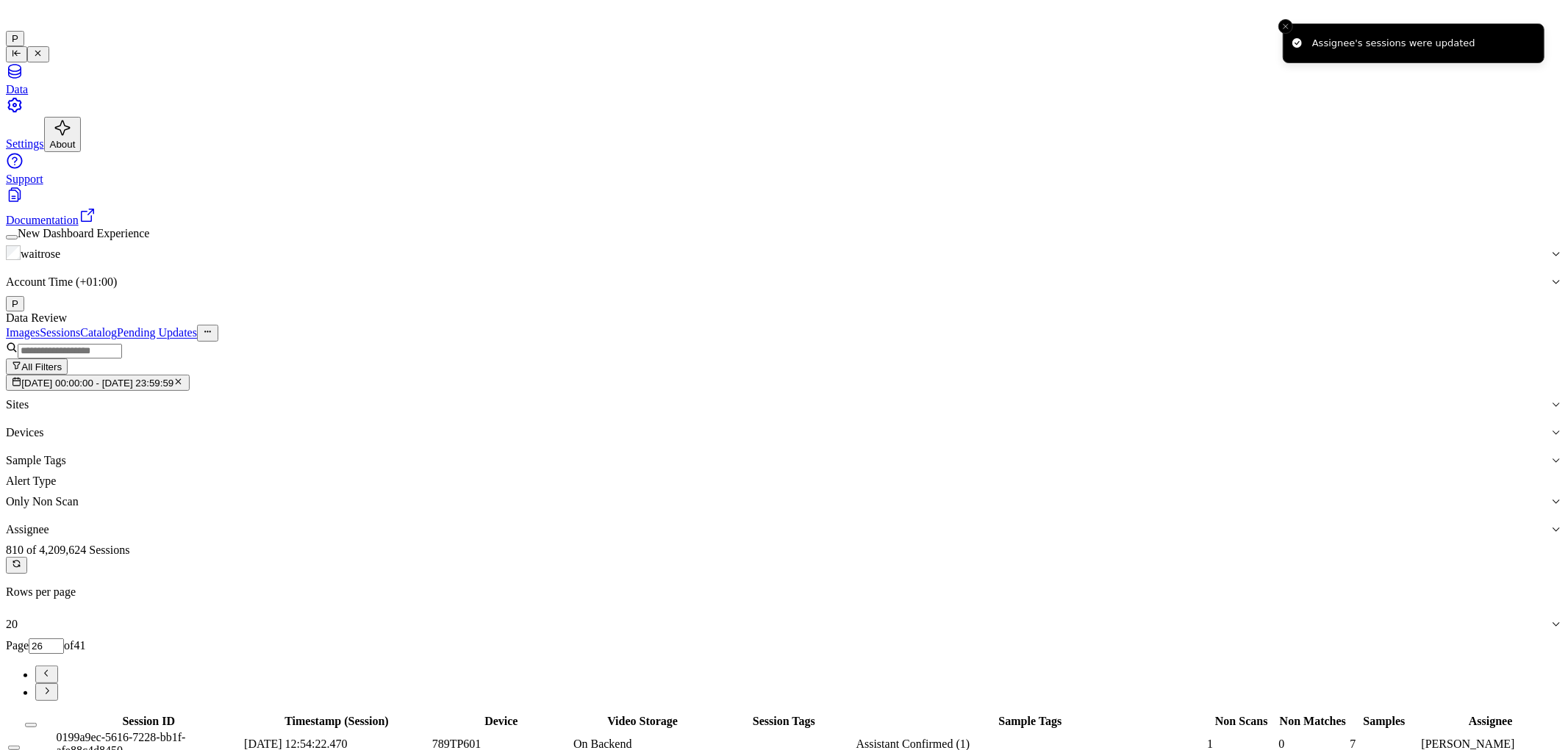
click at [58, 683] on button "Go to next page" at bounding box center [46, 692] width 23 height 18
type input "27"
click at [37, 723] on button "Select all" at bounding box center [31, 724] width 12 height 4
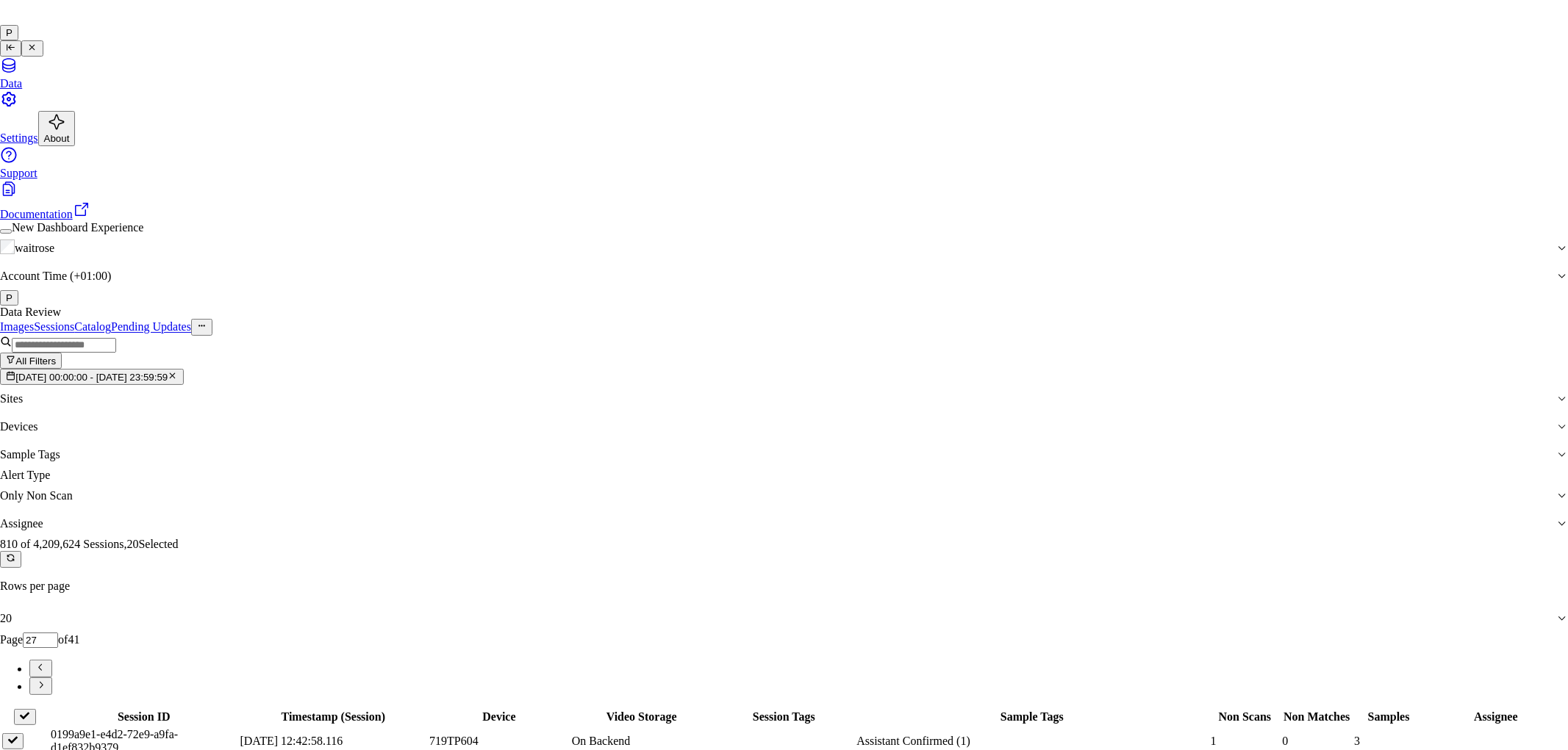
type input "ro"
click at [792, 412] on div "[PERSON_NAME]" at bounding box center [772, 405] width 253 height 13
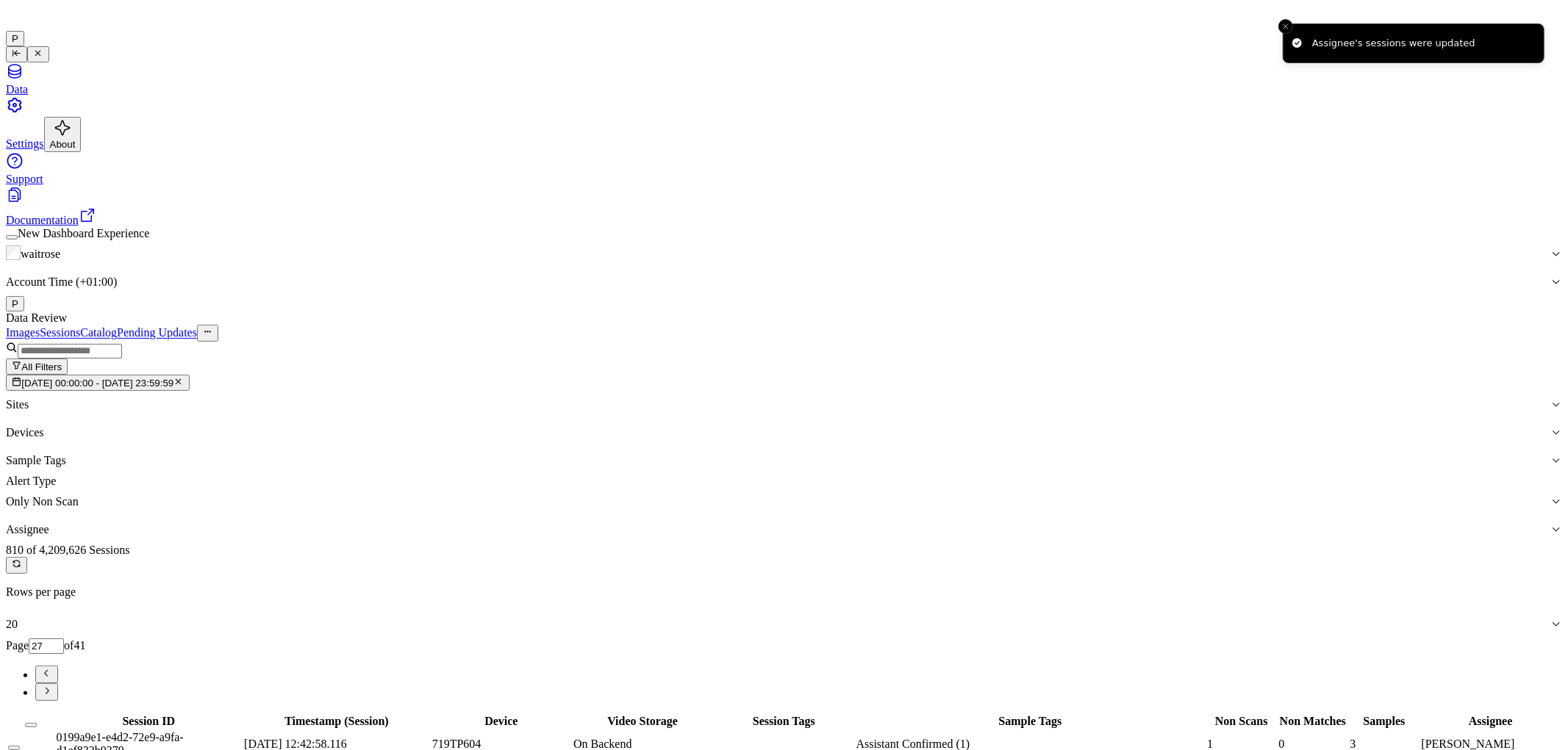
click at [50, 688] on icon "Go to next page" at bounding box center [47, 691] width 3 height 7
type input "28"
click at [37, 723] on button "Select all" at bounding box center [31, 724] width 12 height 4
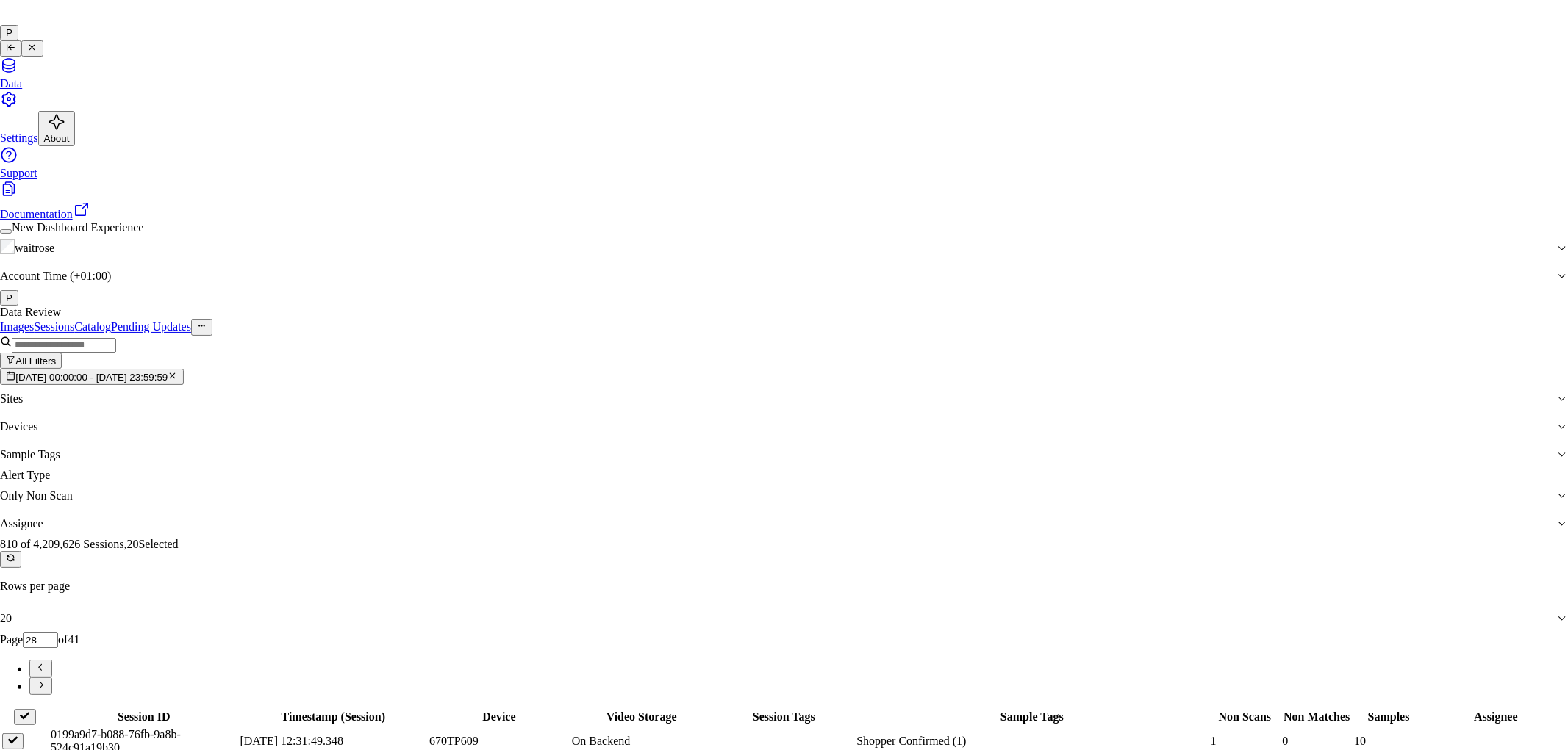
type input "vars"
click at [722, 412] on div "[PERSON_NAME]" at bounding box center [772, 405] width 253 height 13
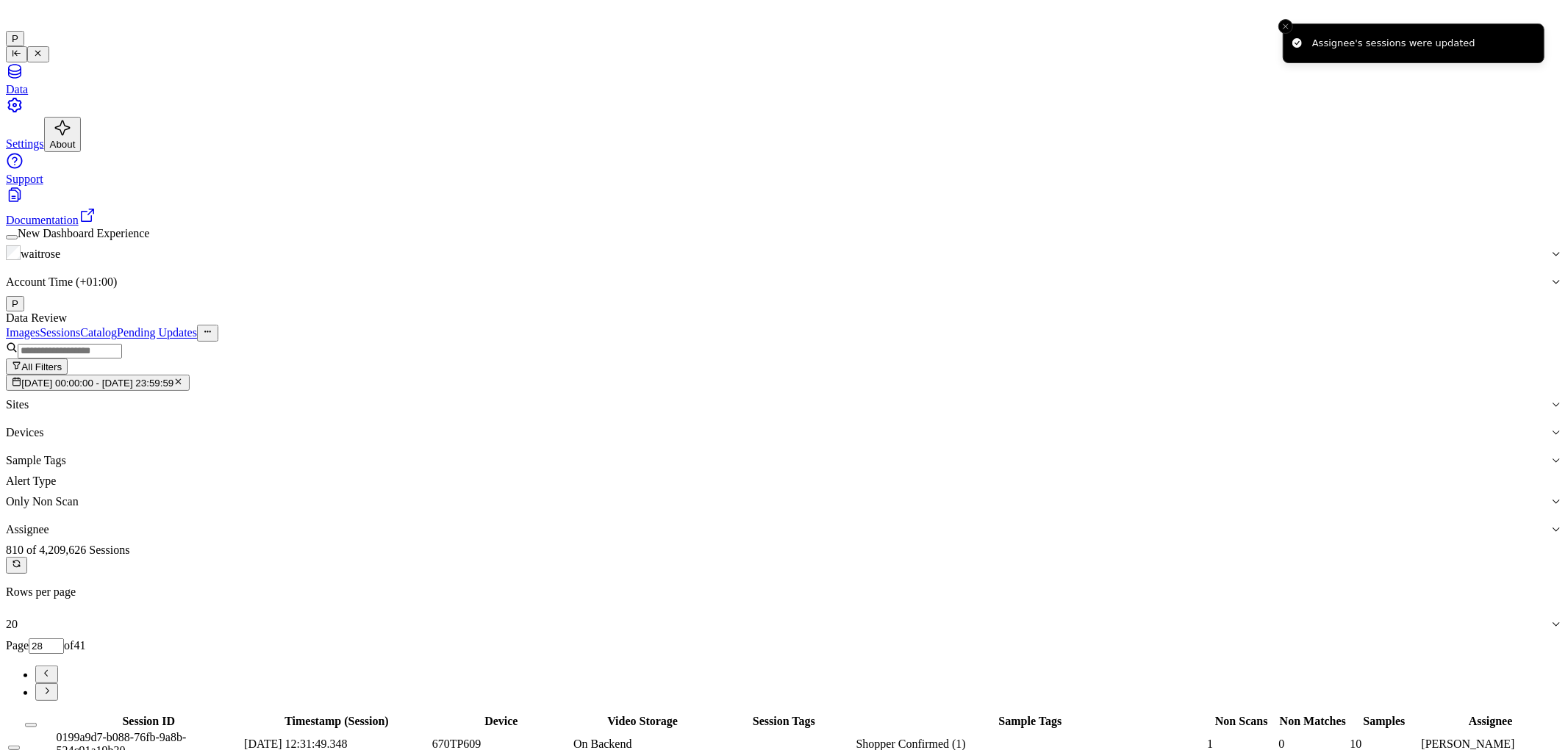
click at [52, 685] on icon "Go to next page" at bounding box center [46, 690] width 11 height 11
type input "29"
